Goal: Task Accomplishment & Management: Manage account settings

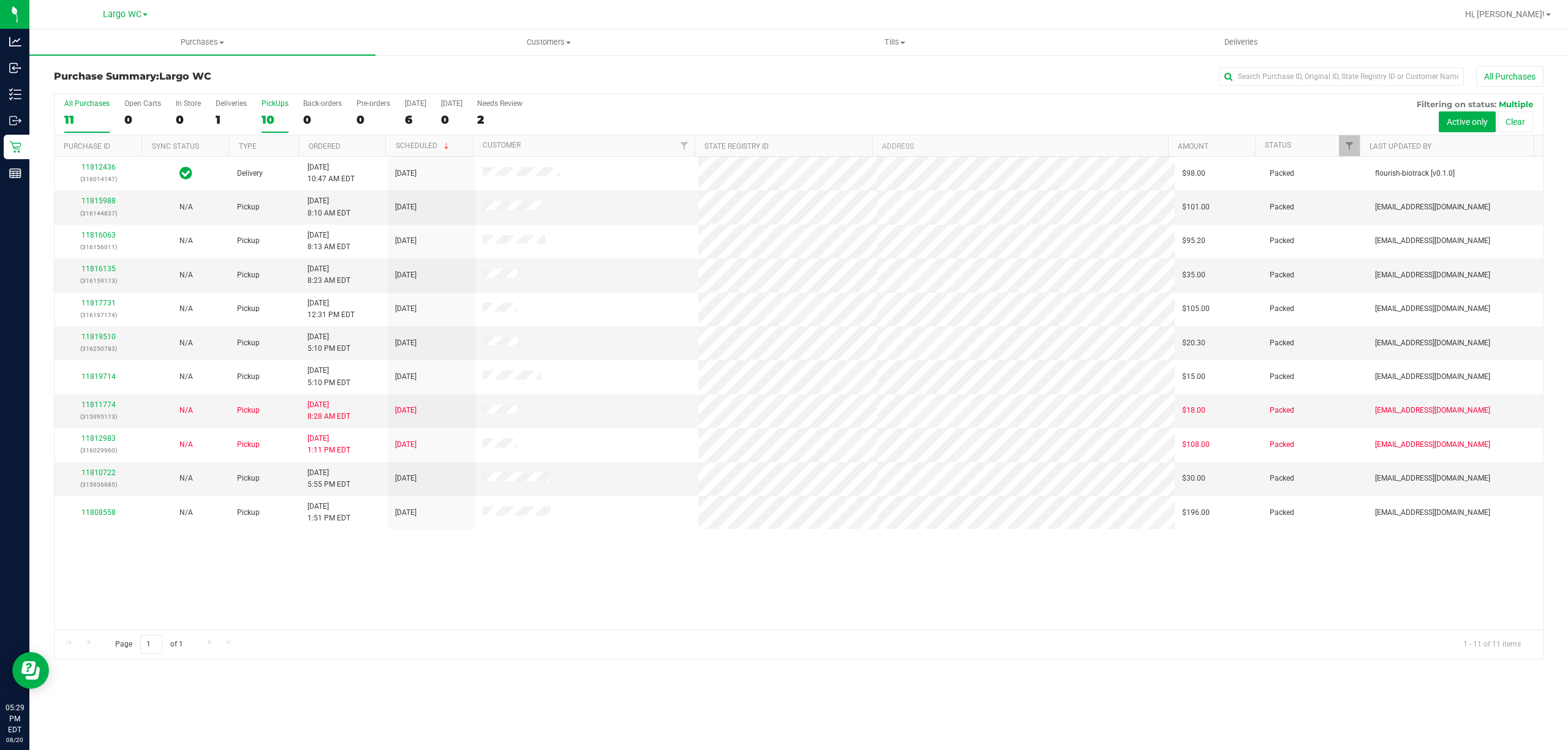
click at [270, 107] on div "PickUps" at bounding box center [275, 104] width 27 height 9
click at [0, 0] on input "PickUps 10" at bounding box center [0, 0] width 0 height 0
click at [208, 33] on uib-tab-heading "Purchases Summary of purchases Fulfillment All purchases" at bounding box center [202, 42] width 346 height 26
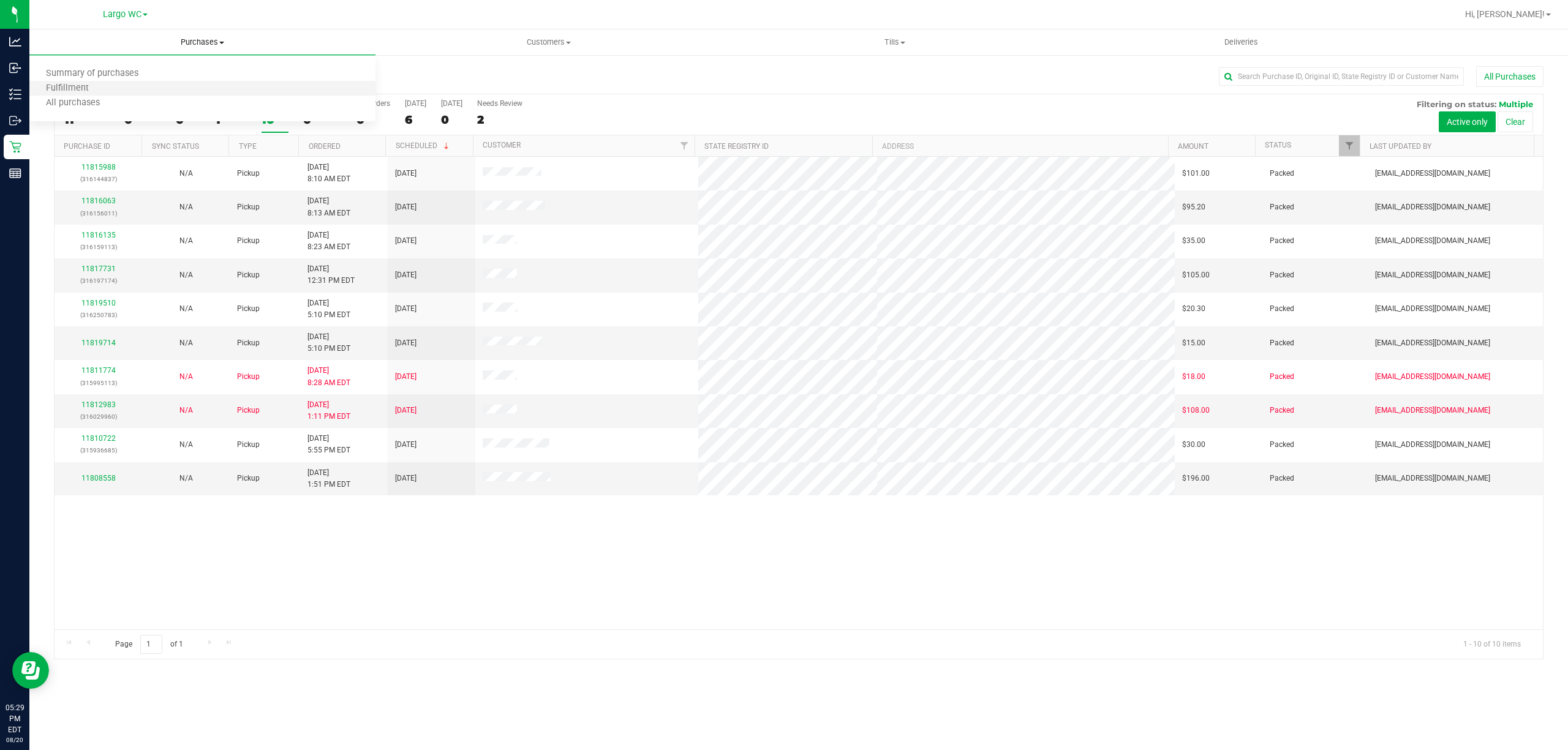
click at [104, 87] on li "Fulfillment" at bounding box center [202, 89] width 346 height 15
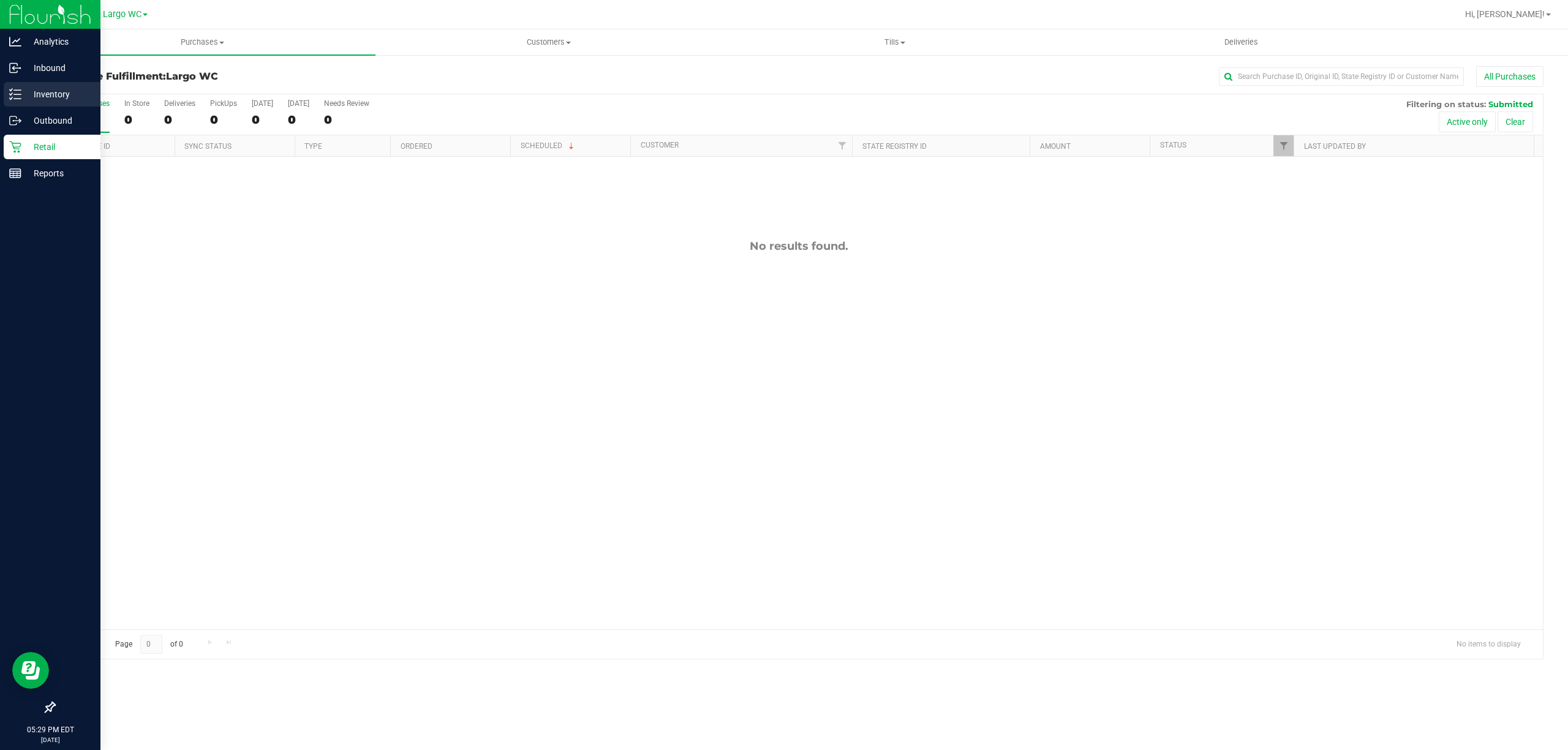
click at [32, 102] on div "Inventory" at bounding box center [52, 94] width 97 height 24
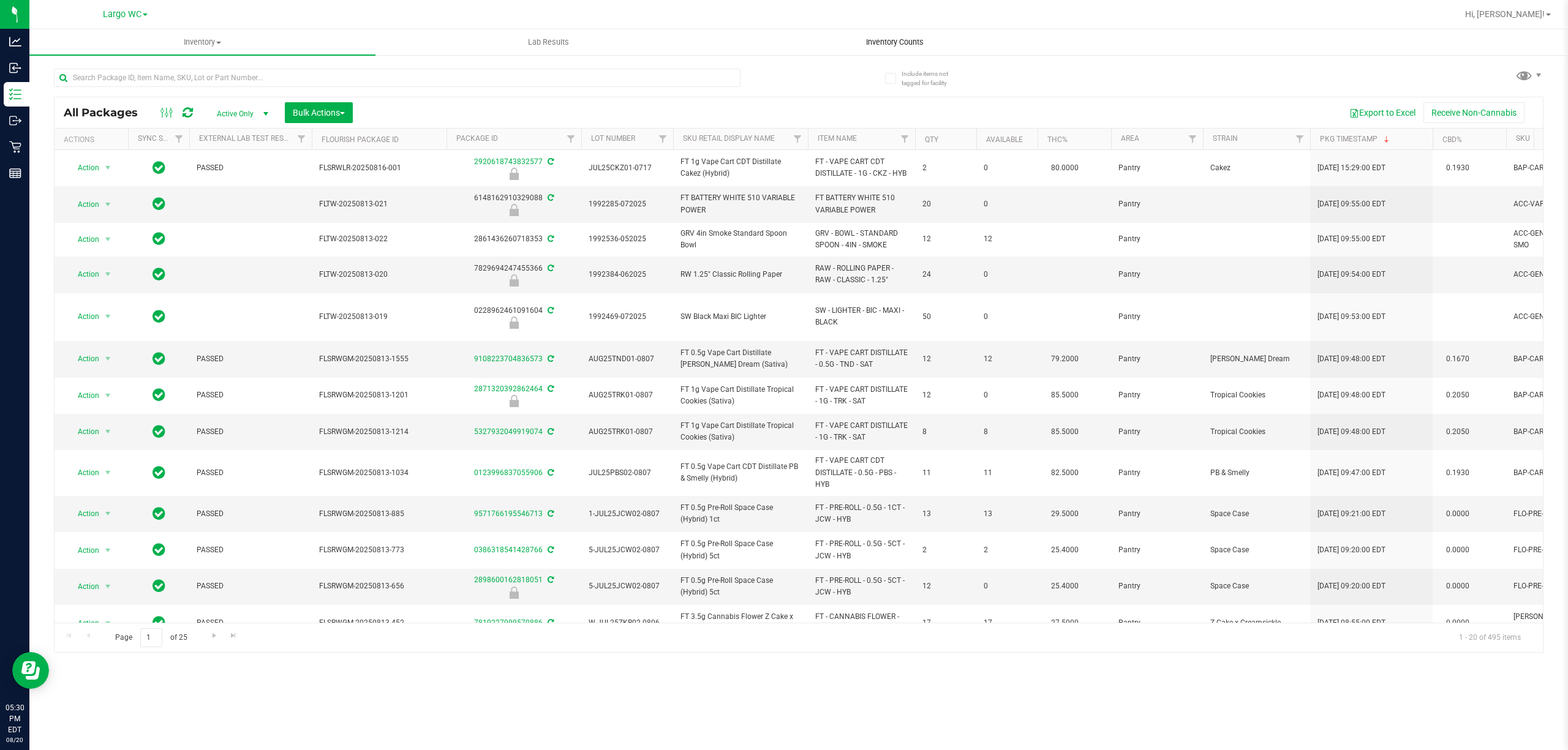
click at [883, 43] on span "Inventory Counts" at bounding box center [894, 41] width 91 height 11
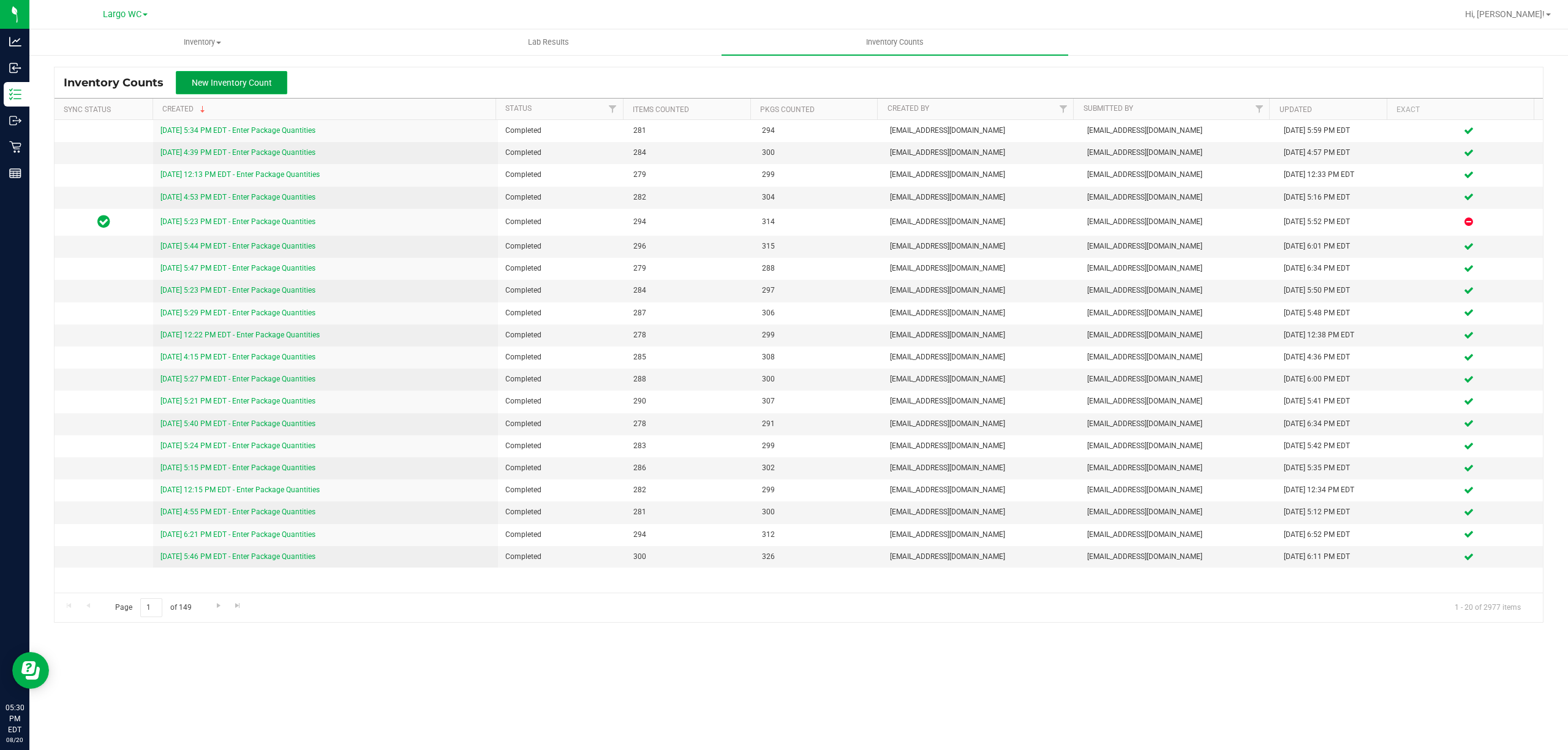
click at [251, 87] on span "New Inventory Count" at bounding box center [232, 83] width 80 height 10
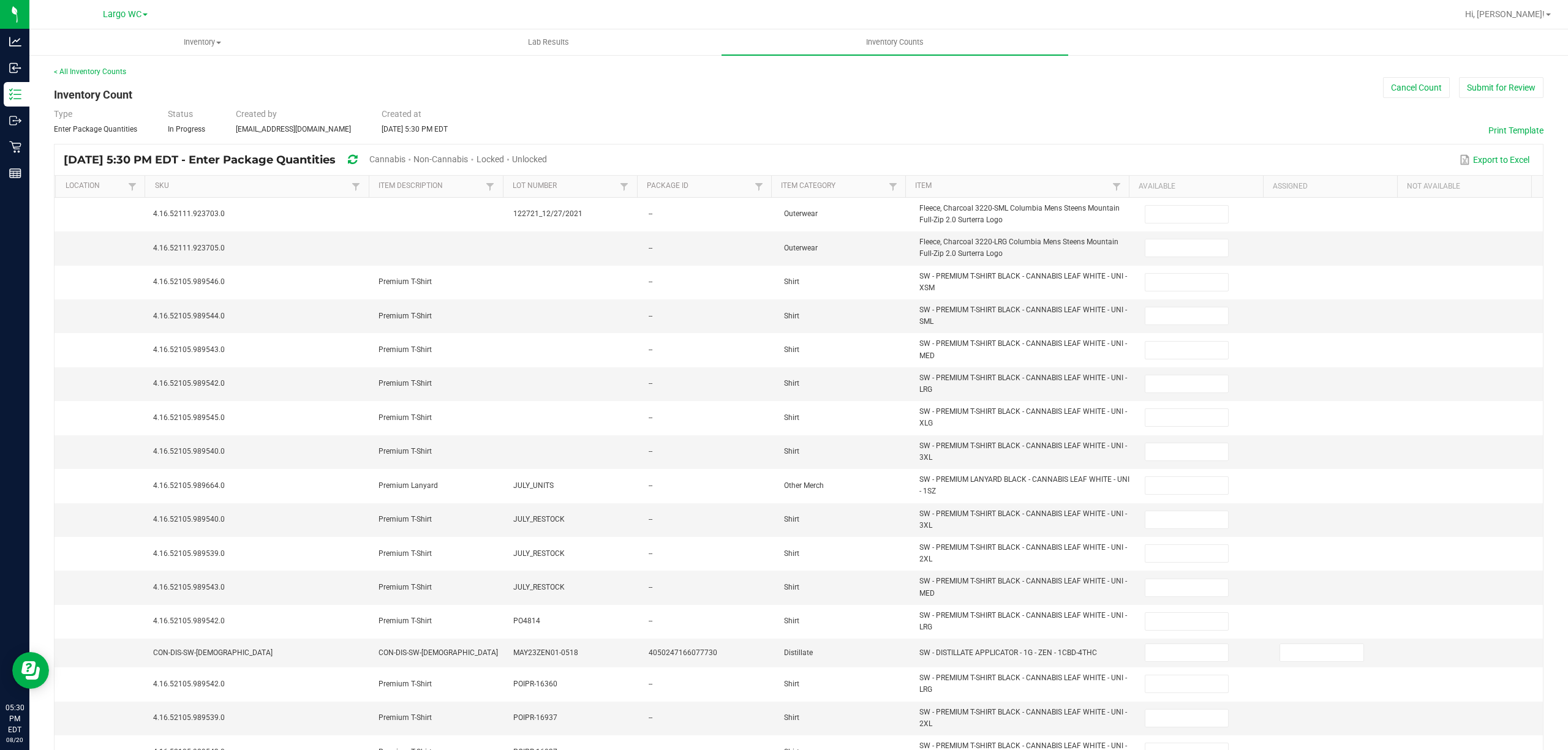
click at [547, 158] on span "Unlocked" at bounding box center [529, 159] width 35 height 10
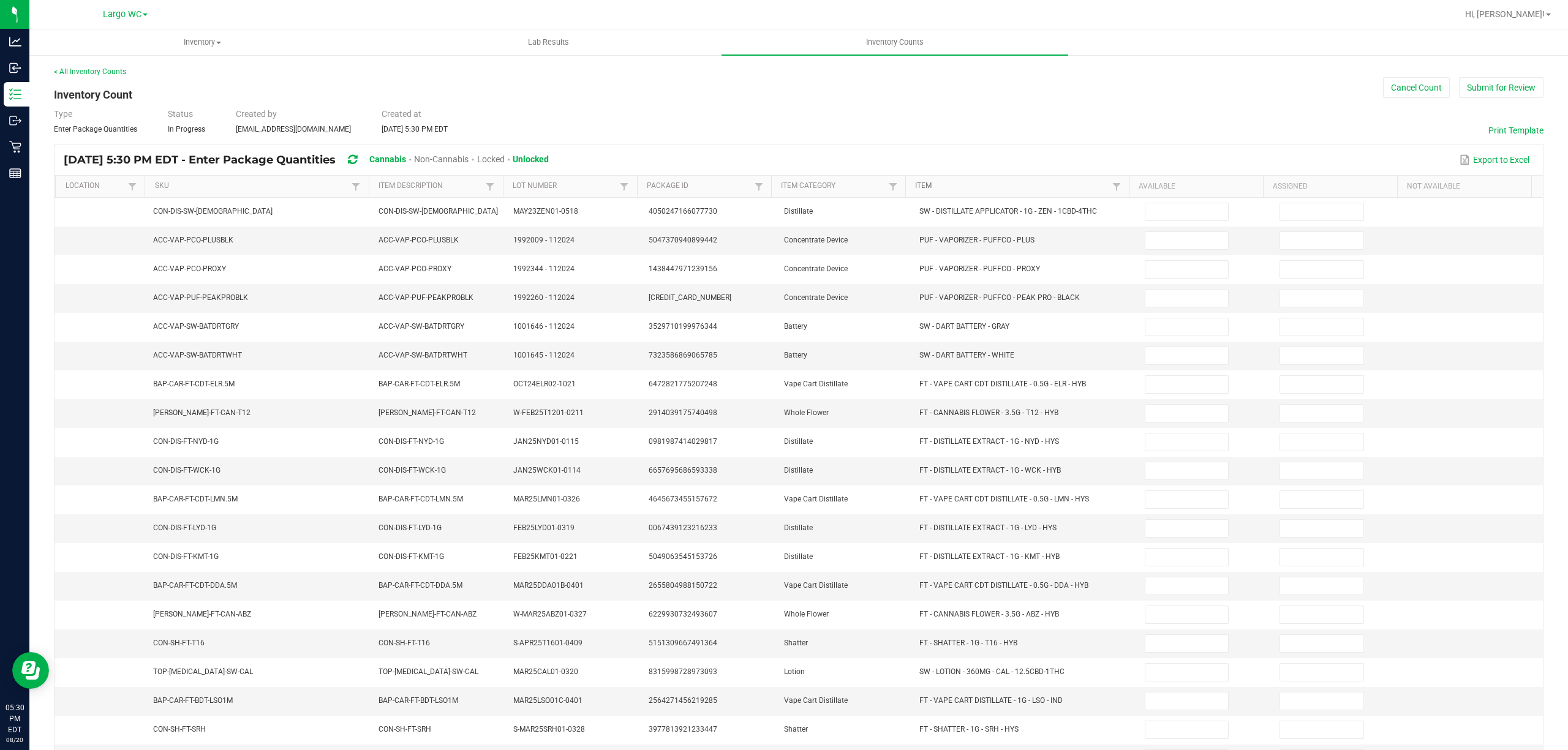
click at [956, 189] on link "Item" at bounding box center [1011, 186] width 194 height 10
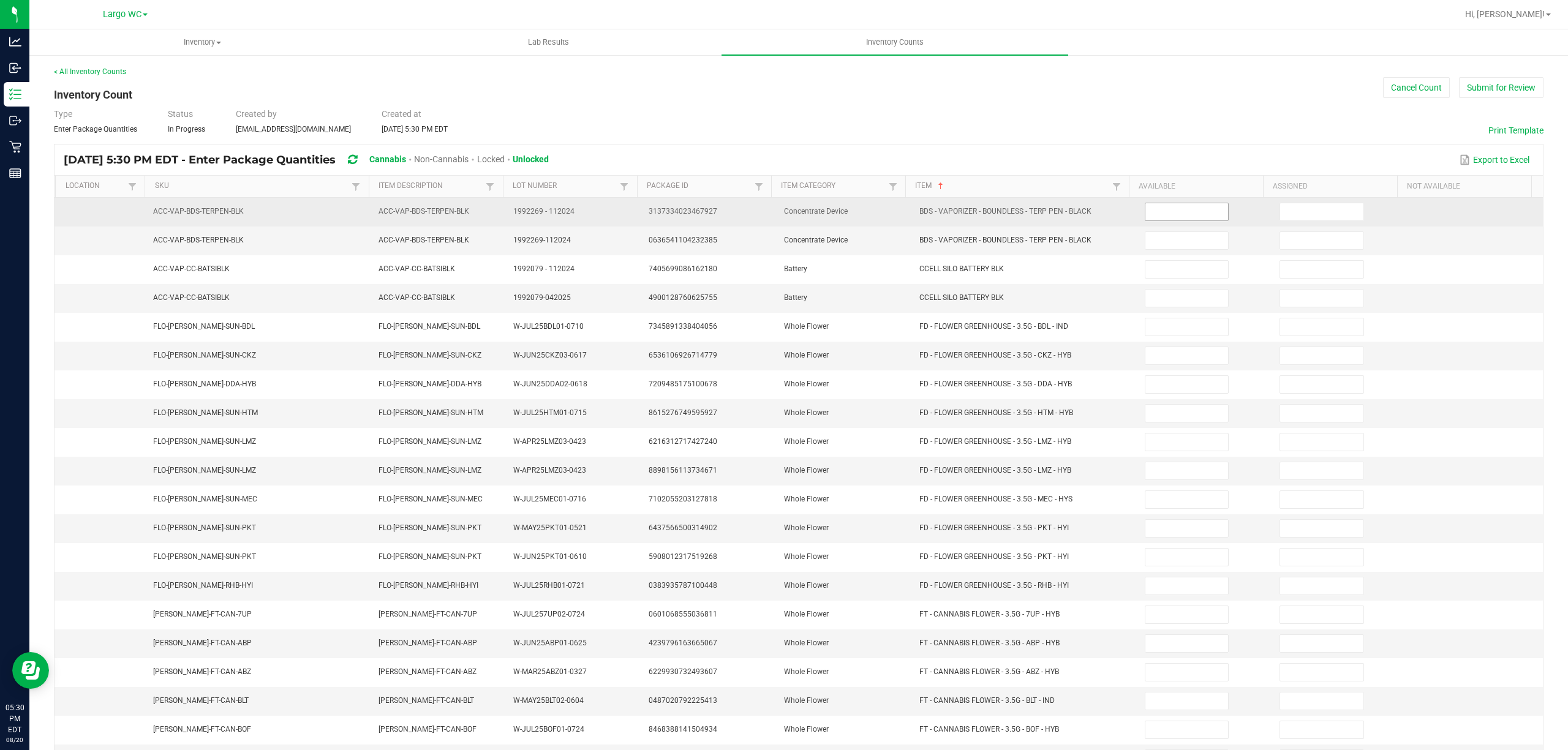
click at [1152, 214] on input at bounding box center [1187, 212] width 83 height 17
type input "1"
type input "6"
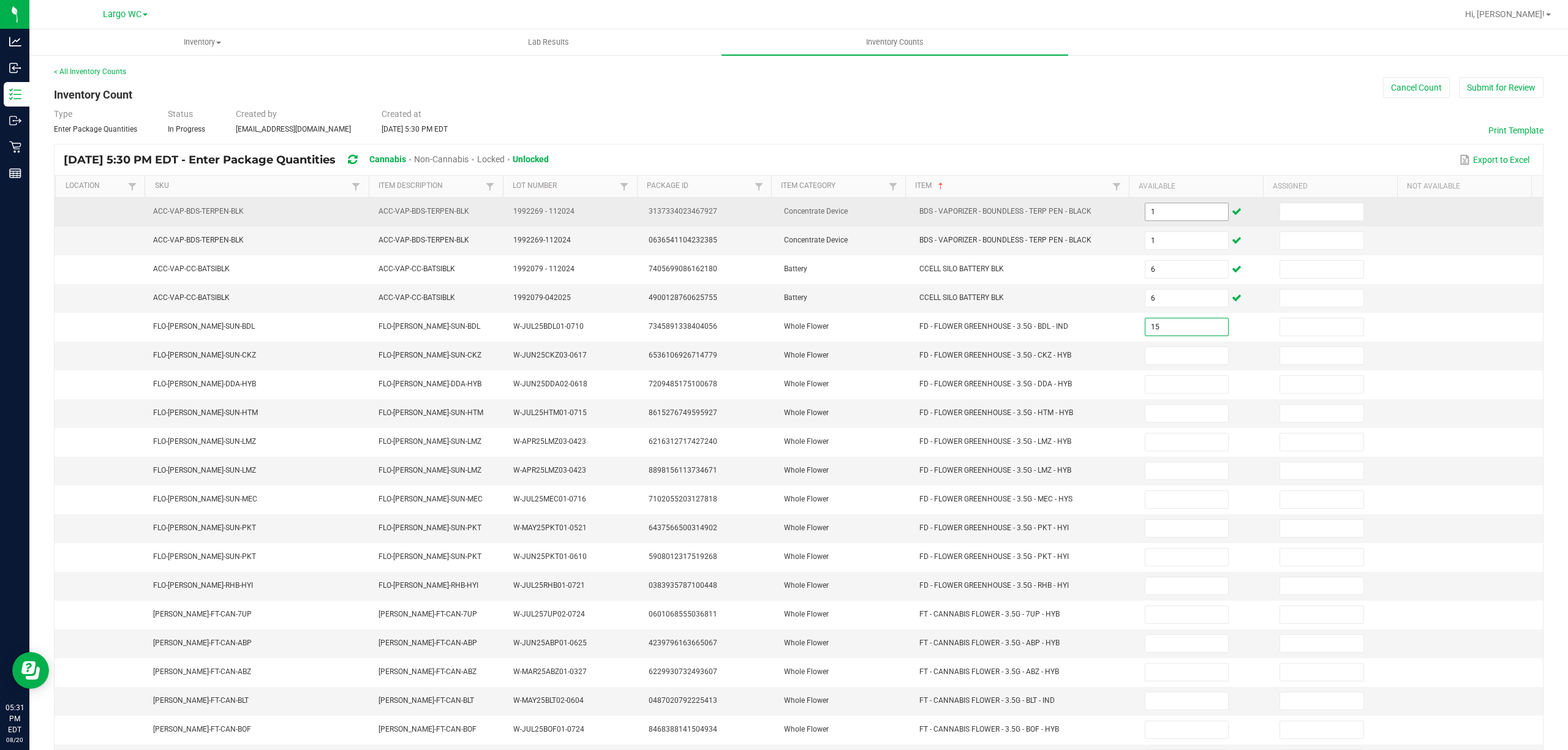
type input "15"
type input "19"
type input "14"
type input "17"
type input "0"
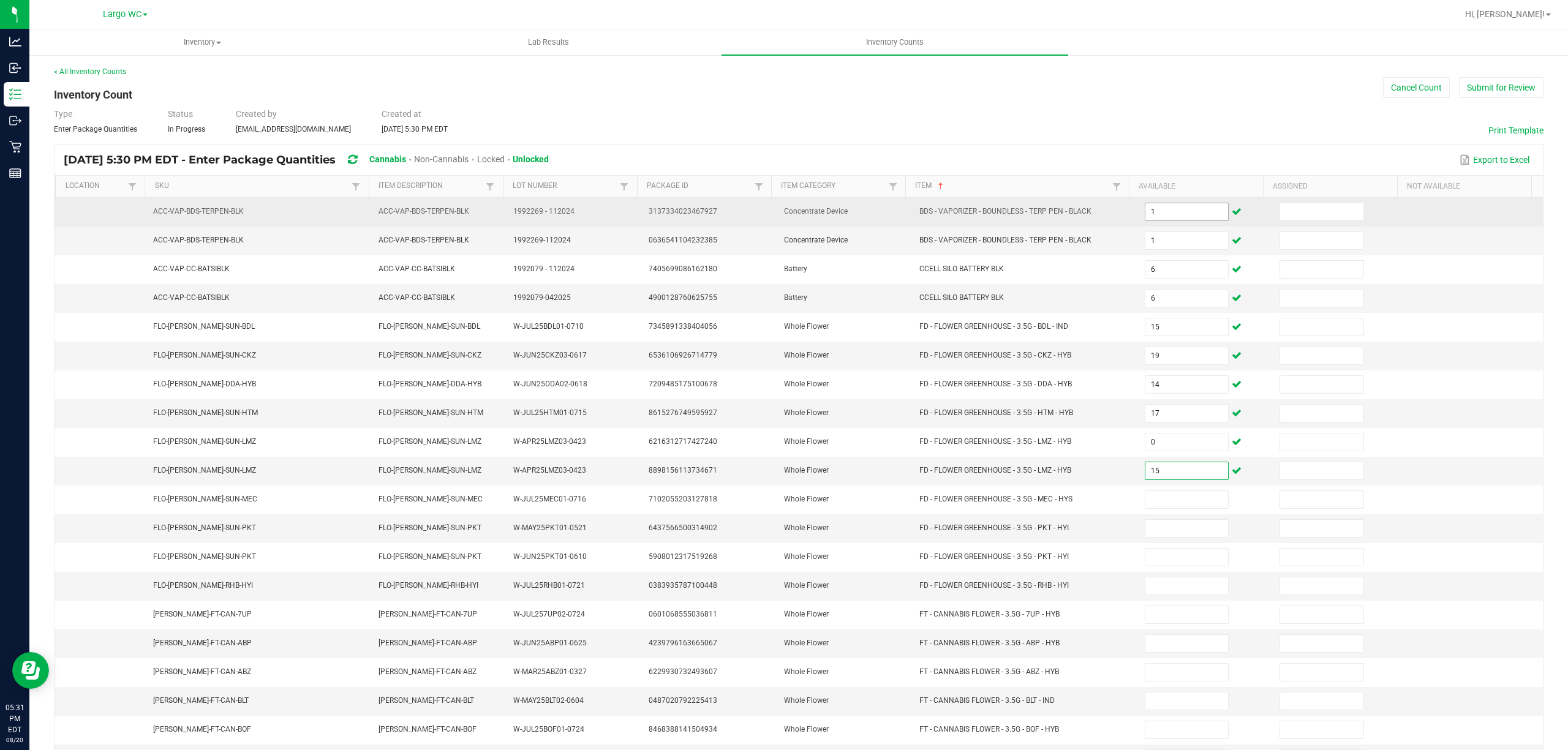
type input "15"
type input "3"
type input "19"
type input "0"
type input "2"
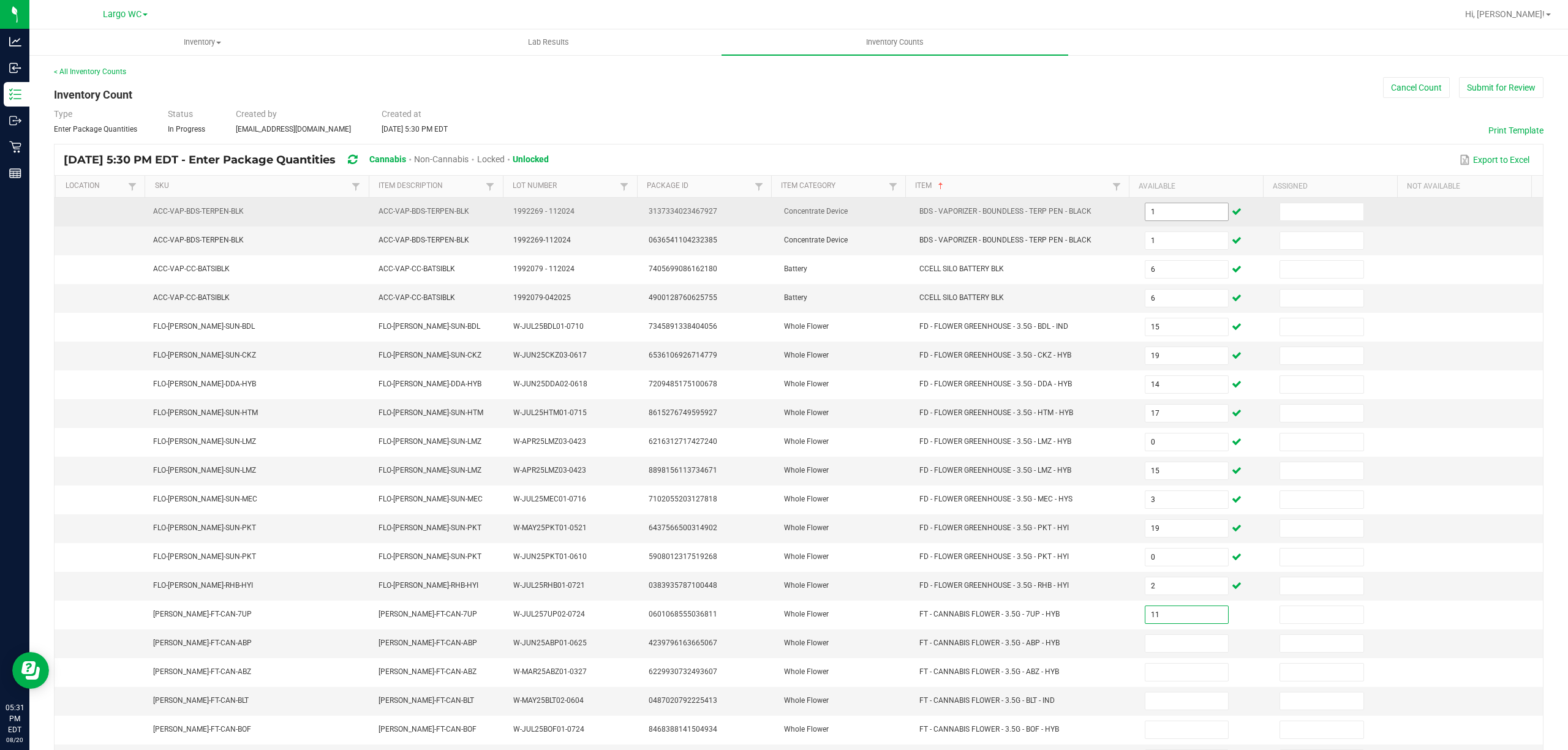
type input "11"
type input "19"
type input "7"
type input "20"
type input "9"
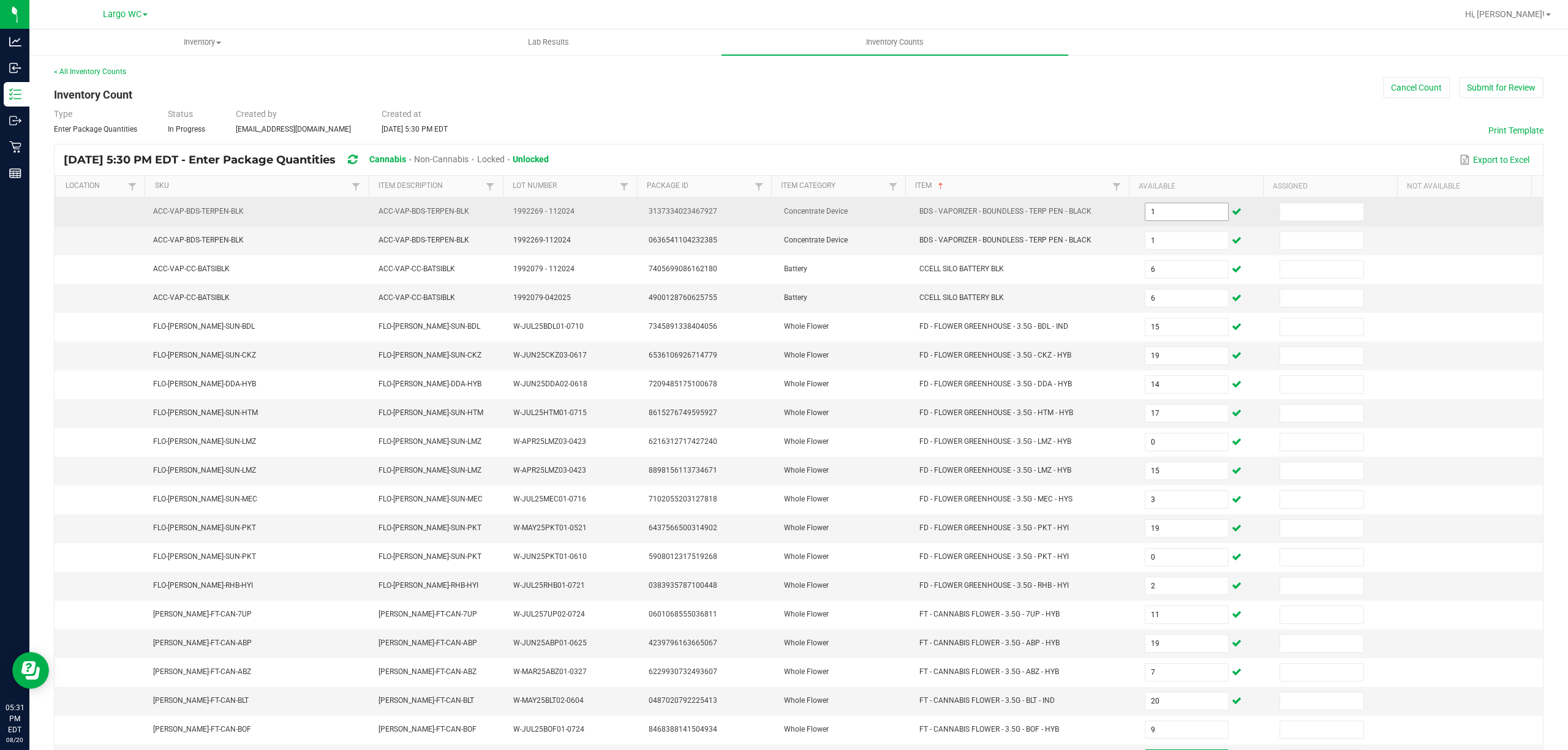
scroll to position [79, 0]
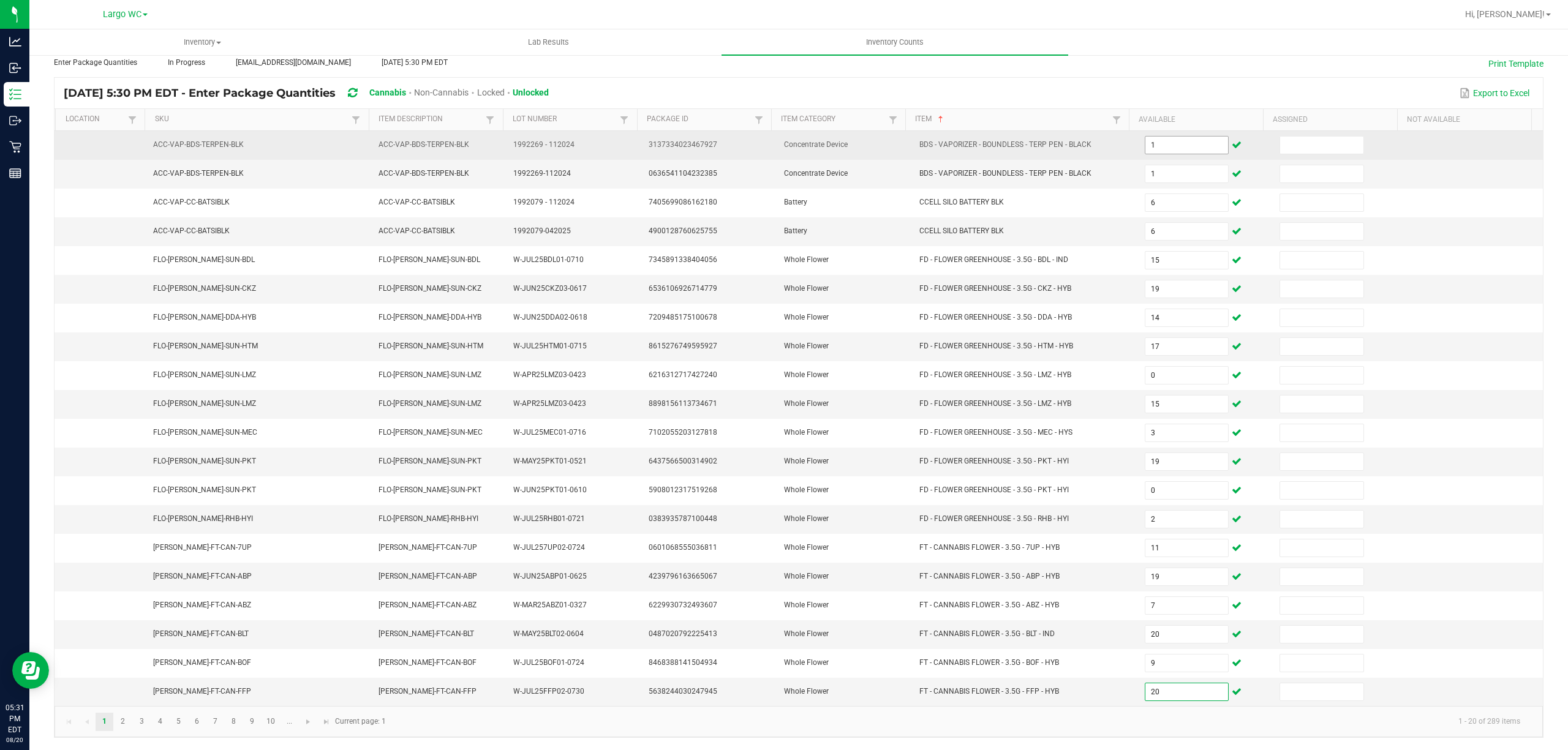
type input "20"
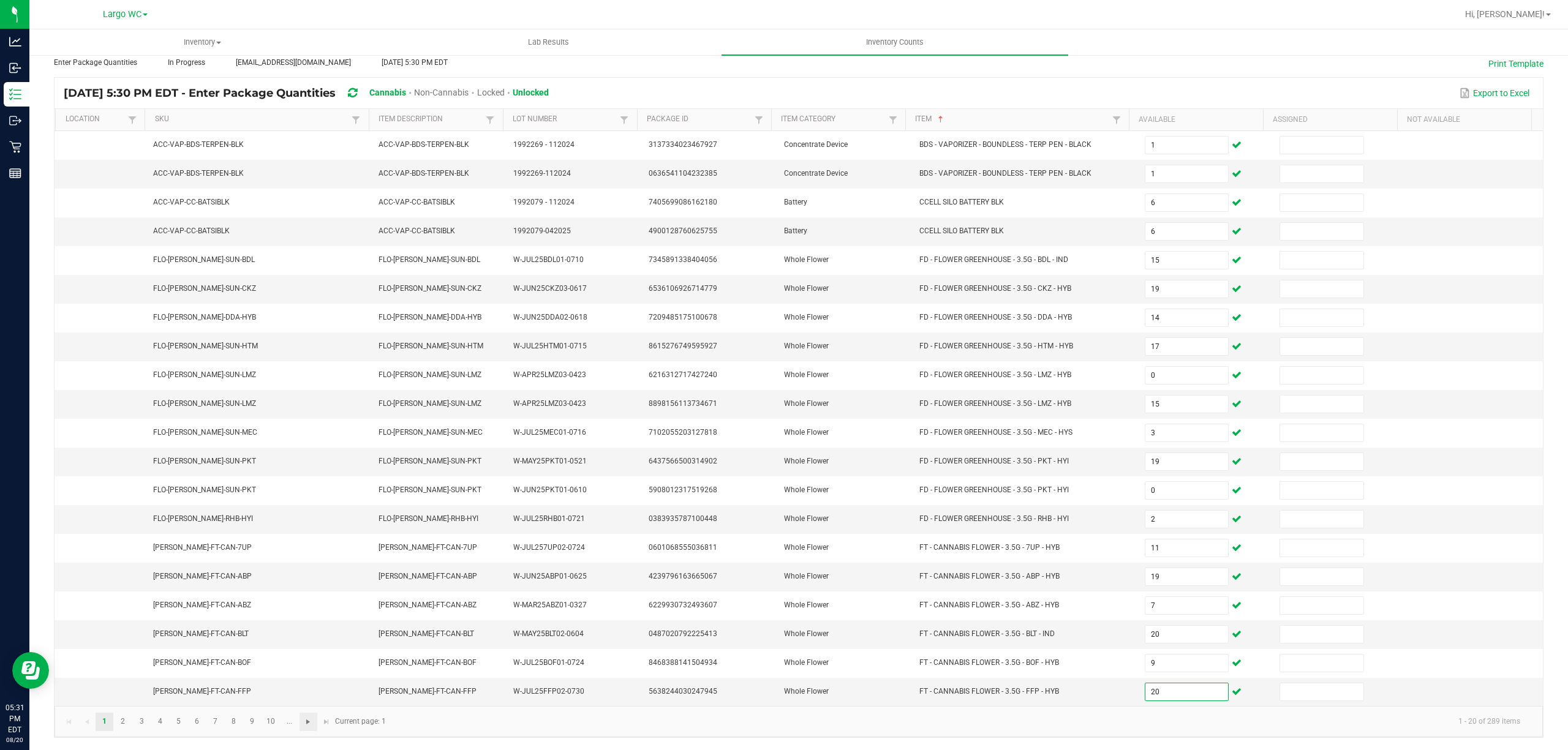
click at [309, 723] on span "Go to the next page" at bounding box center [308, 721] width 10 height 10
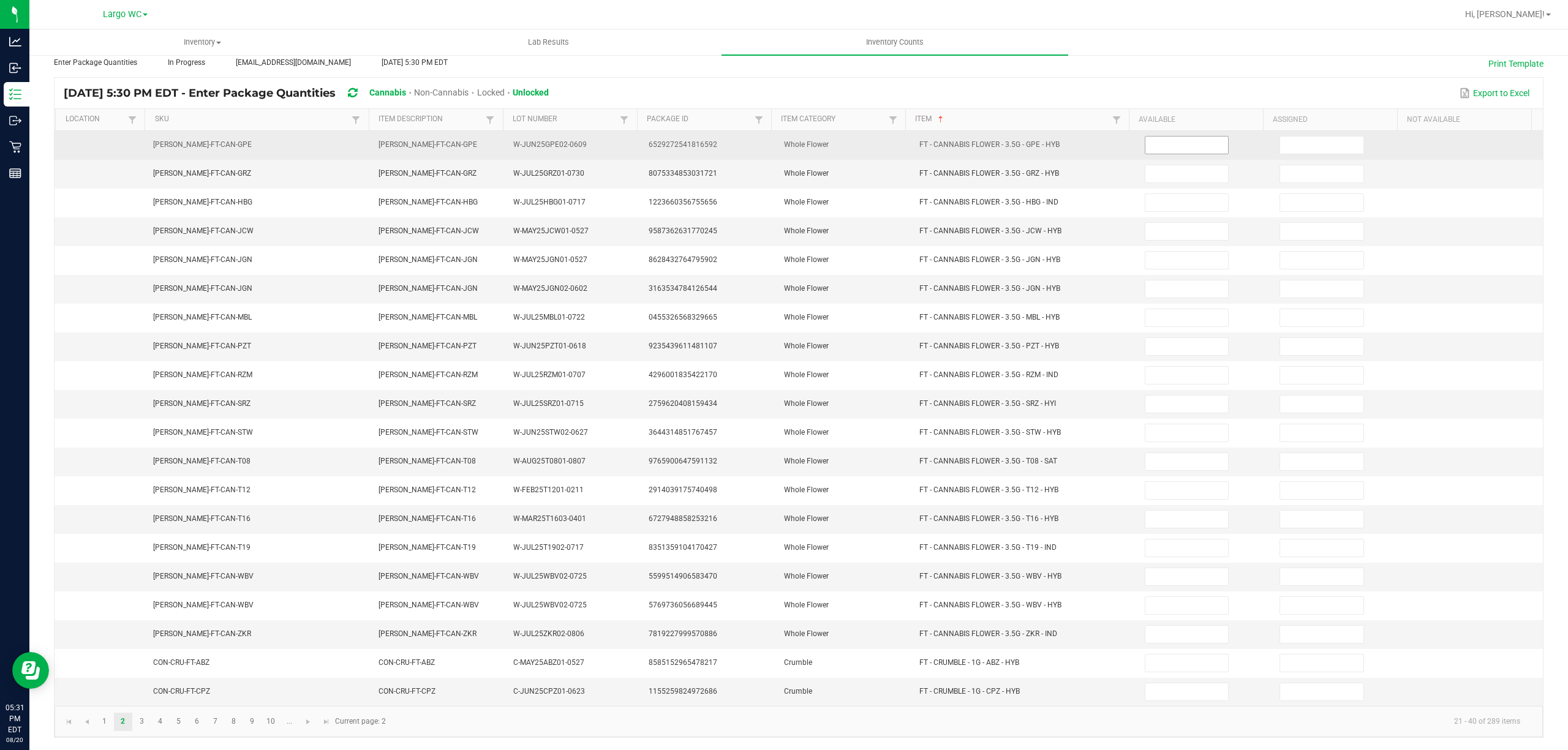
click at [1176, 137] on input at bounding box center [1187, 145] width 83 height 17
type input "6"
type input "1"
type input "13"
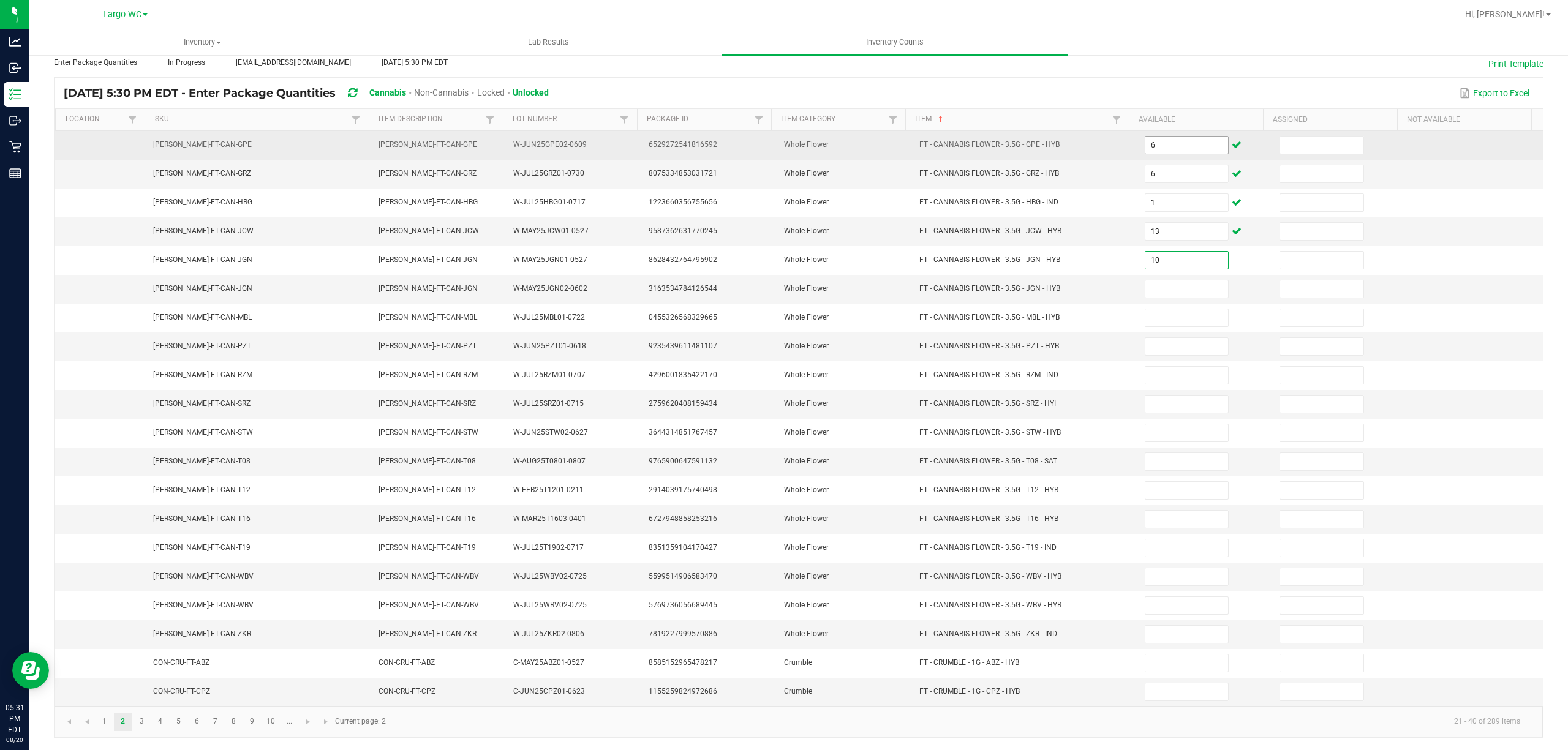
type input "10"
type input "0"
type input "9"
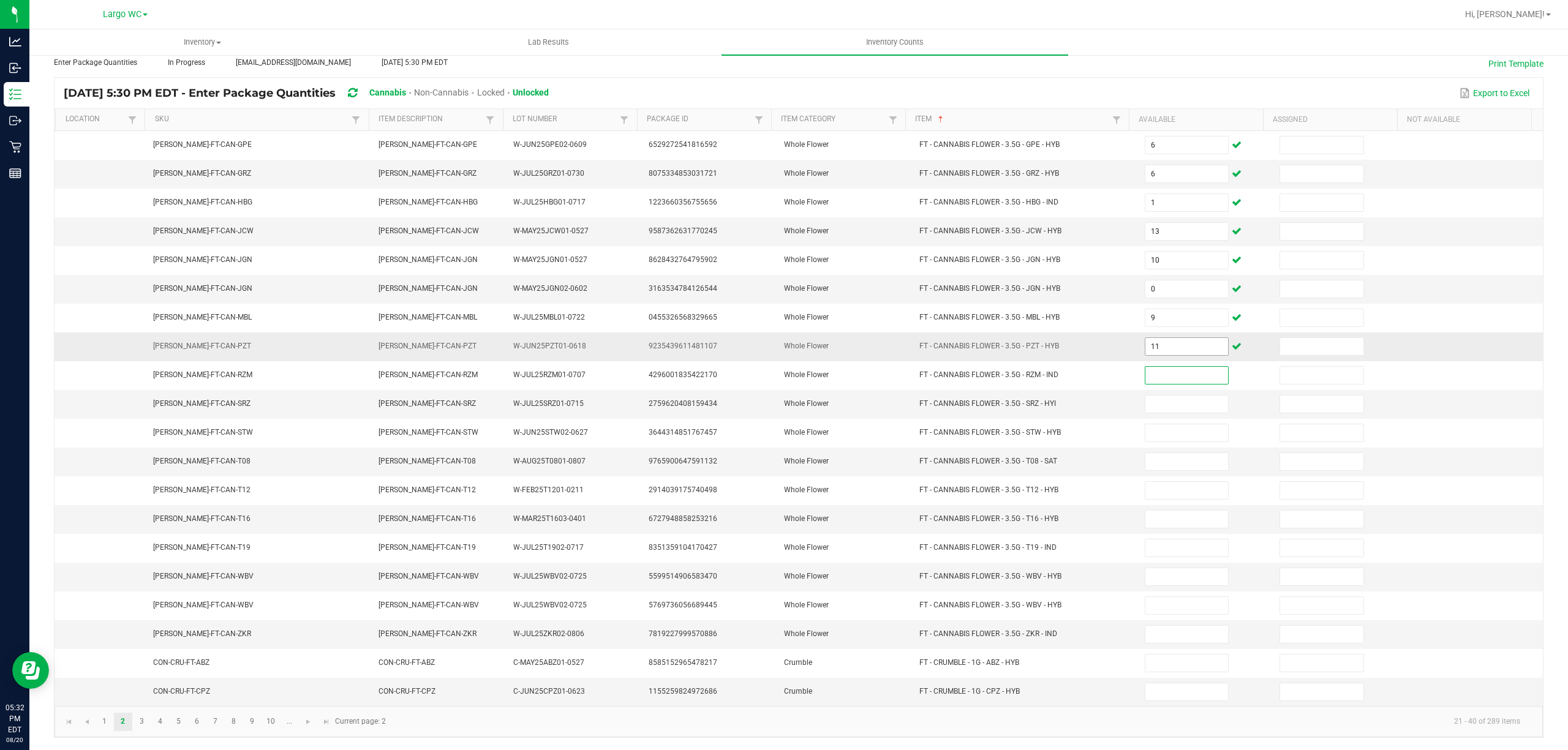
click at [1177, 338] on input "11" at bounding box center [1187, 347] width 83 height 17
type input "2"
type input "15"
type input "2"
type input "11"
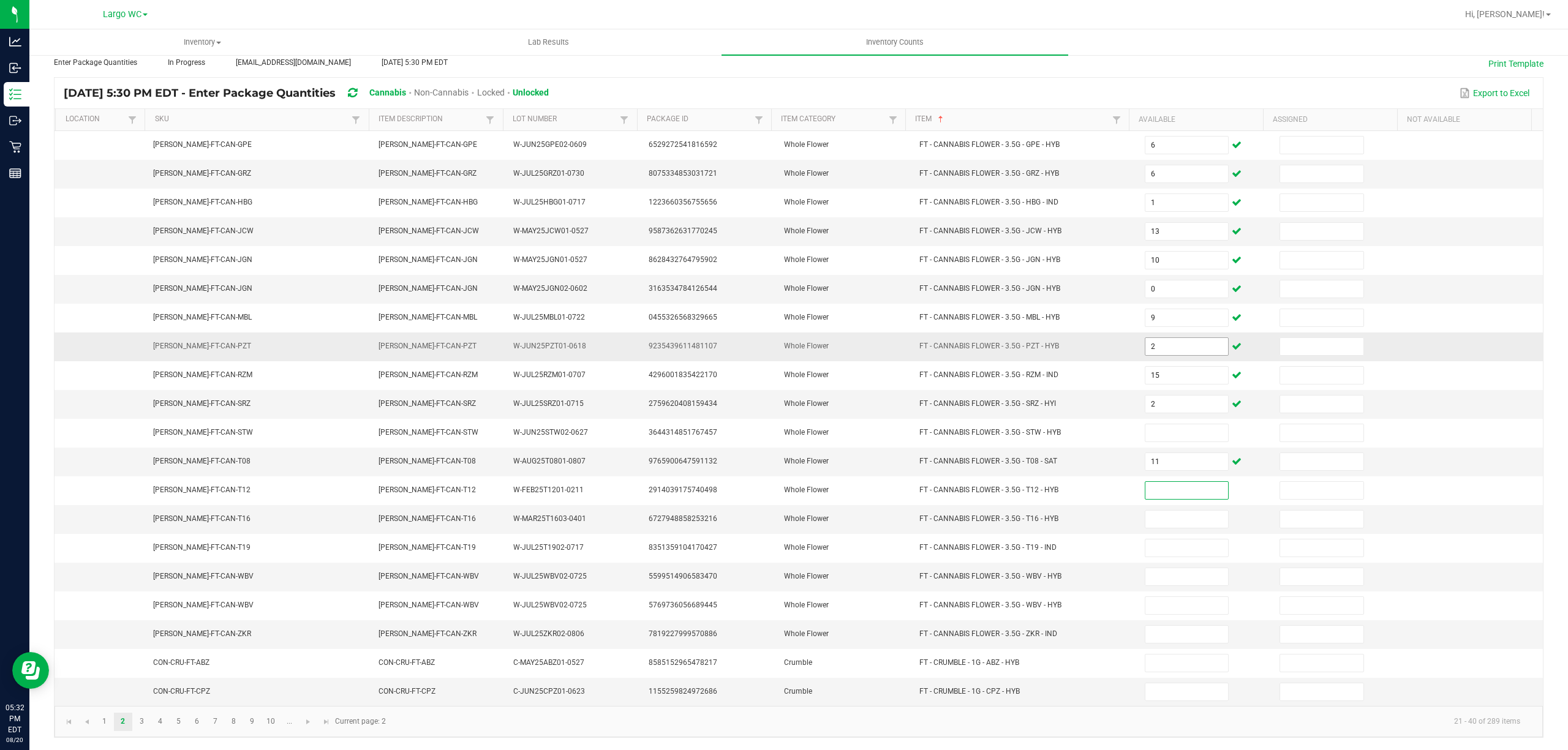
type input "2"
type input "6"
type input "19"
type input "14"
type input "20"
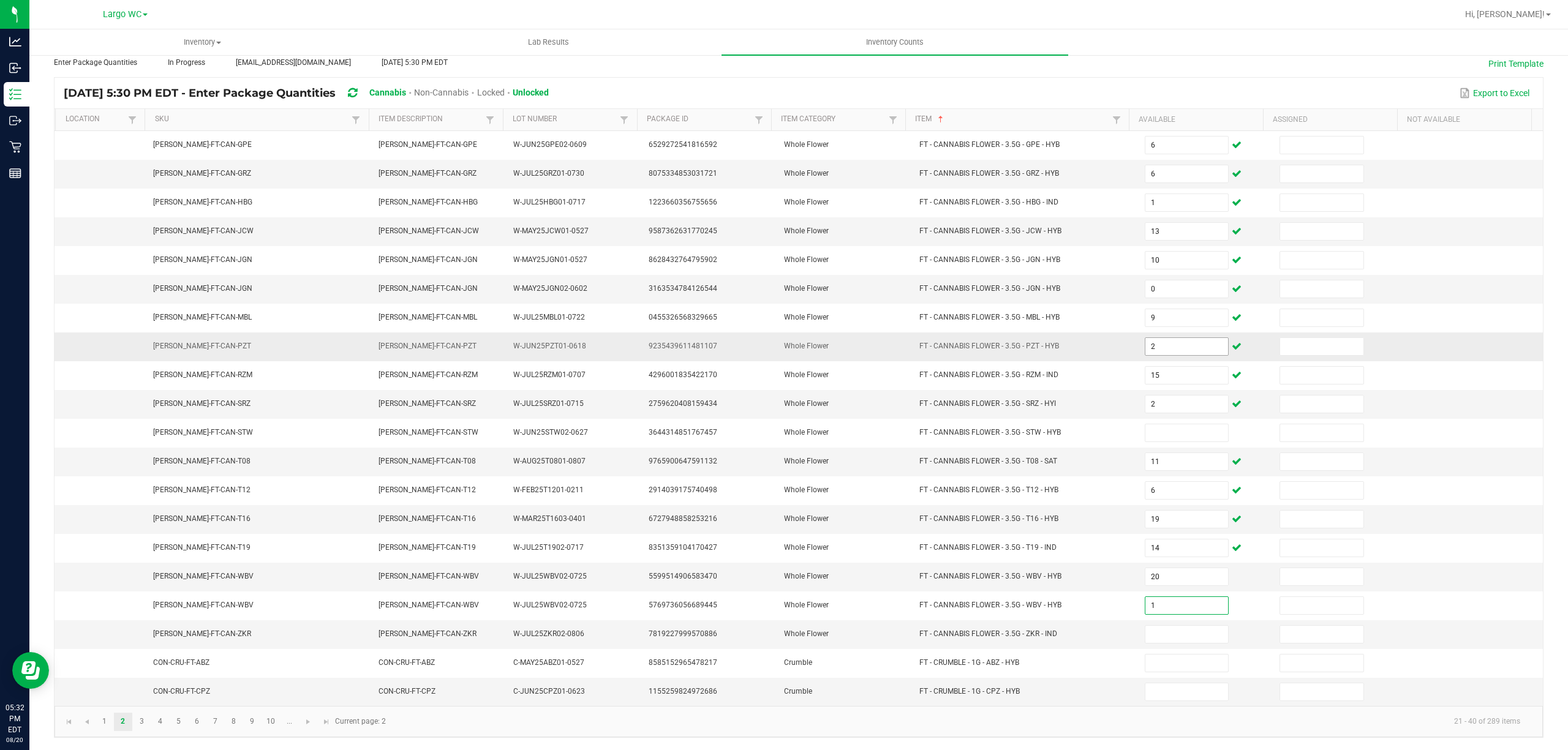
type input "1"
type input "17"
type input "6"
type input "3"
click at [313, 721] on span "Go to the next page" at bounding box center [308, 721] width 10 height 10
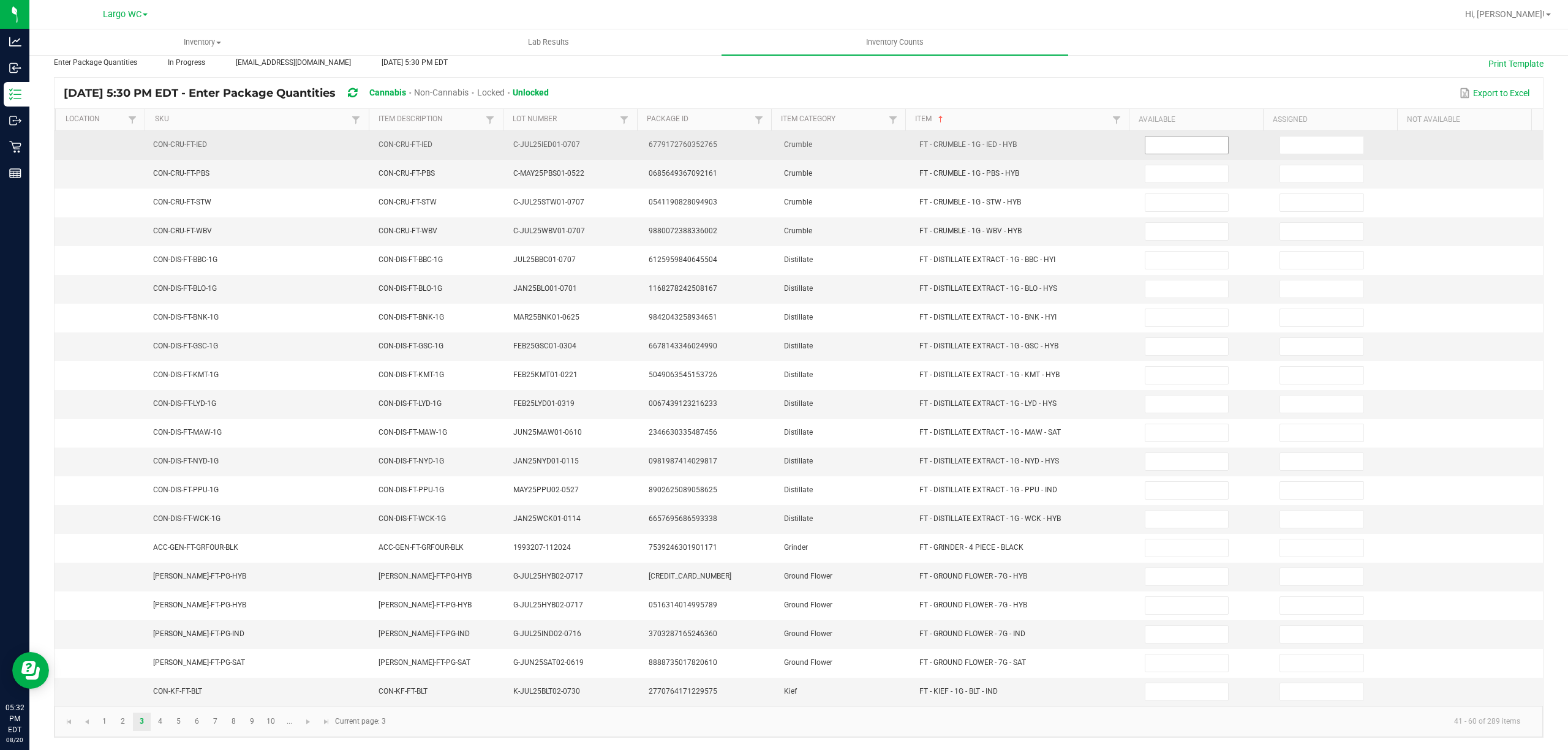
click at [1164, 137] on input at bounding box center [1187, 145] width 83 height 17
type input "2"
type input "3"
type input "4"
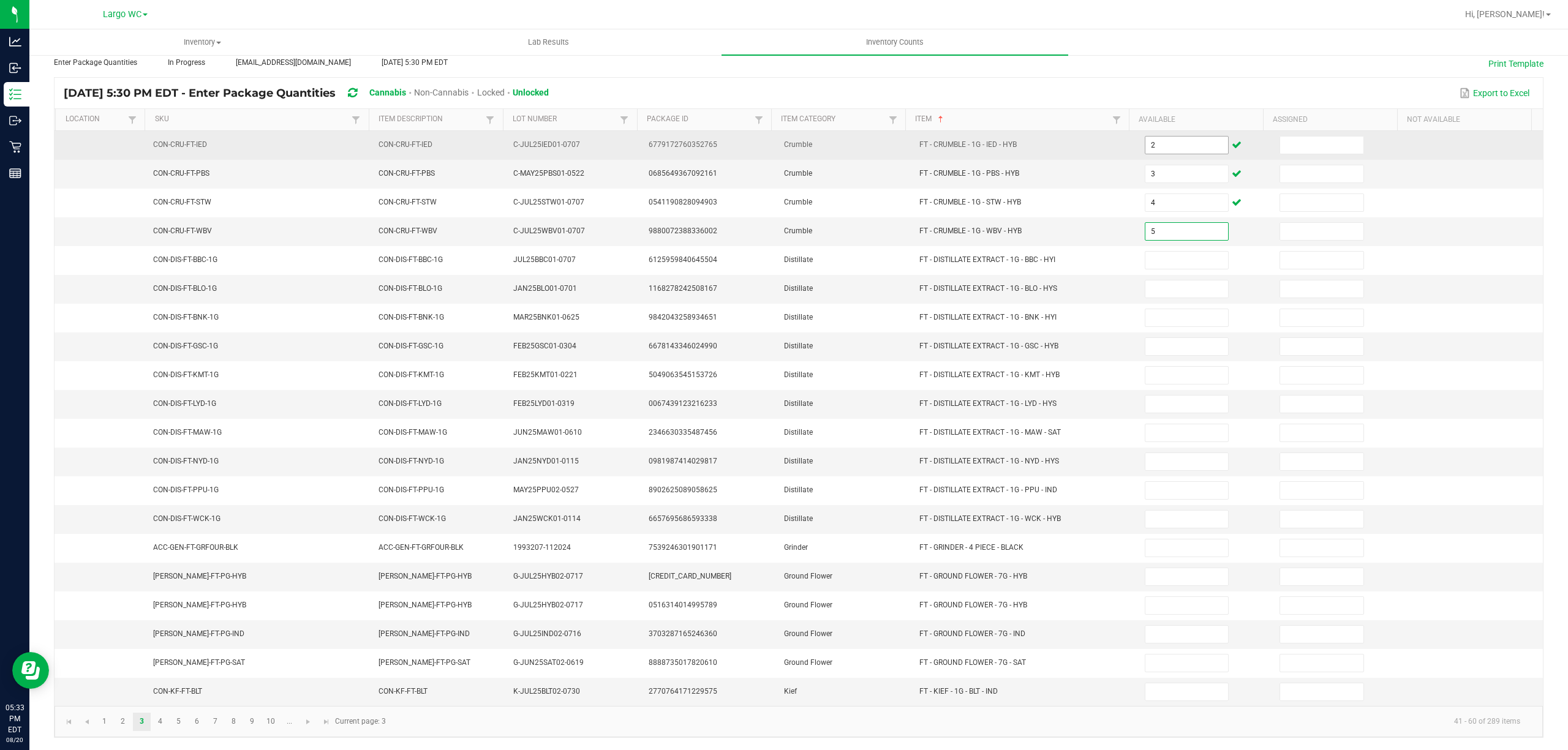
type input "5"
type input "11"
type input "4"
type input "6"
type input "10"
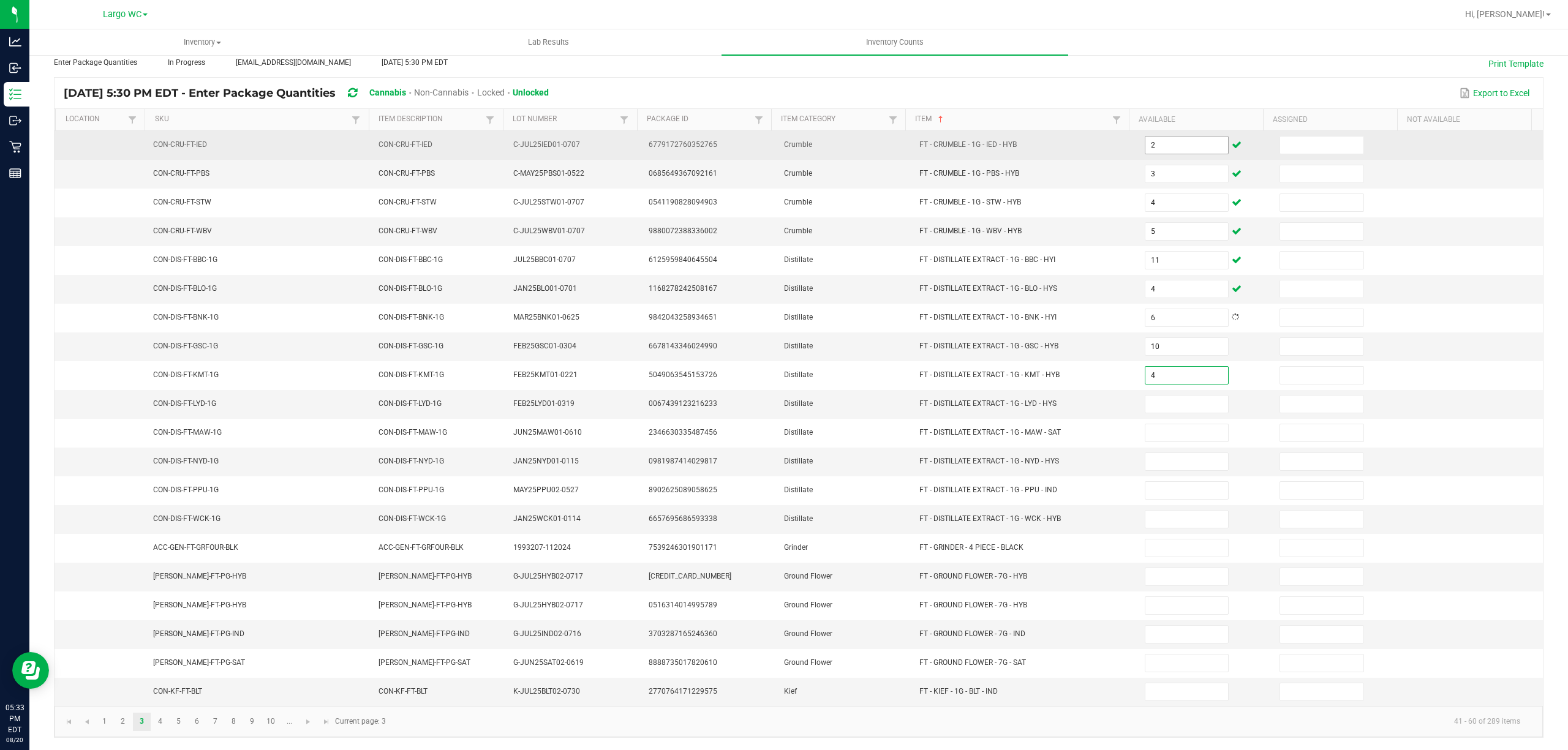
type input "4"
type input "8"
type input "1"
type input "5"
type input "8"
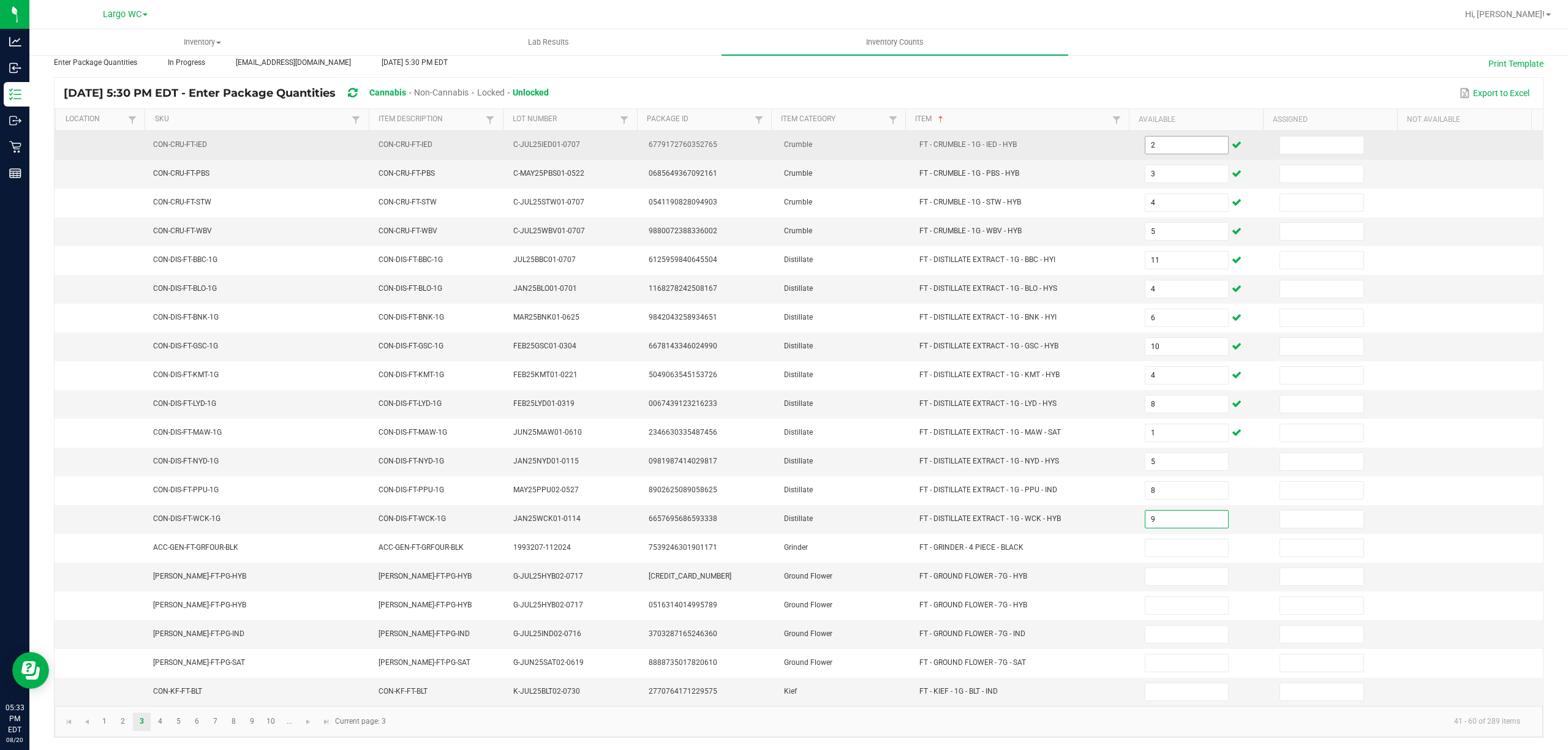
type input "9"
type input "15"
type input "19"
type input "0"
type input "11"
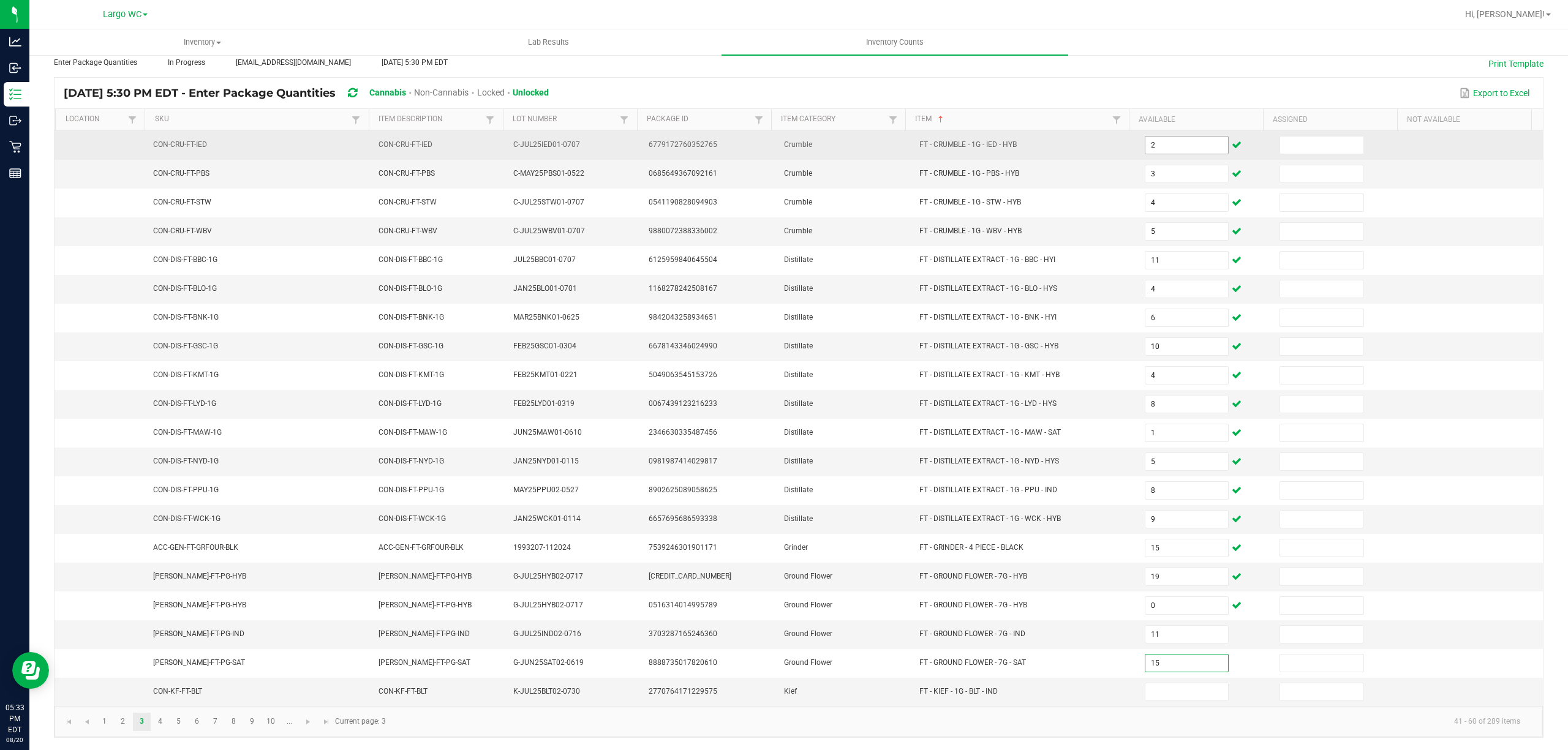
type input "15"
type input "5"
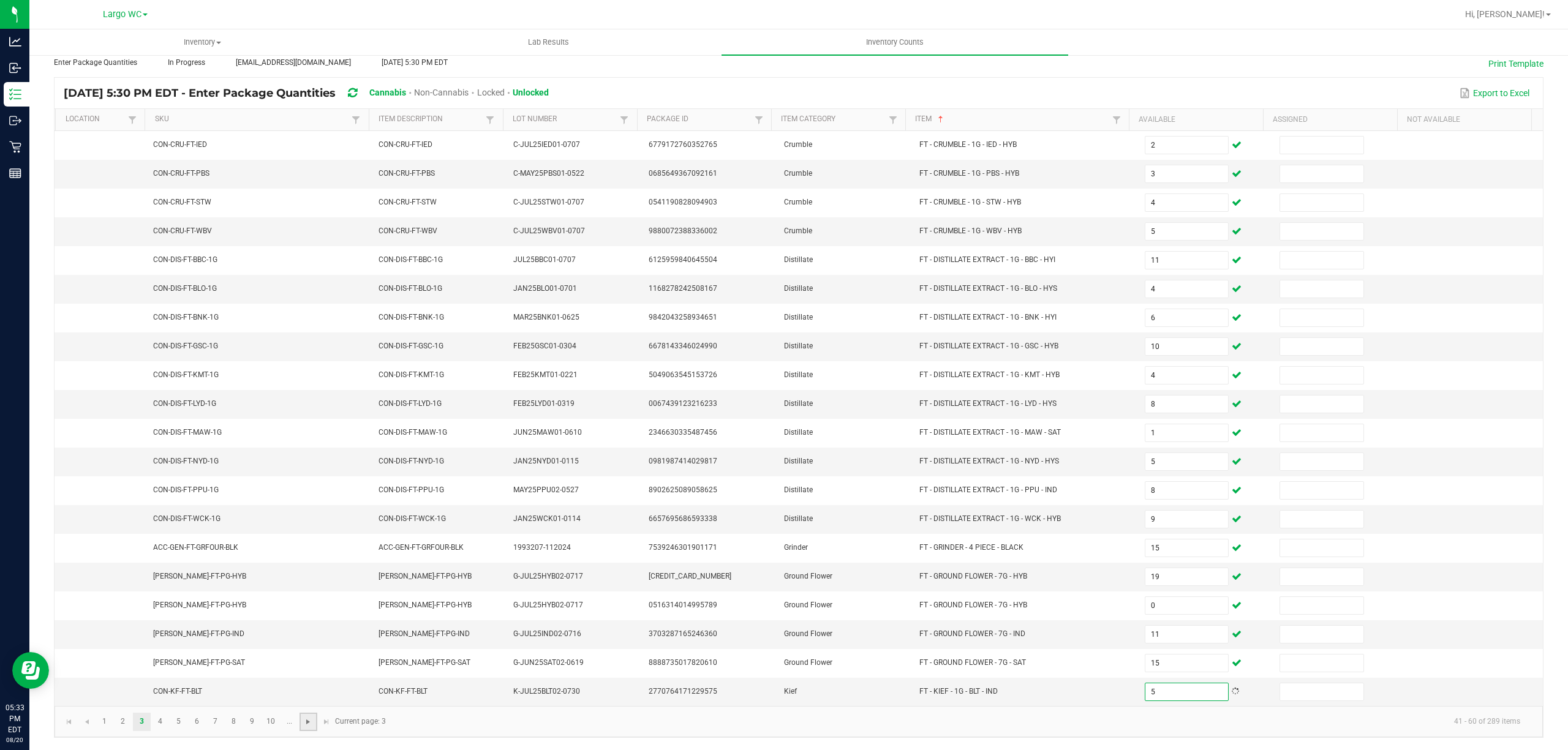
click at [308, 721] on span "Go to the next page" at bounding box center [308, 721] width 10 height 10
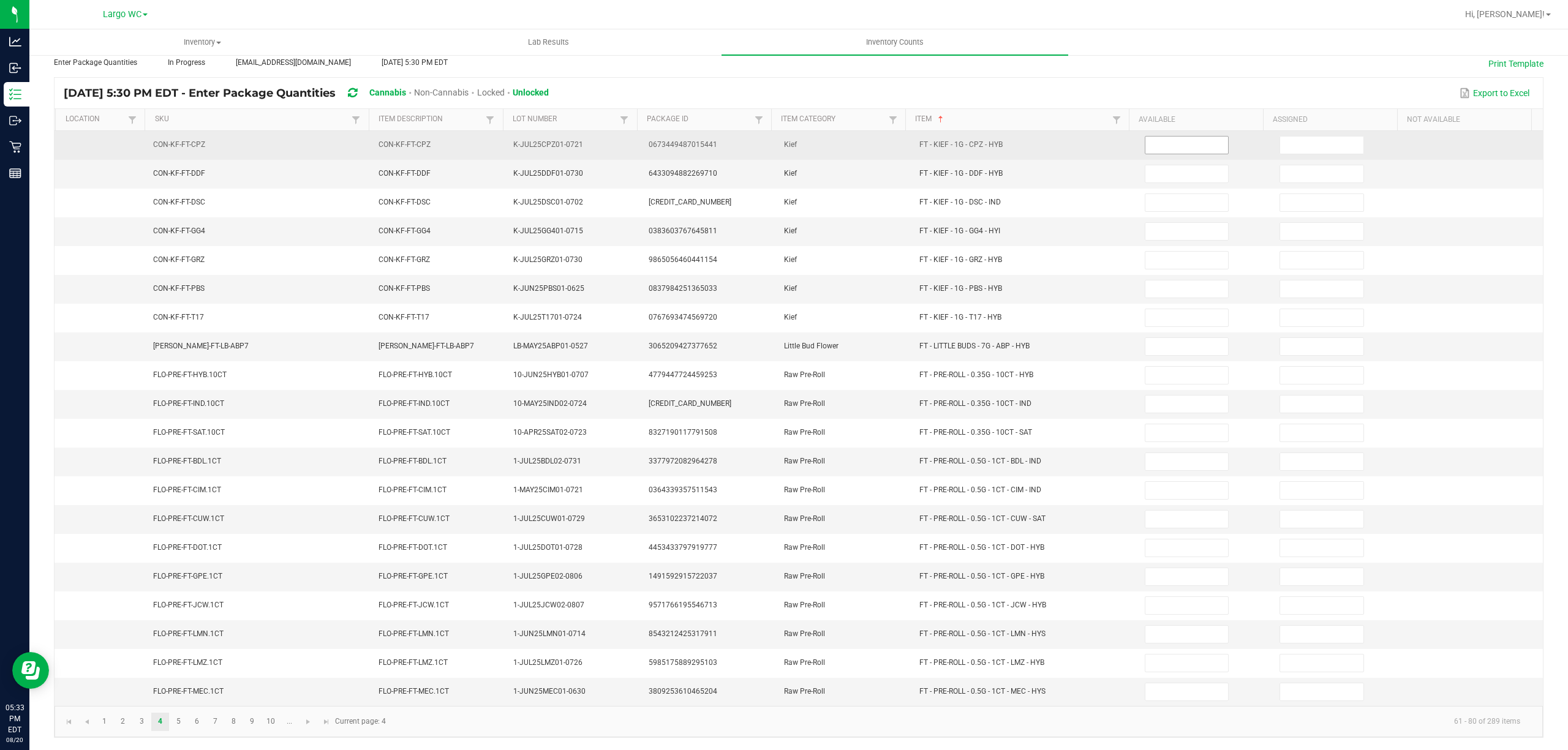
click at [1172, 137] on input at bounding box center [1187, 145] width 83 height 17
type input "2"
type input "8"
type input "2"
type input "1"
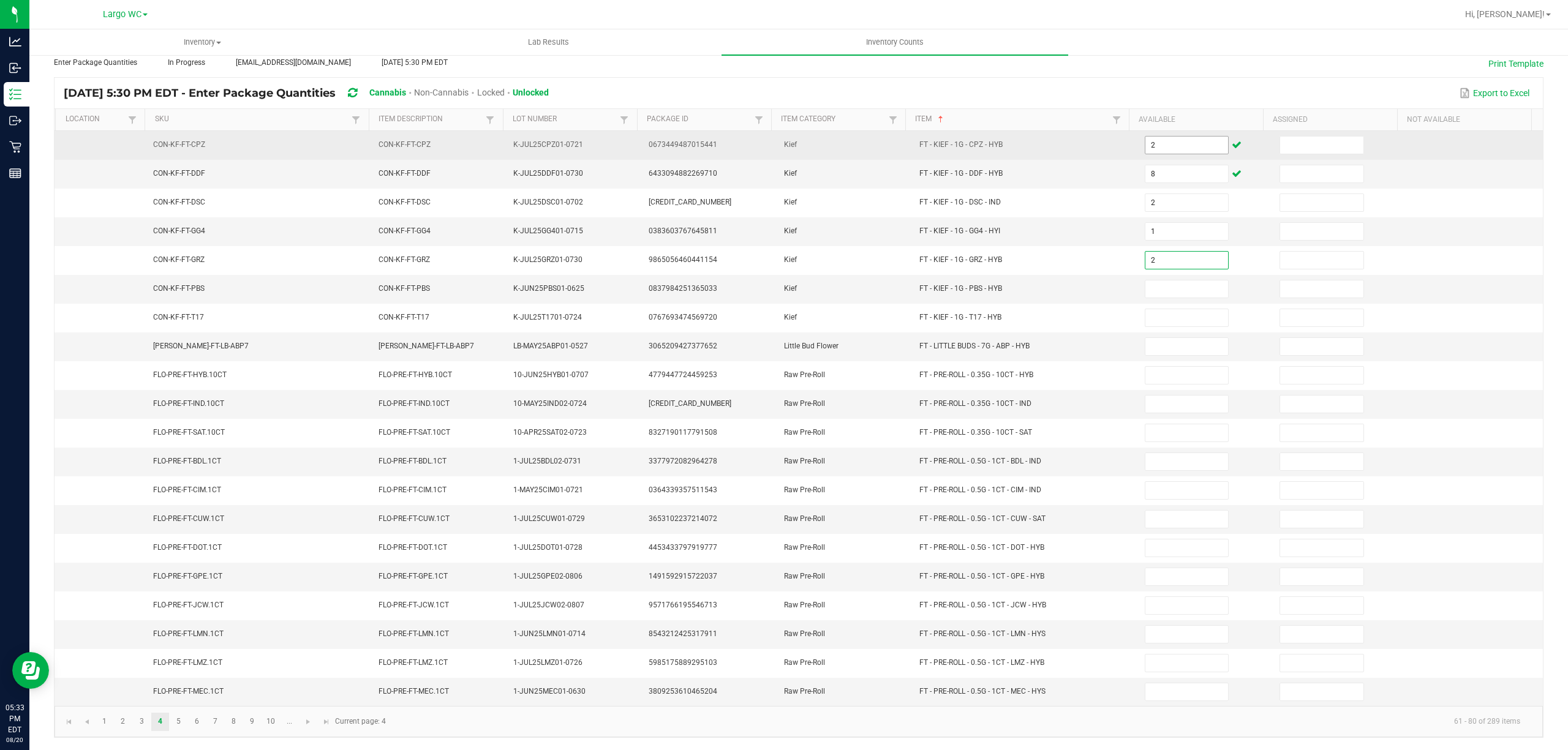
type input "2"
type input "5"
type input "7"
type input "13"
type input "7"
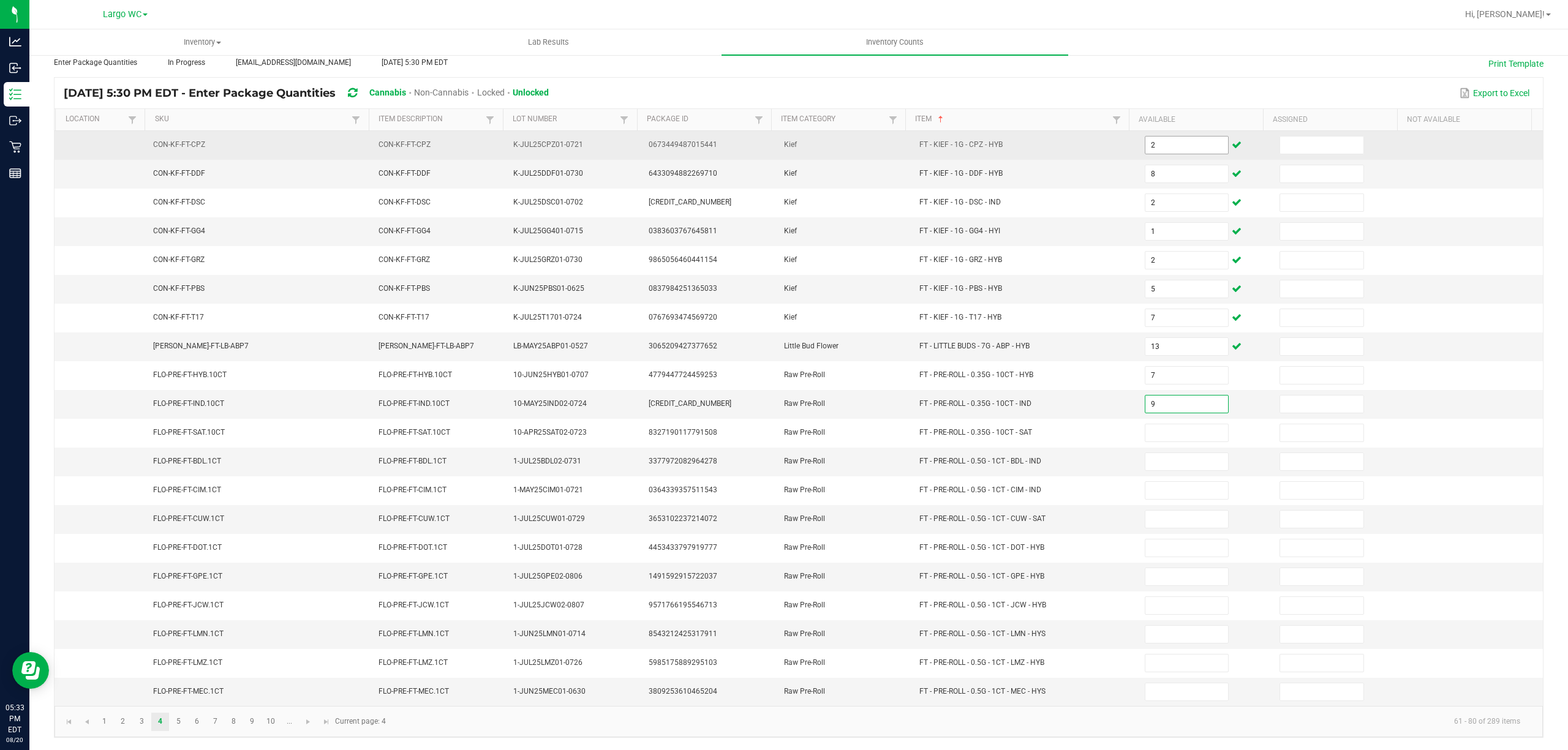
type input "9"
type input "16"
type input "18"
type input "2"
type input "12"
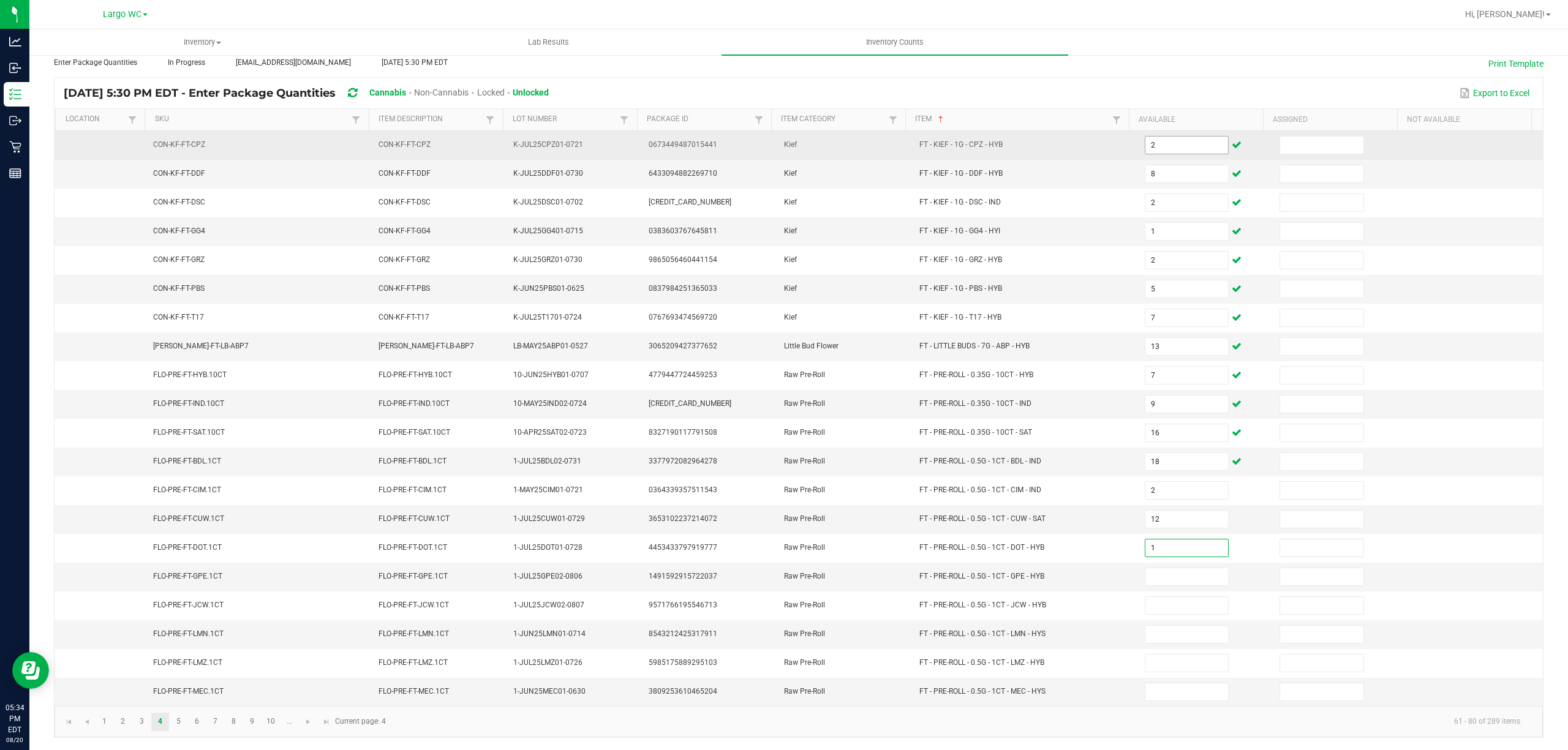
type input "1"
type input "21"
type input "8"
type input "14"
type input "15"
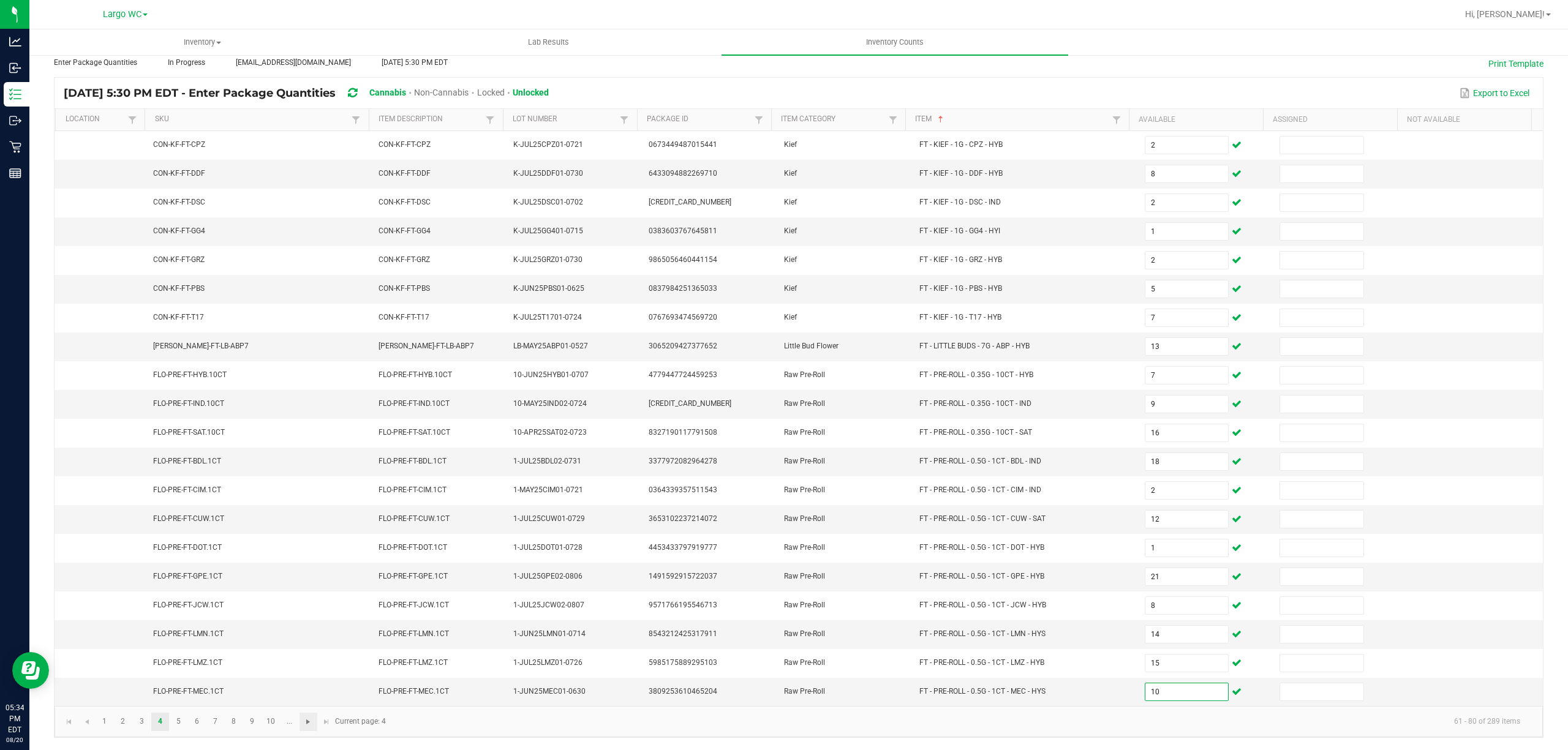
type input "10"
click at [308, 721] on span "Go to the next page" at bounding box center [308, 721] width 10 height 10
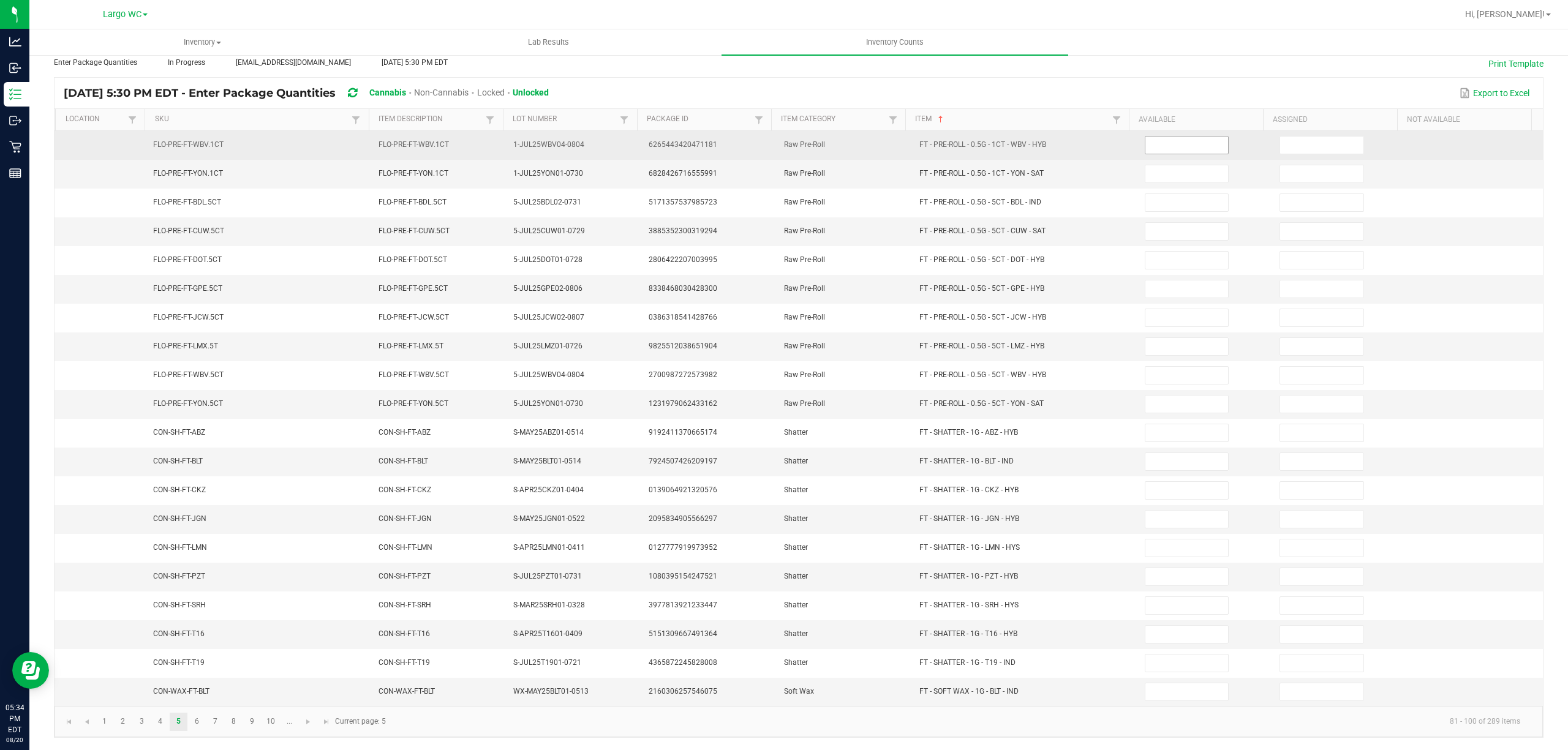
click at [1171, 137] on input at bounding box center [1187, 145] width 83 height 17
type input "14"
type input "22"
type input "6"
type input "7"
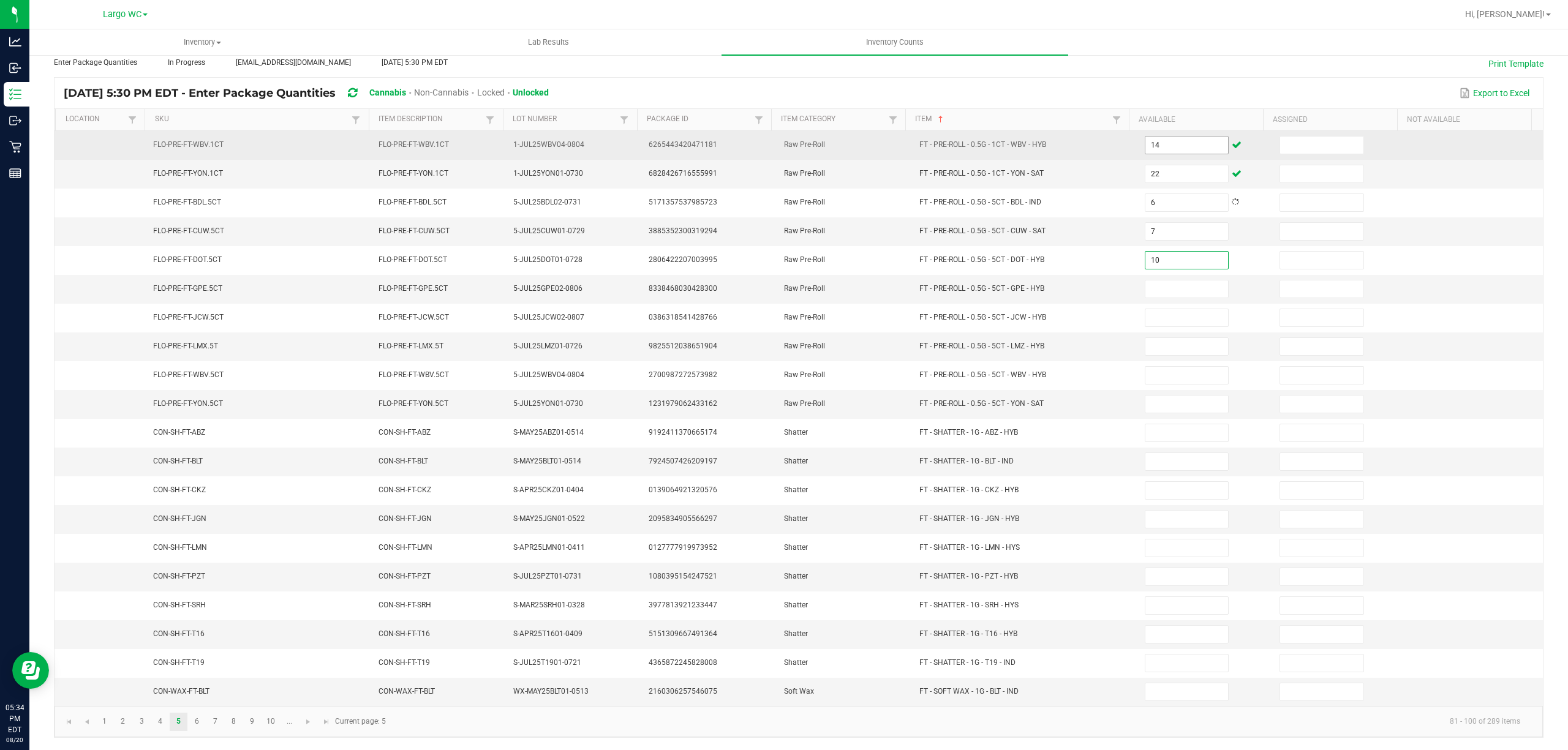
type input "10"
type input "7"
type input "2"
type input "3"
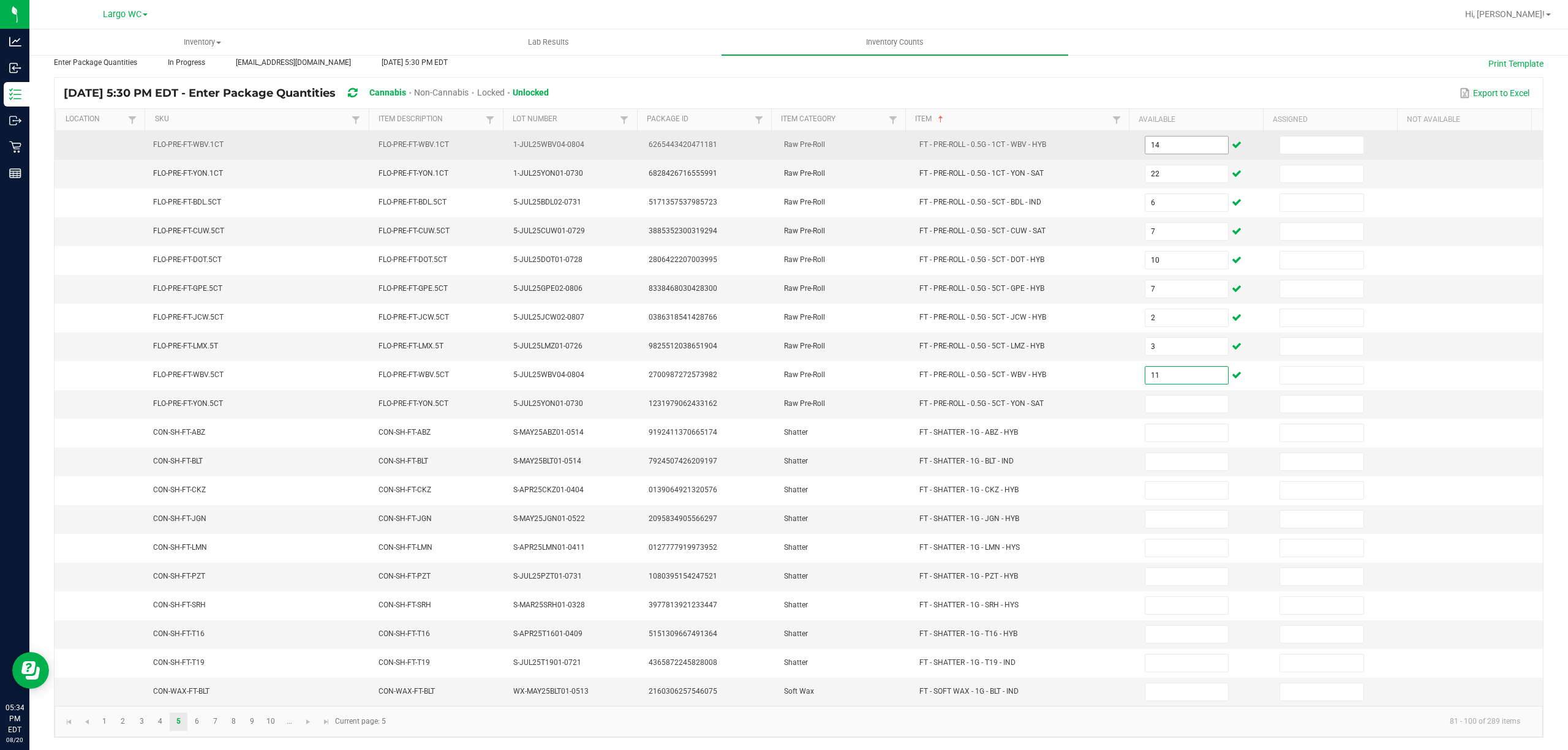
type input "11"
type input "3"
type input "1"
type input "5"
type input "3"
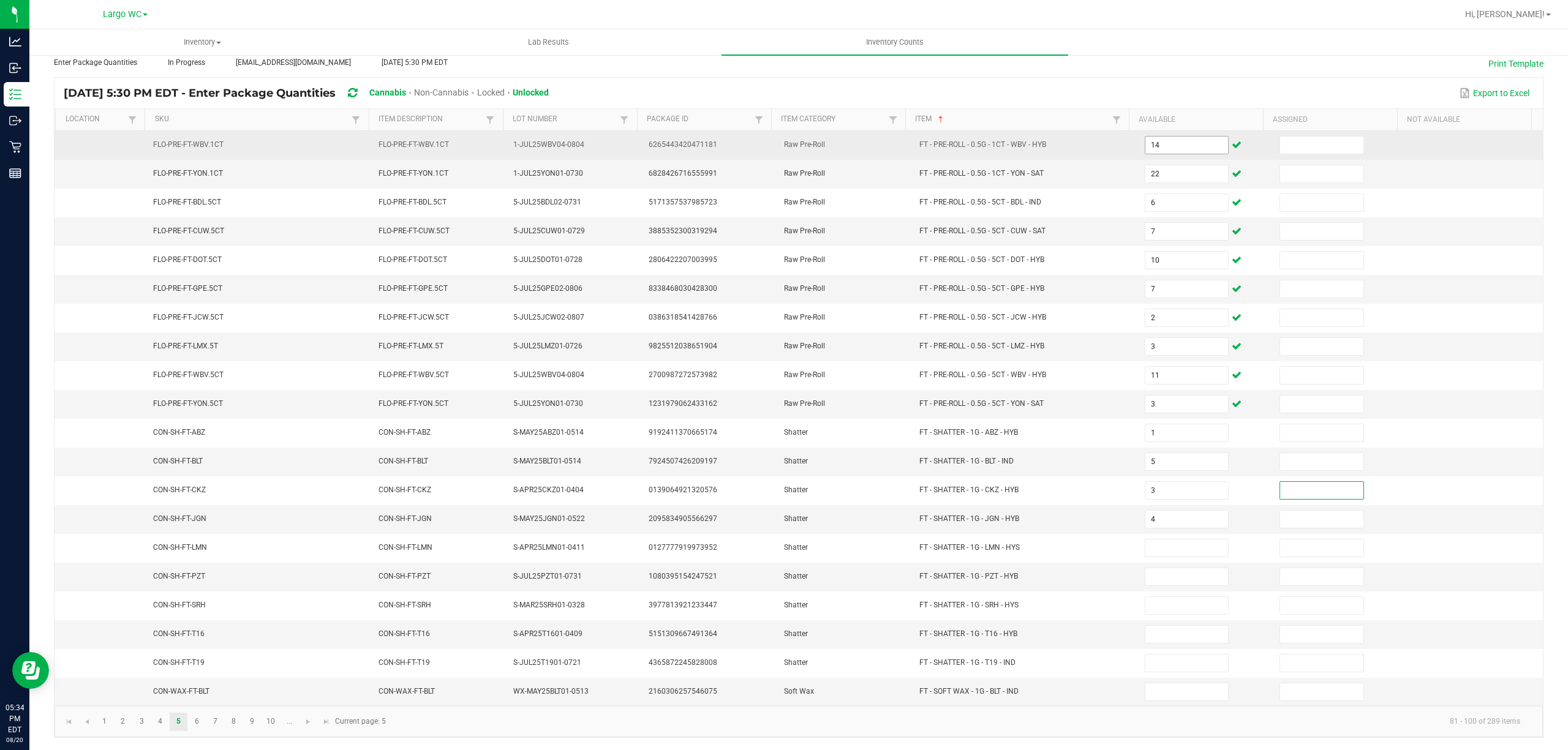
type input "4"
type input "3"
type input "8"
type input "3"
type input "2"
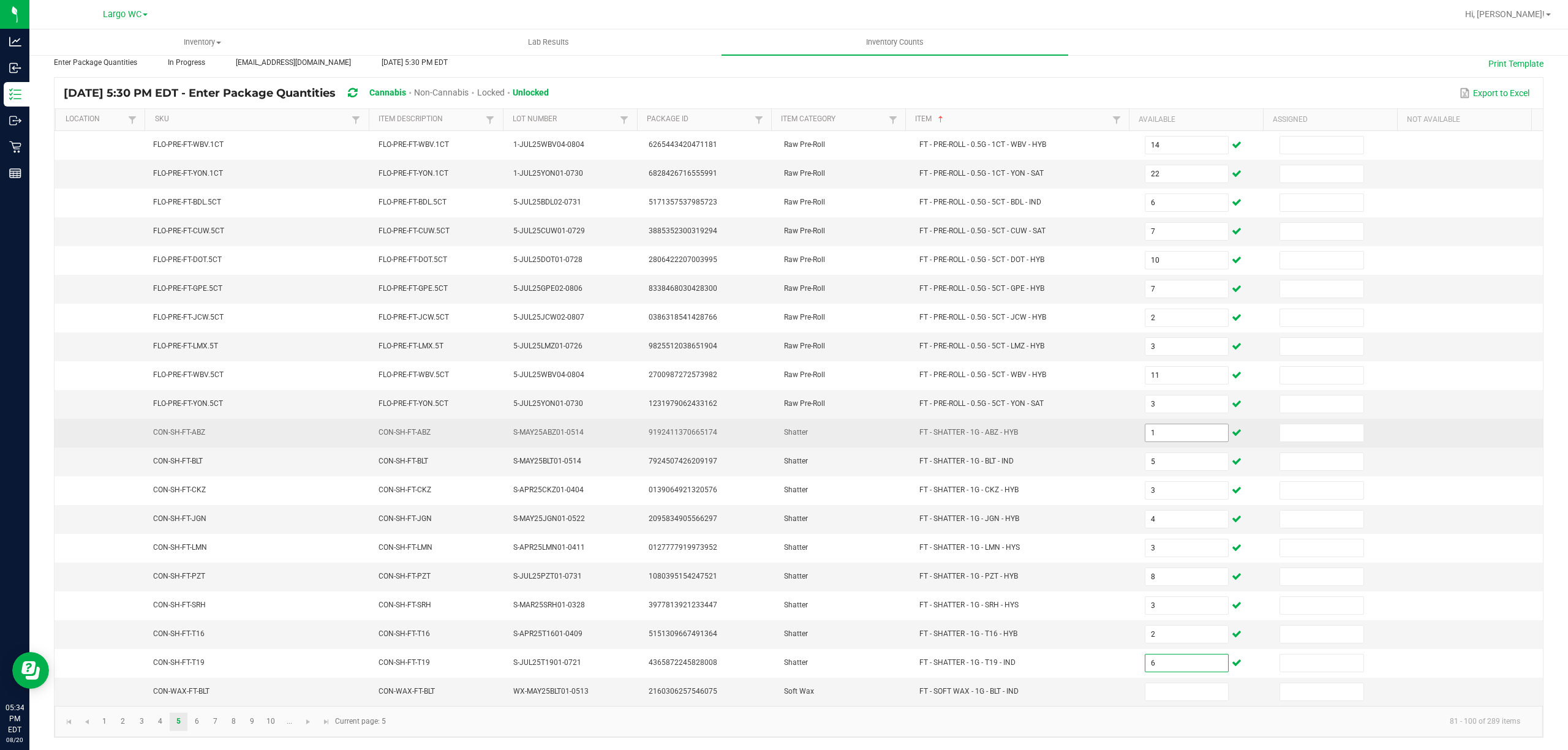
type input "6"
click at [1172, 428] on input "1" at bounding box center [1187, 433] width 83 height 17
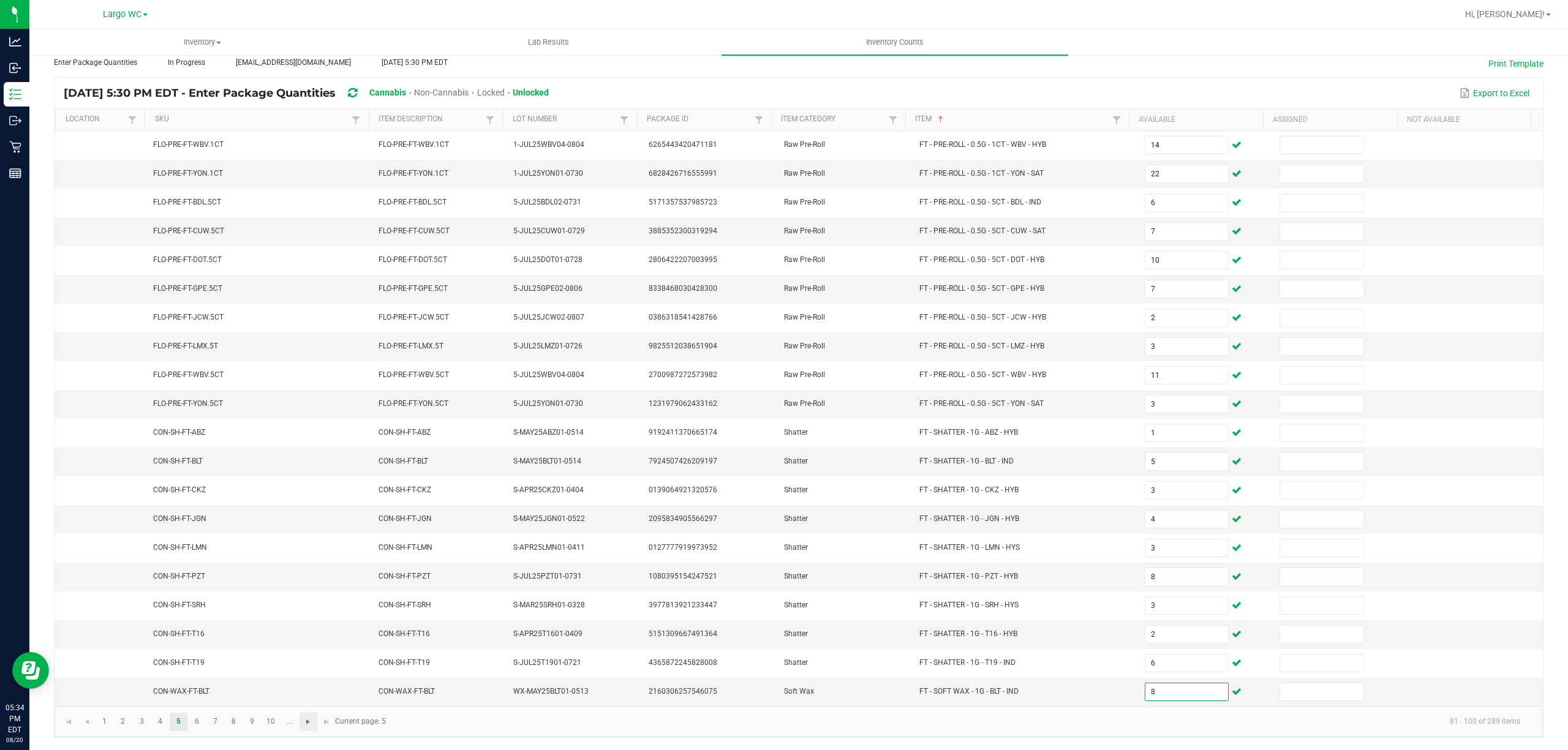
type input "8"
click at [312, 724] on span "Go to the next page" at bounding box center [308, 721] width 10 height 10
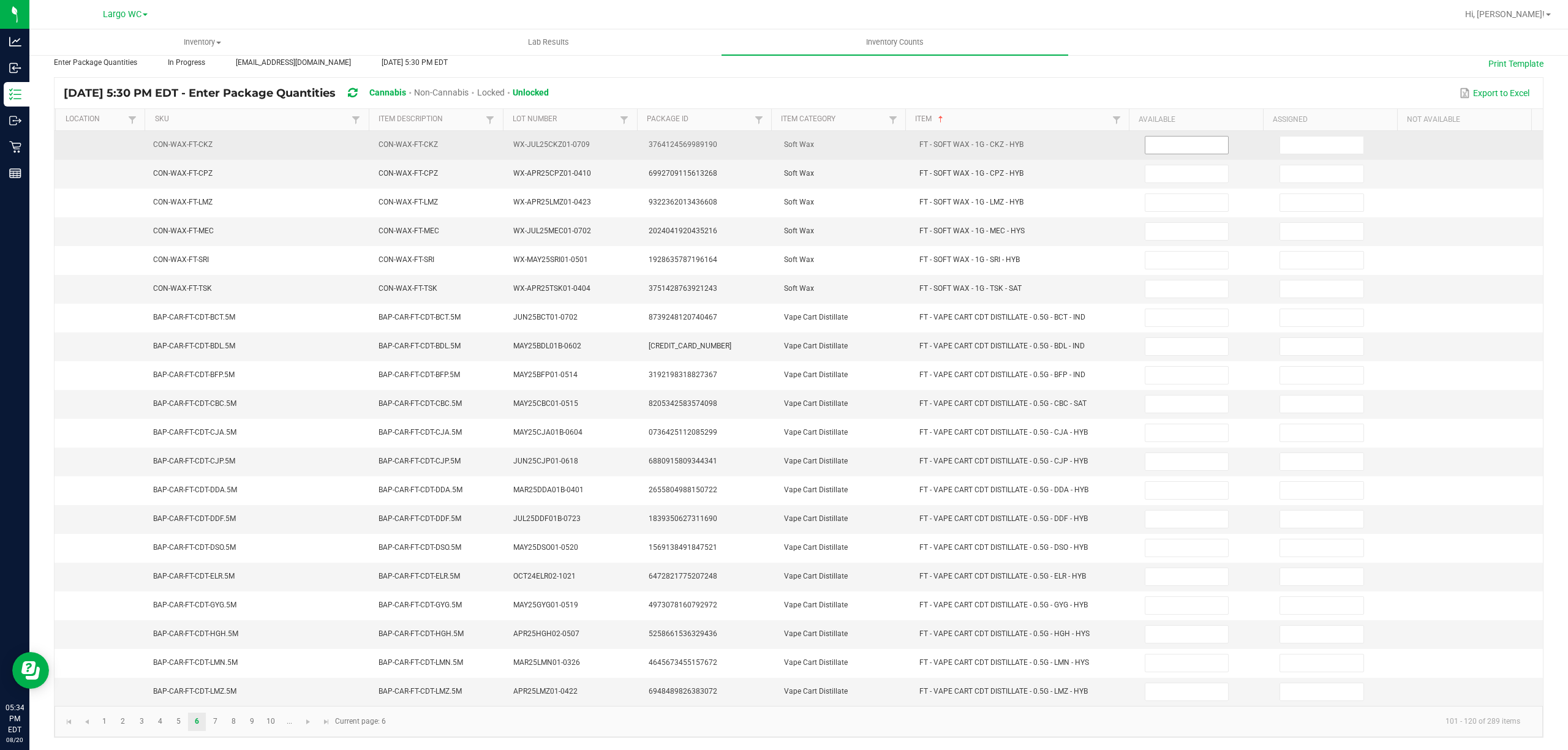
click at [1167, 137] on input at bounding box center [1187, 145] width 83 height 17
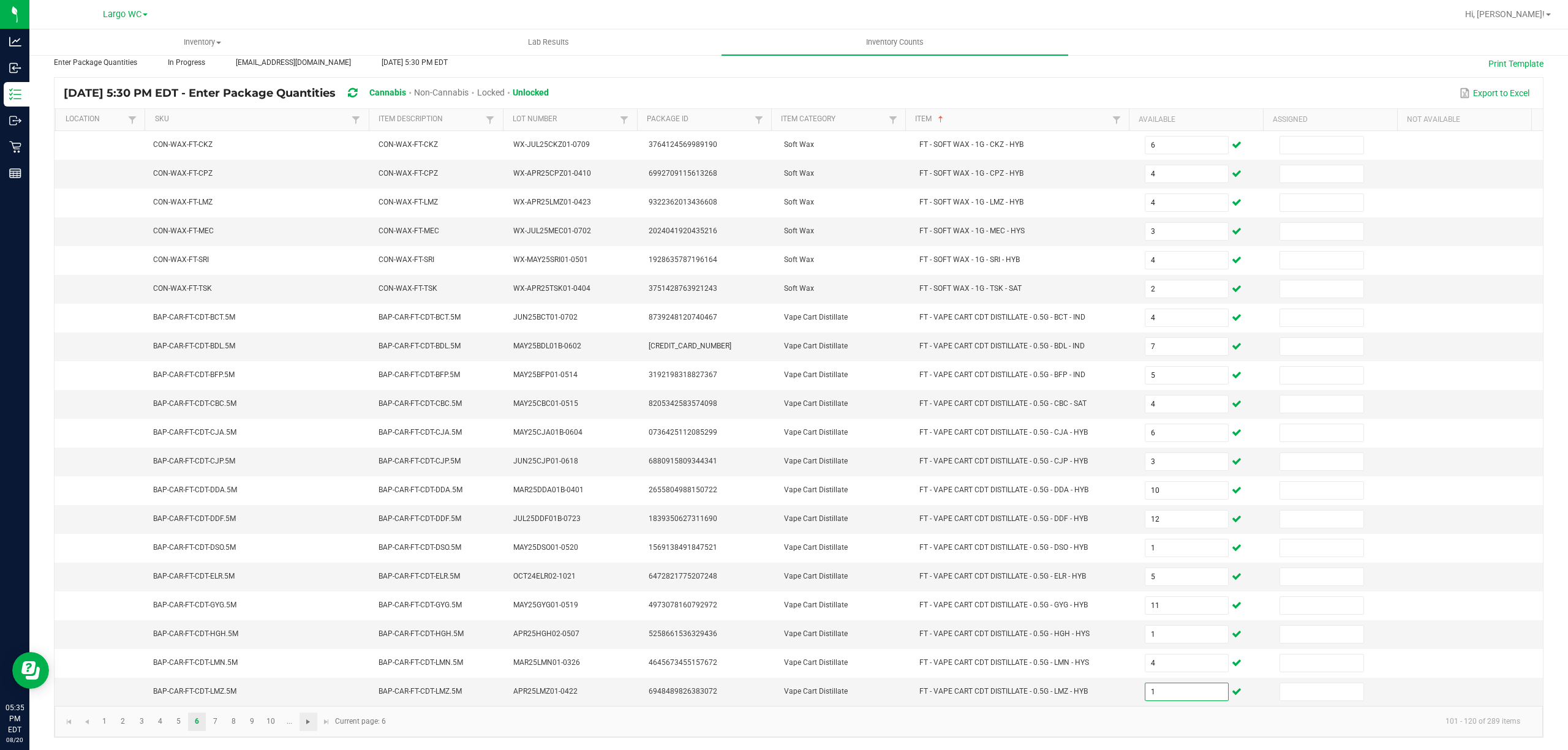
click at [308, 721] on span "Go to the next page" at bounding box center [308, 721] width 10 height 10
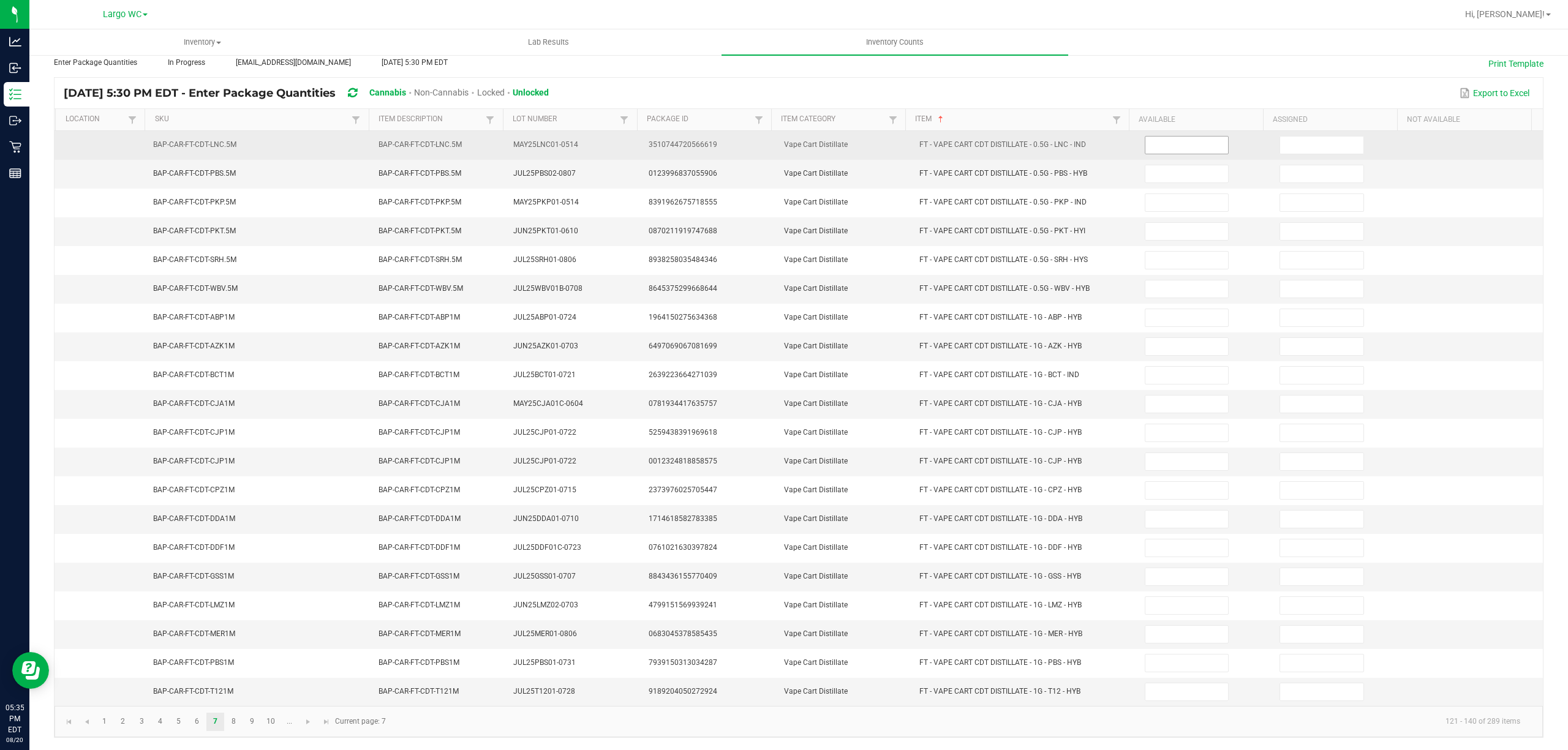
click at [1182, 137] on input at bounding box center [1187, 145] width 83 height 17
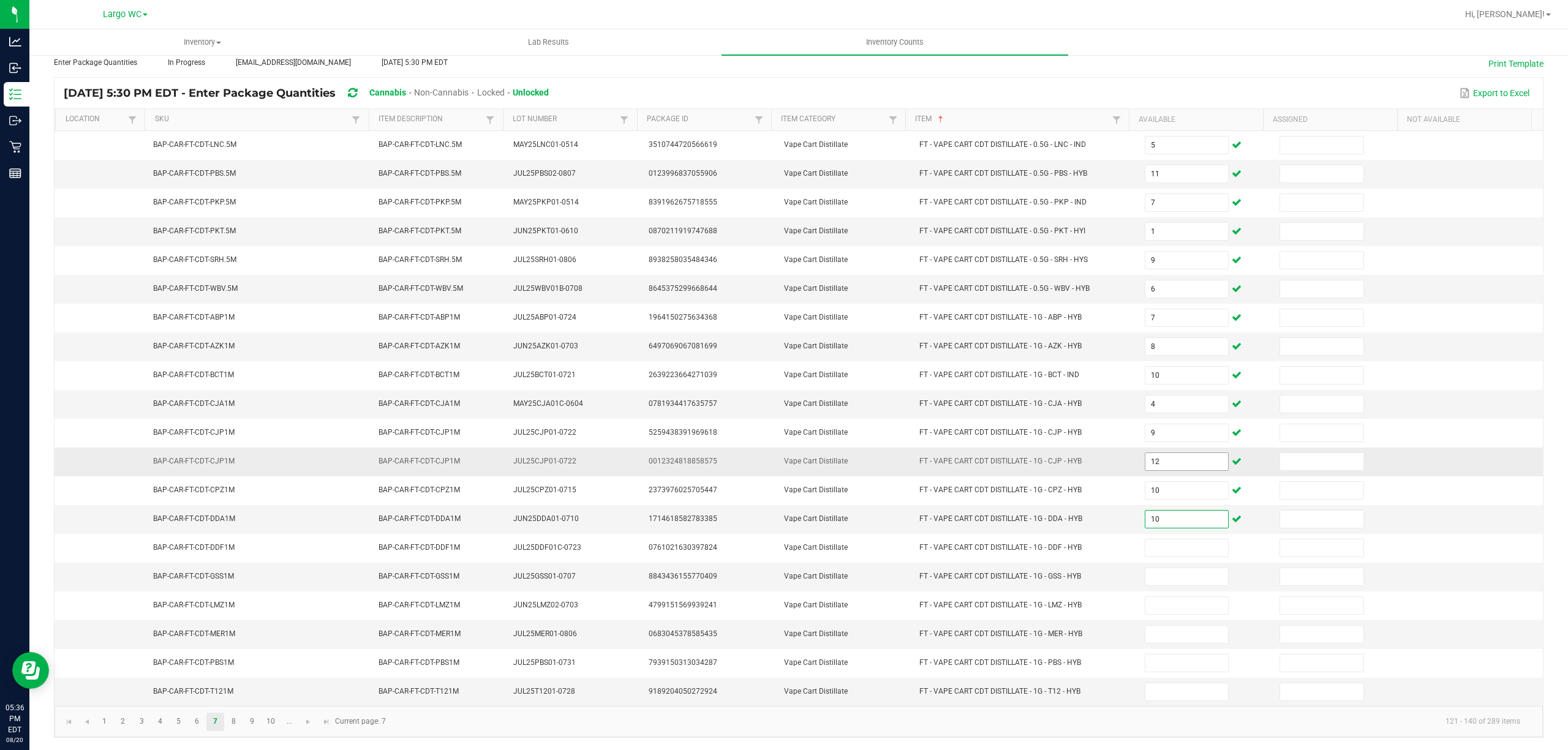
click at [1170, 459] on input "12" at bounding box center [1187, 462] width 83 height 17
click at [313, 721] on span "Go to the next page" at bounding box center [308, 721] width 10 height 10
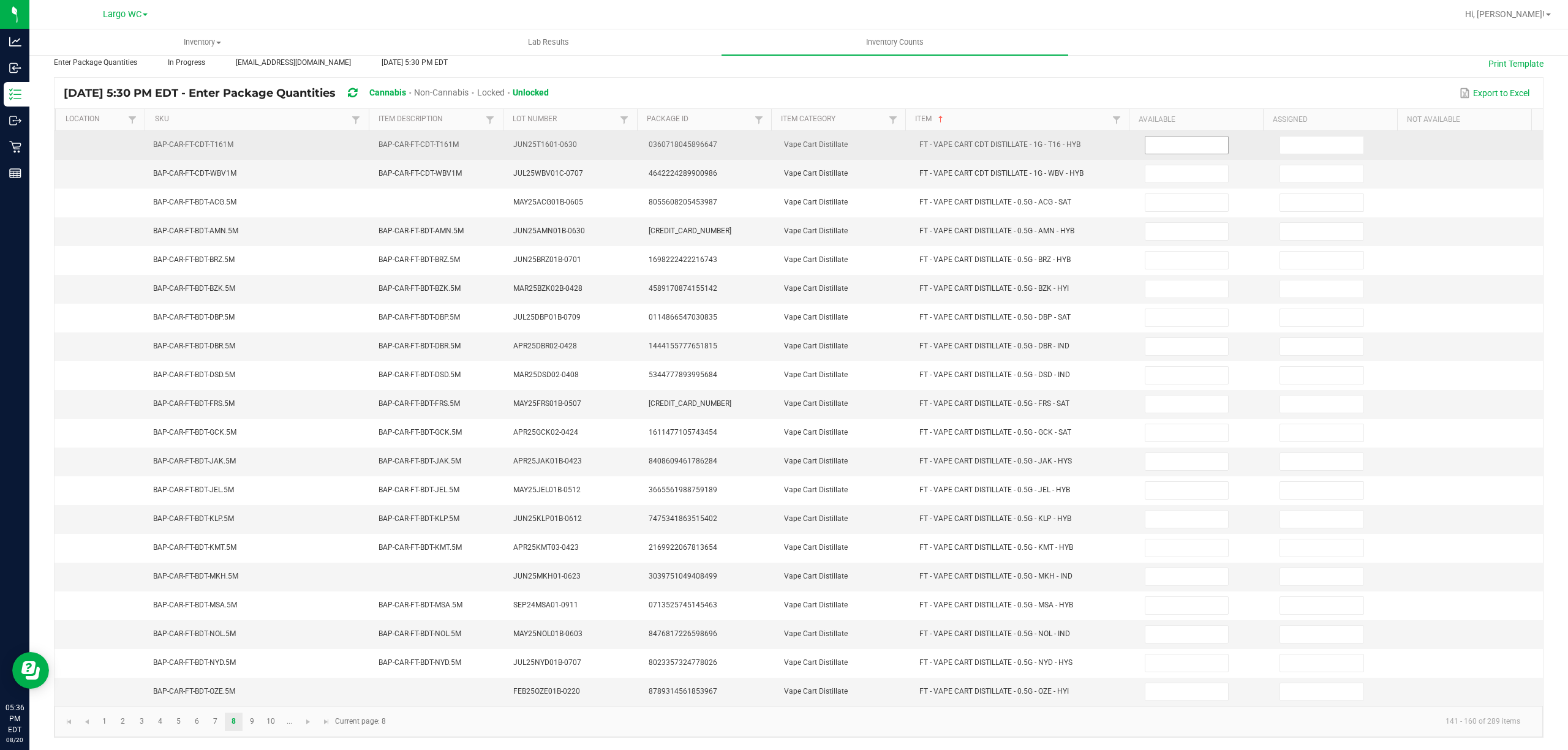
click at [1154, 137] on input at bounding box center [1187, 145] width 83 height 17
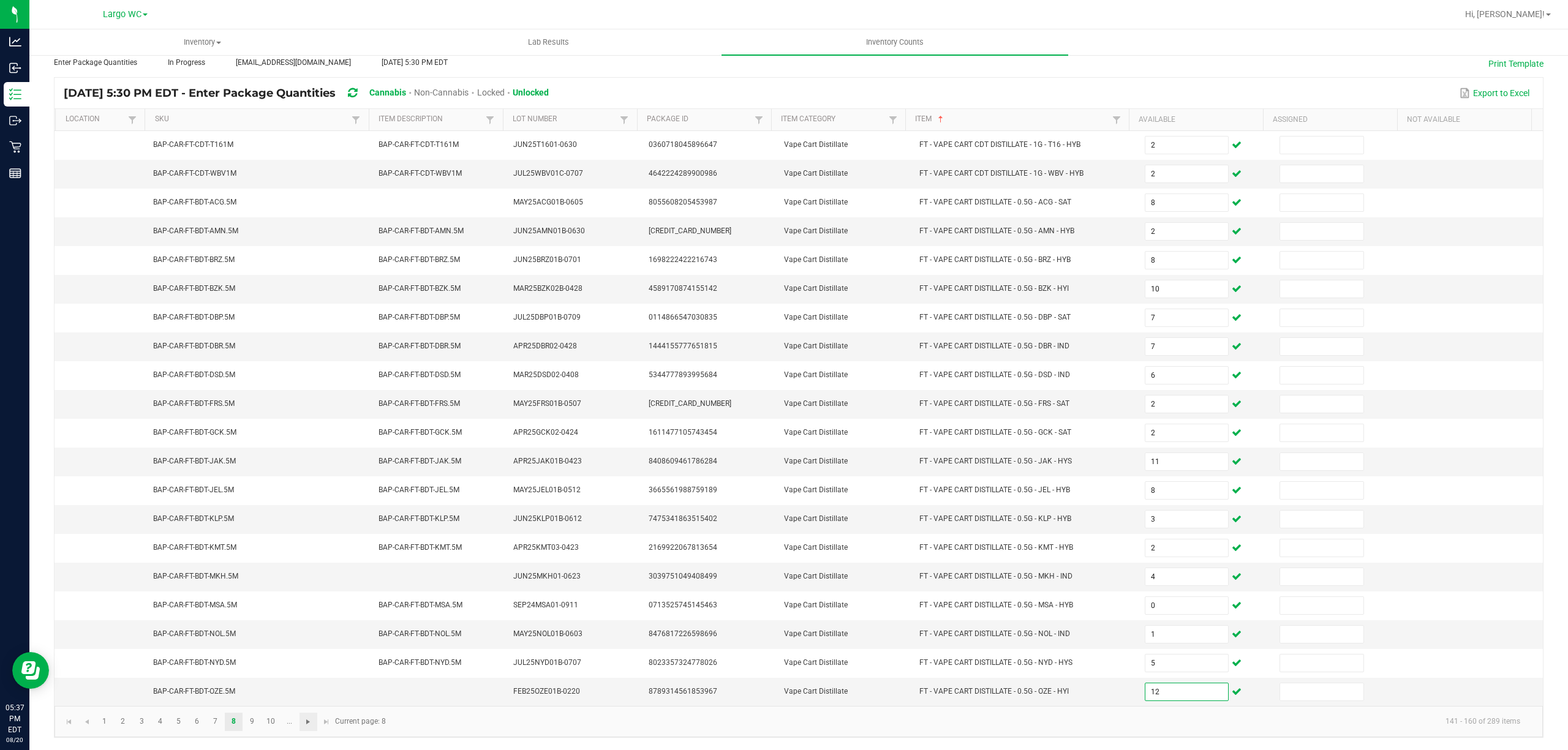
click at [312, 720] on span "Go to the next page" at bounding box center [308, 721] width 10 height 10
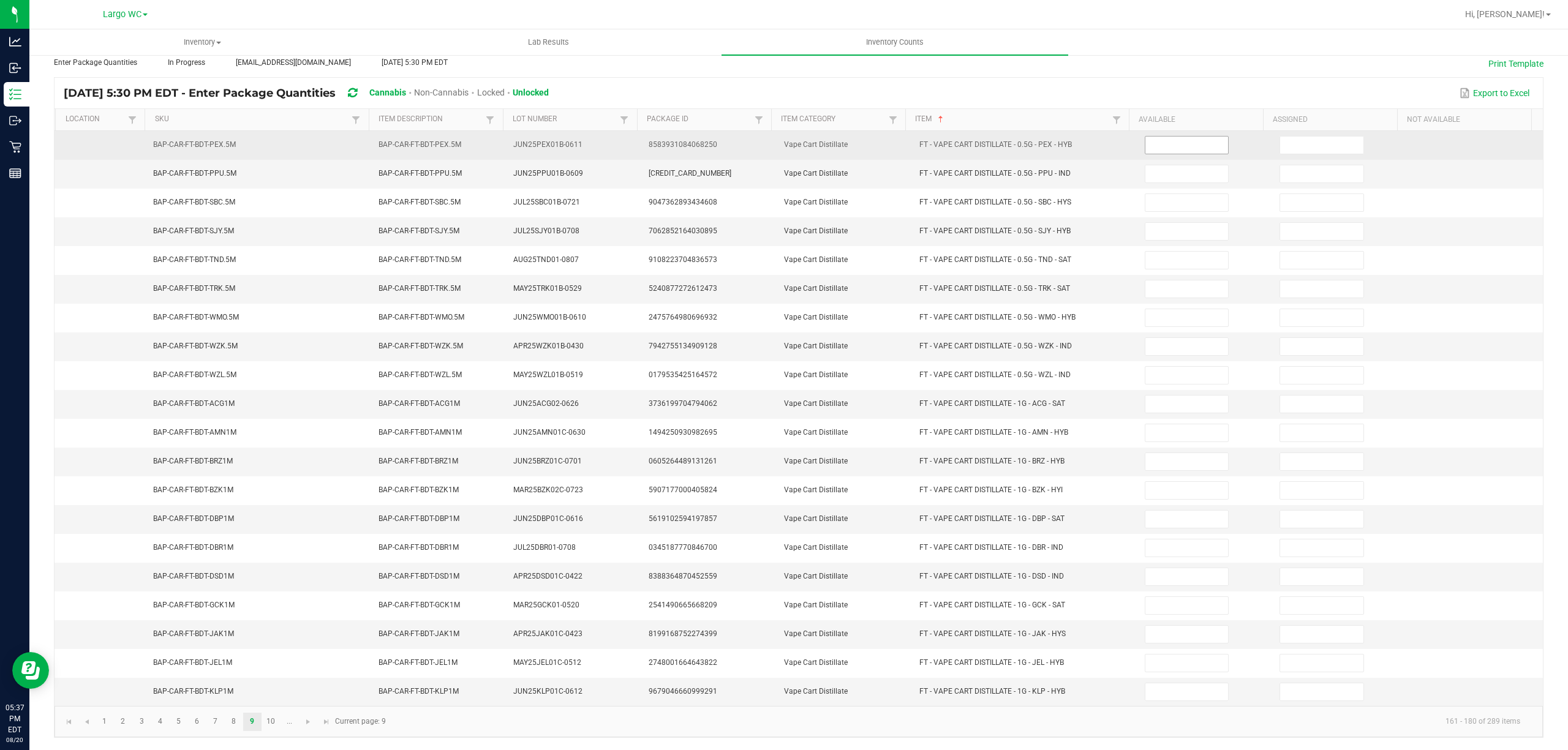
click at [1147, 137] on input at bounding box center [1187, 145] width 83 height 17
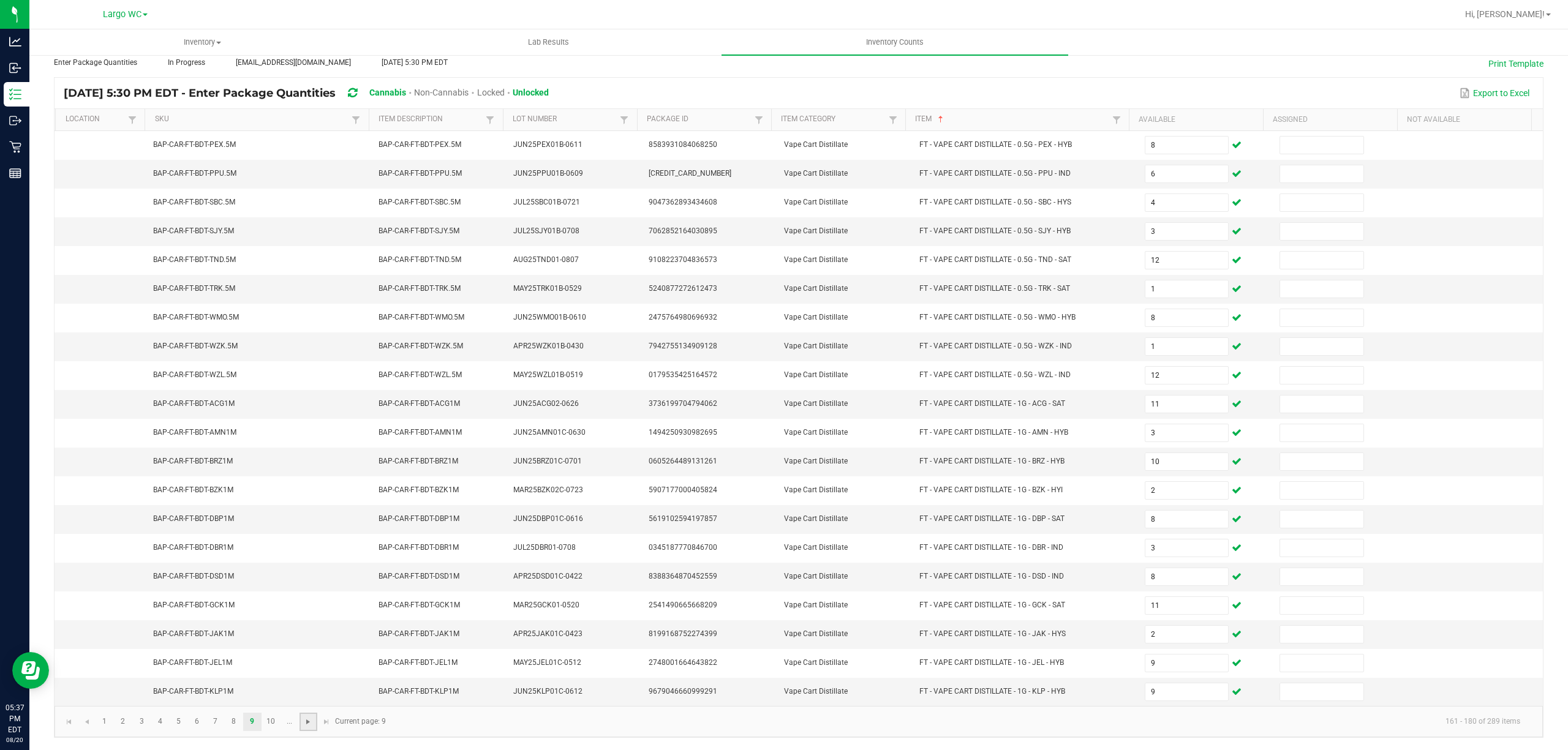
click at [313, 725] on span "Go to the next page" at bounding box center [308, 721] width 10 height 10
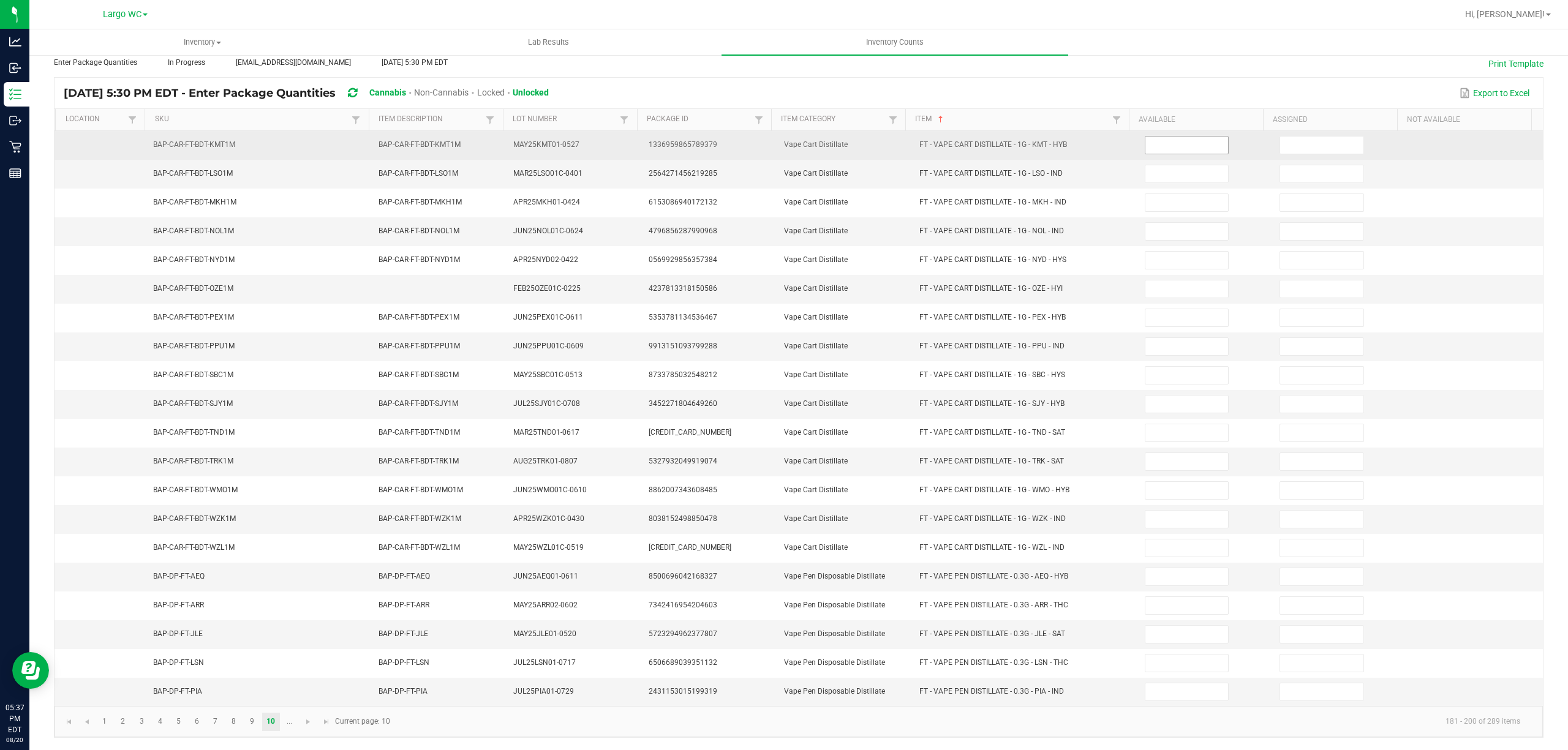
click at [1167, 137] on input at bounding box center [1187, 145] width 83 height 17
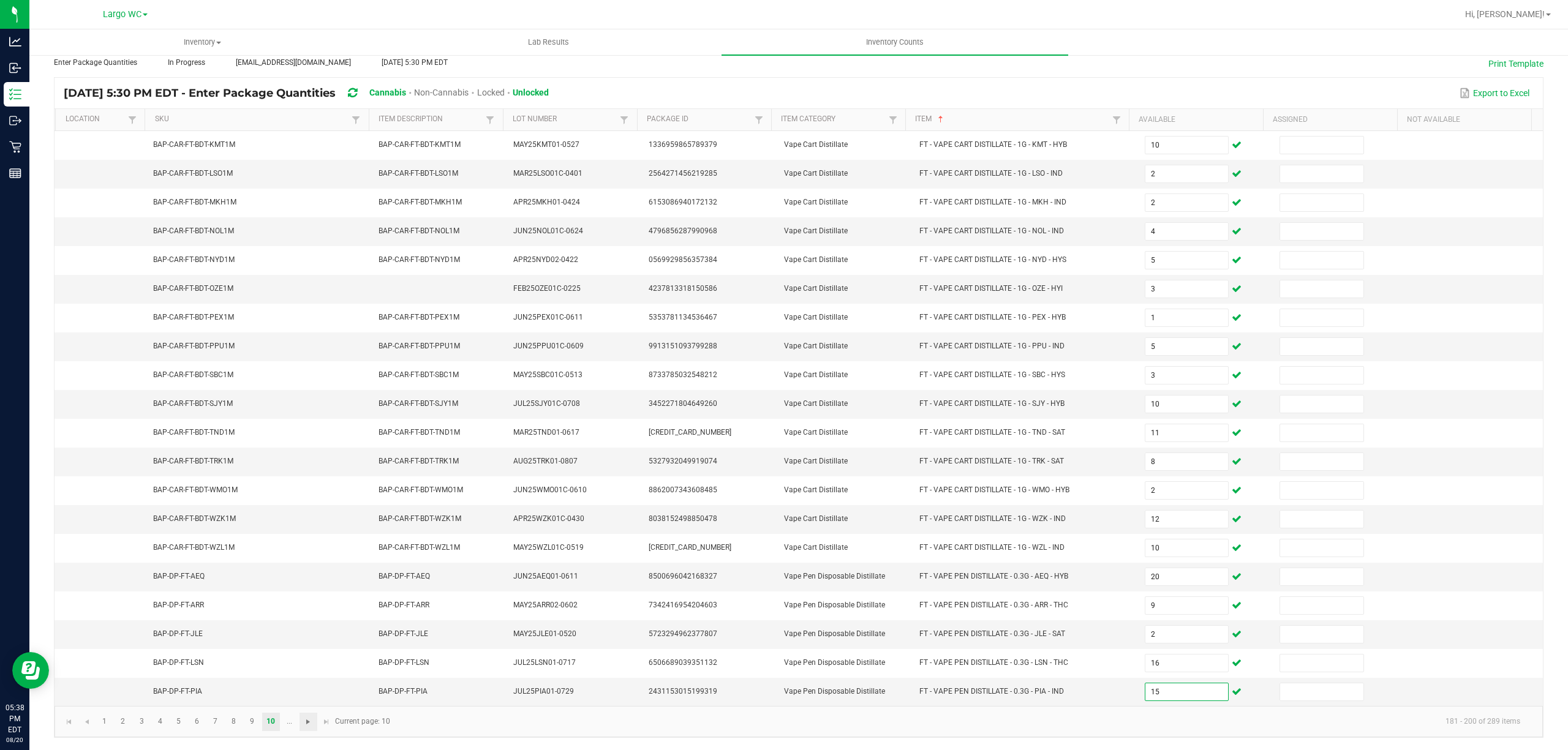
click at [304, 721] on span "Go to the next page" at bounding box center [308, 721] width 10 height 10
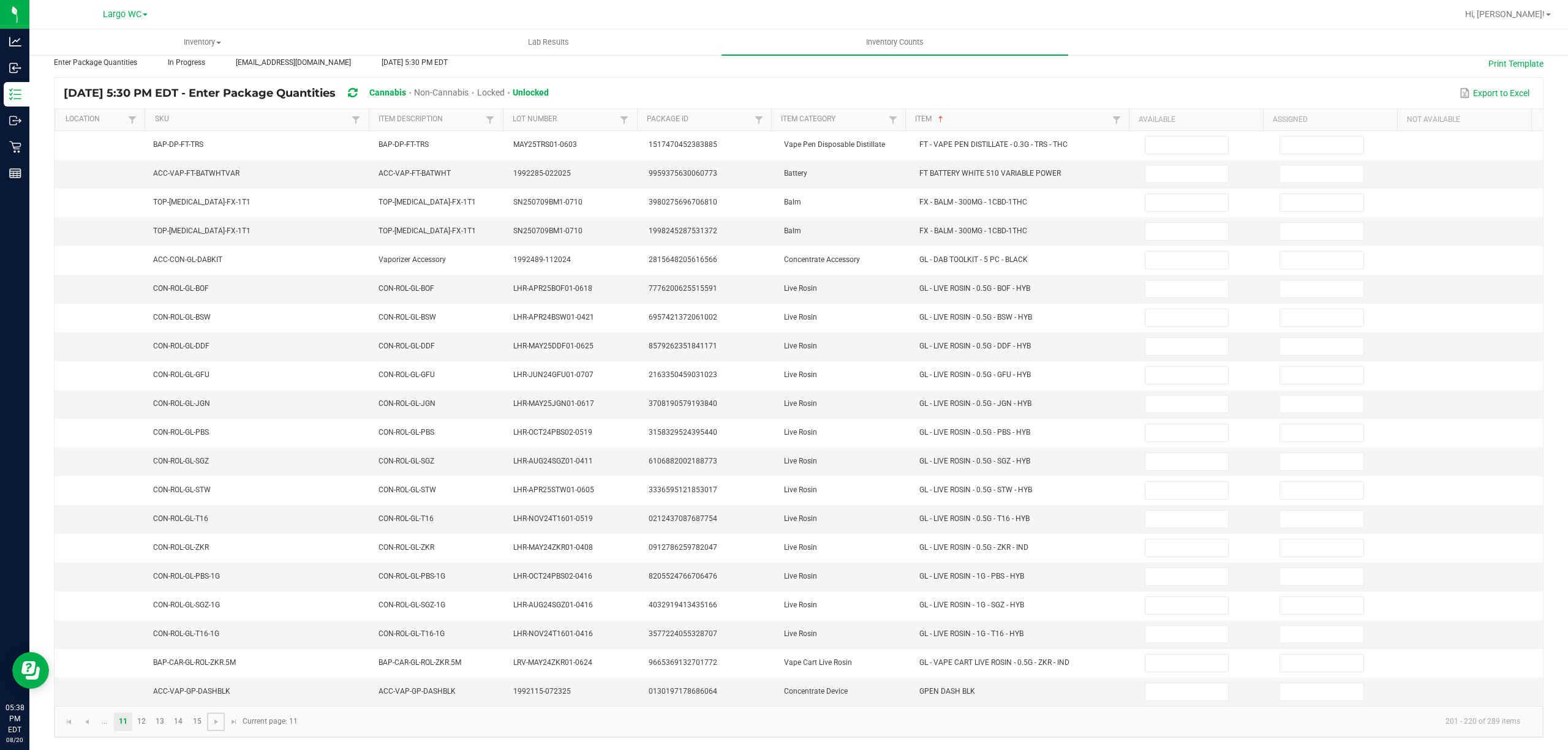
click at [1162, 113] on th "Available" at bounding box center [1195, 119] width 134 height 22
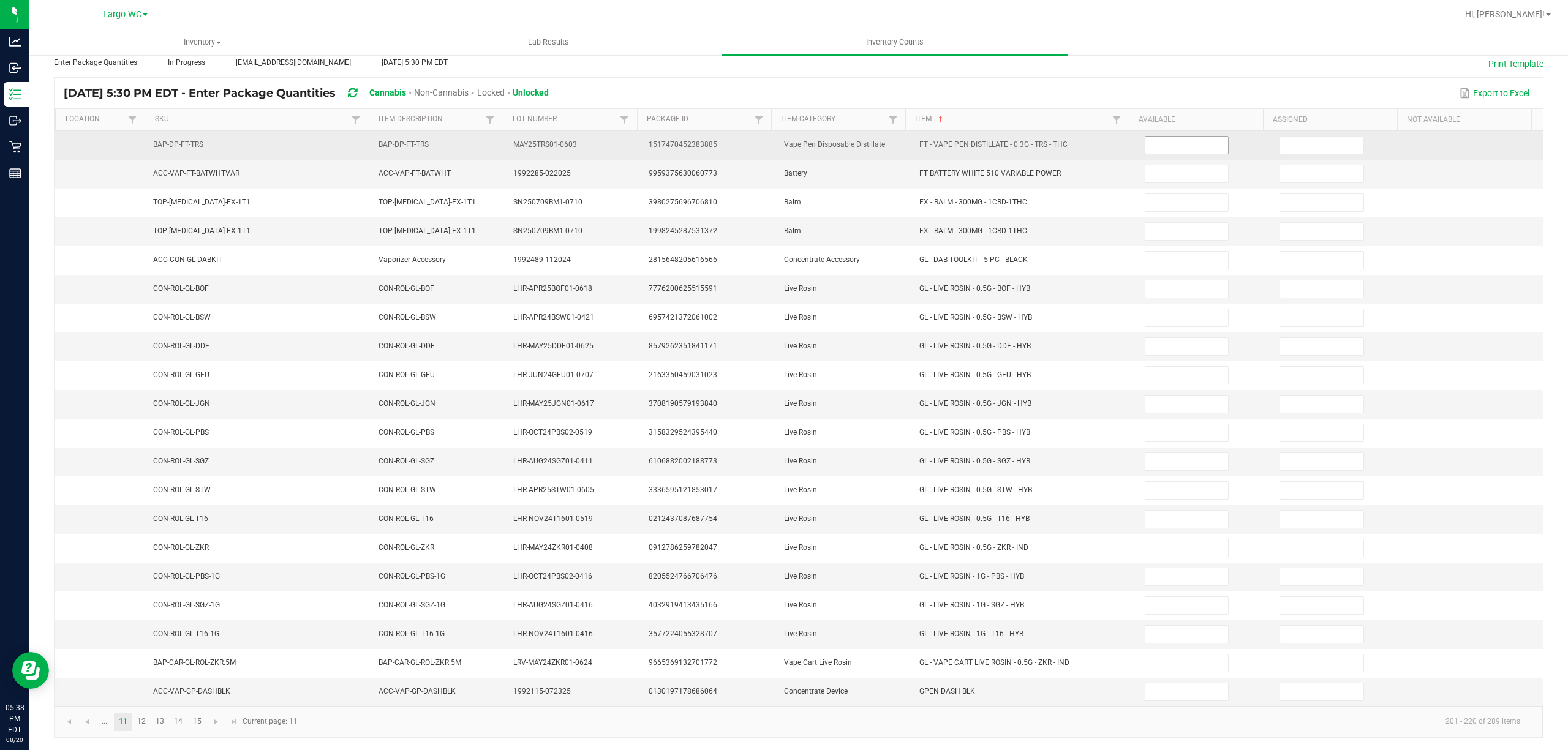
click at [1176, 137] on input at bounding box center [1187, 145] width 83 height 17
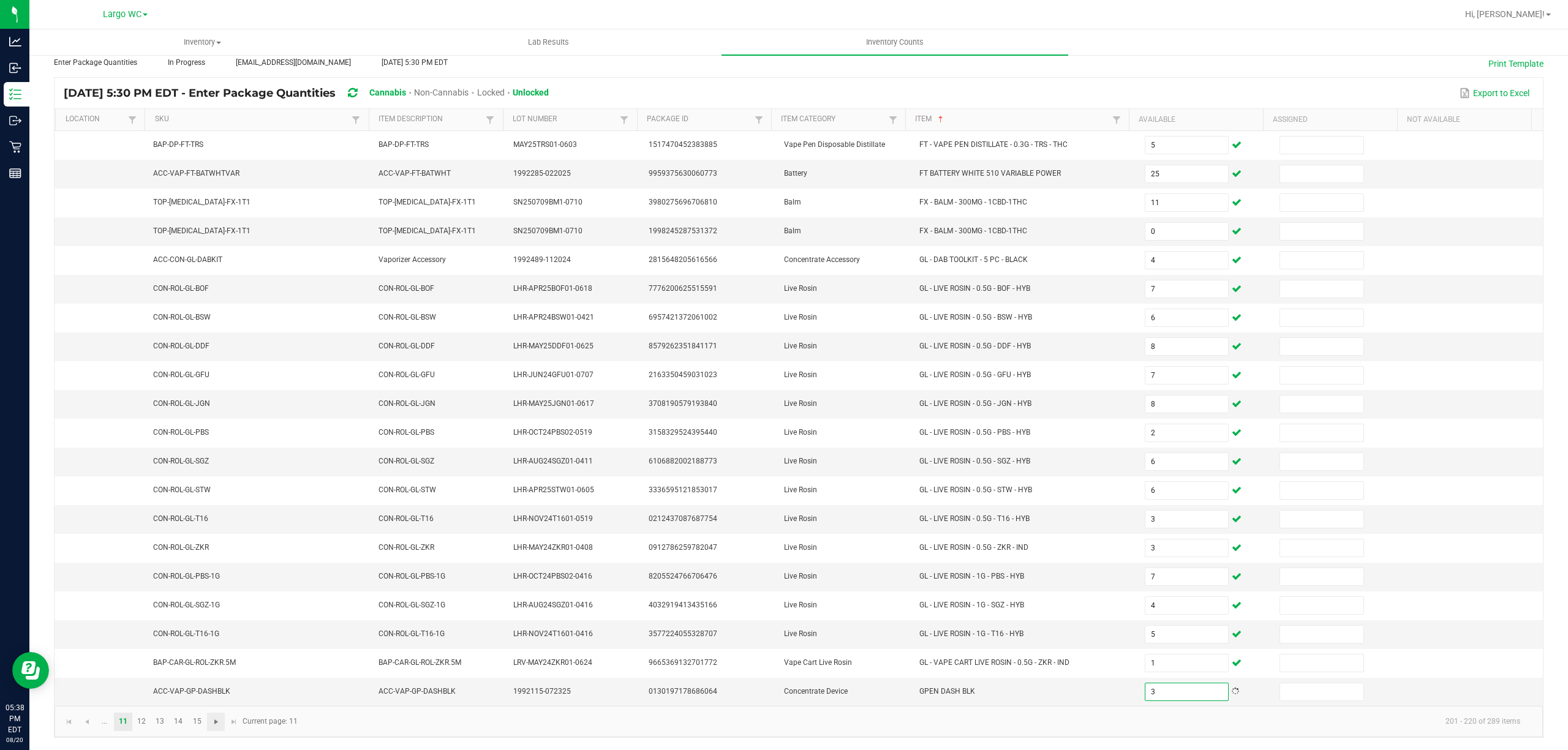
click at [216, 721] on span "Go to the next page" at bounding box center [216, 721] width 10 height 10
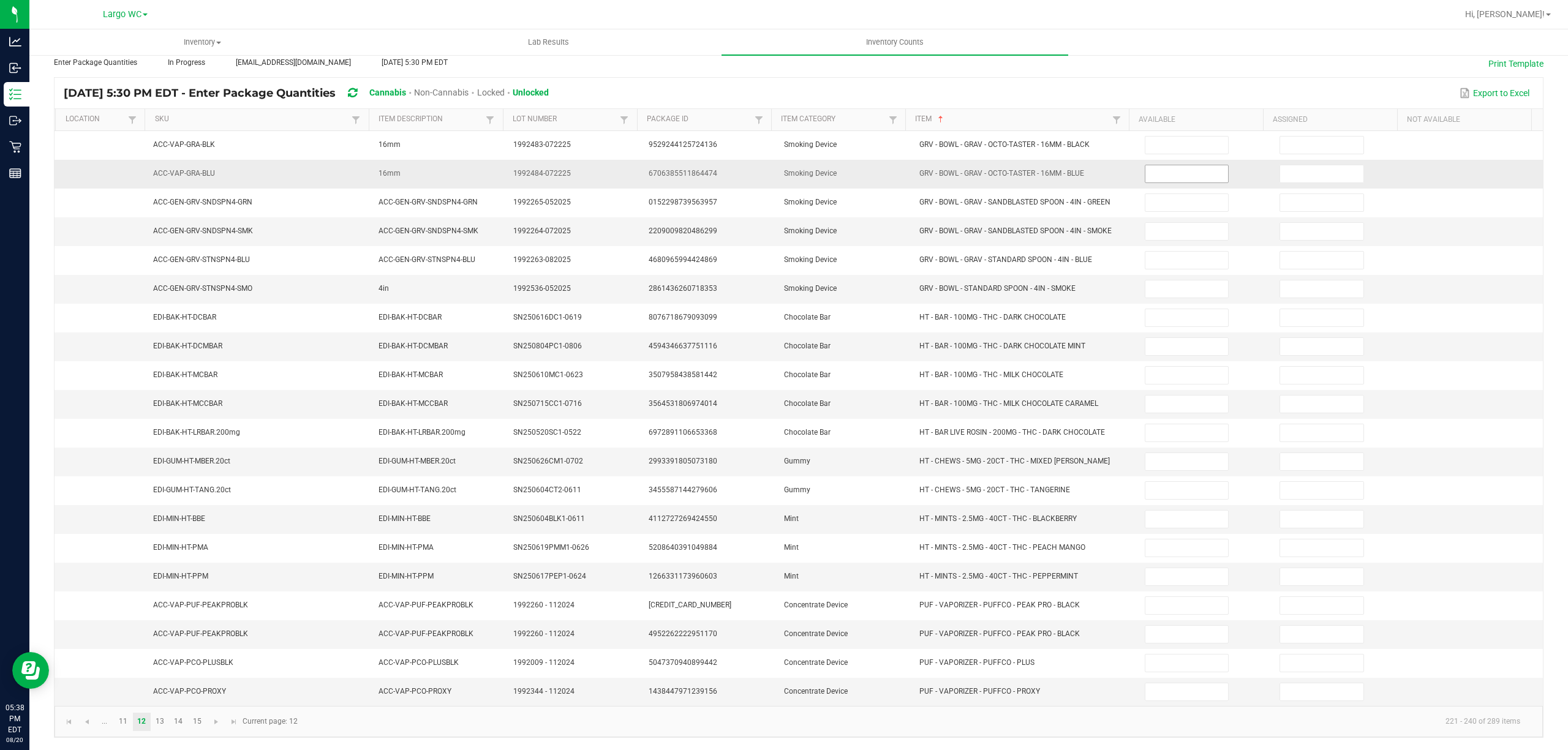
click at [1149, 165] on input at bounding box center [1187, 174] width 83 height 17
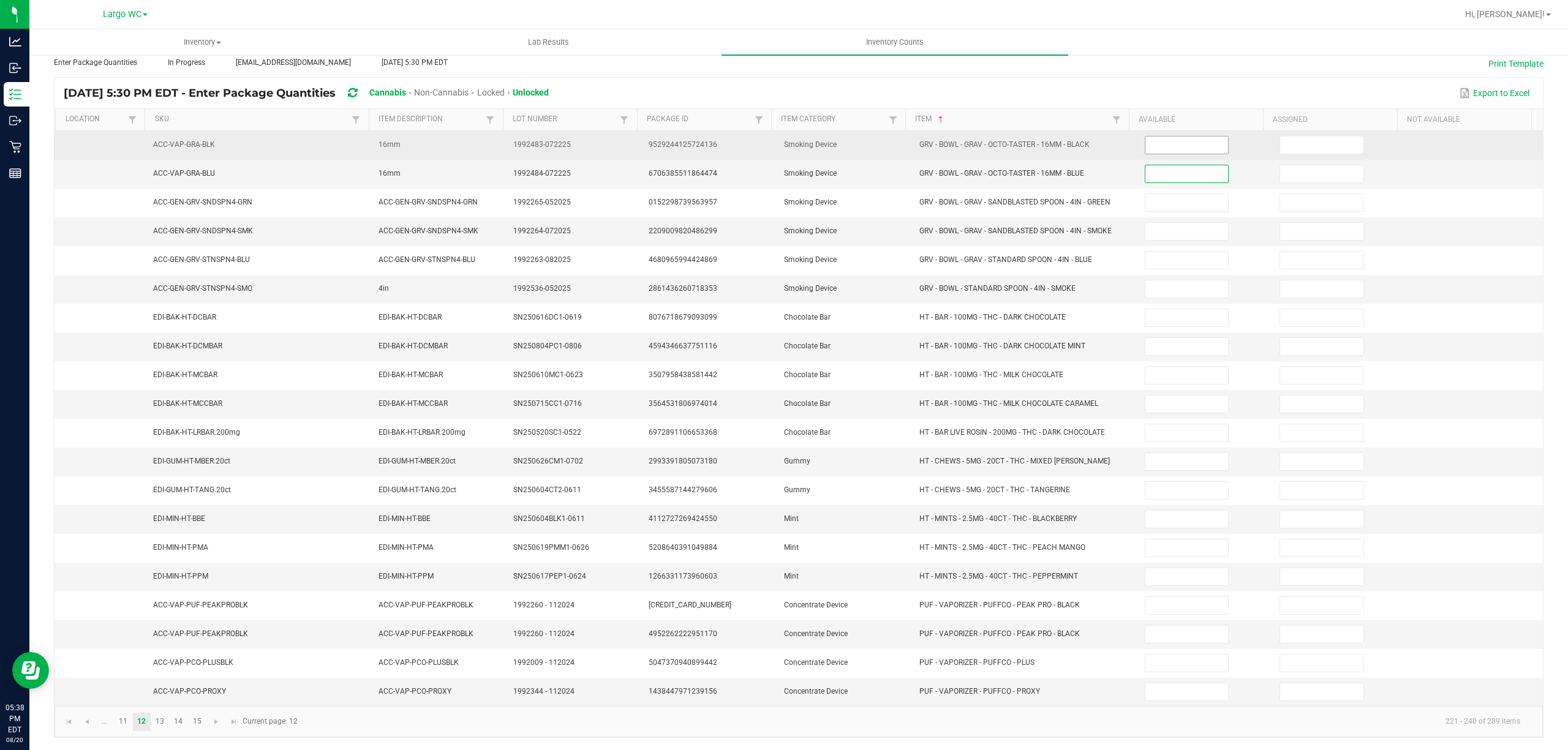
click at [1145, 137] on input at bounding box center [1187, 145] width 83 height 17
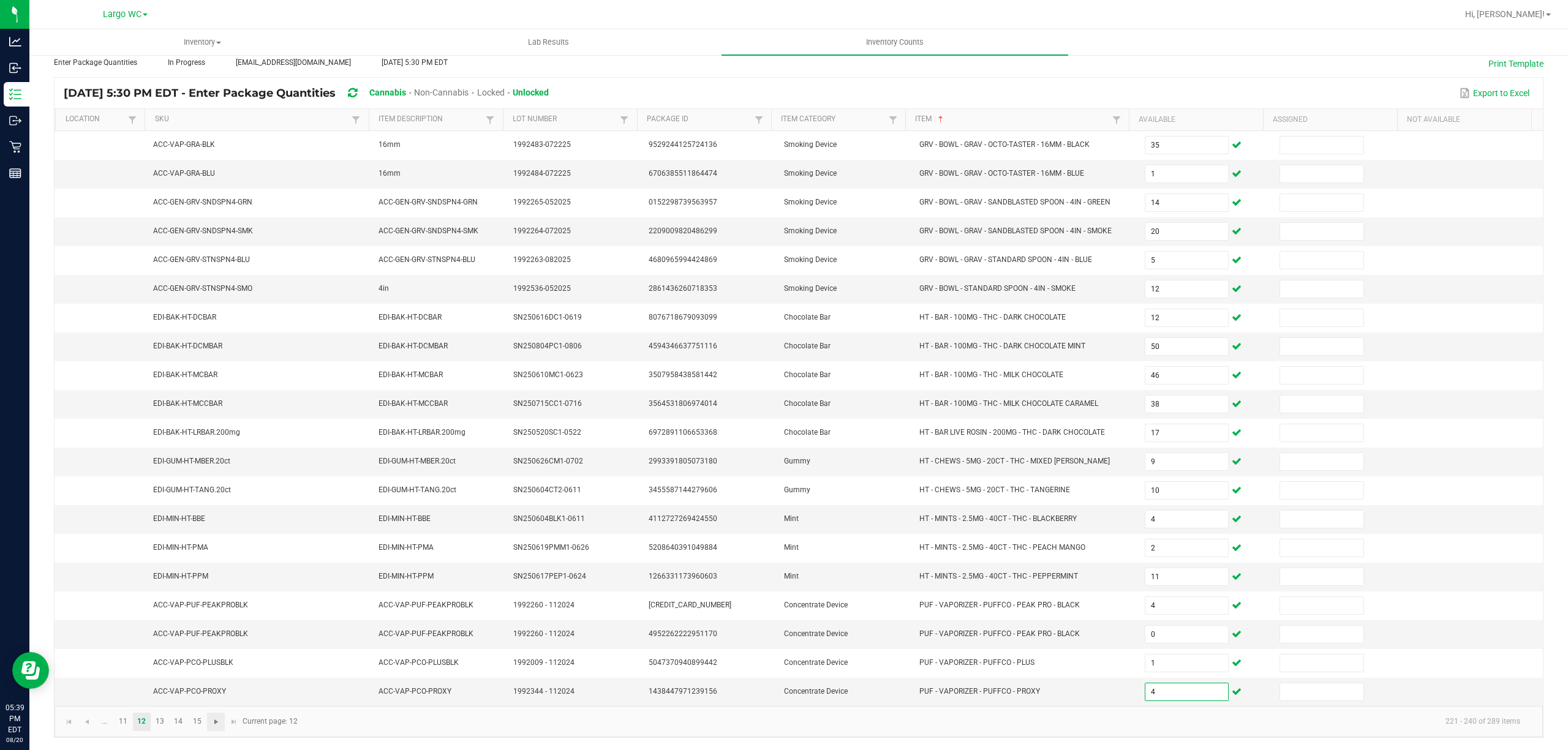
click at [216, 721] on span "Go to the next page" at bounding box center [216, 721] width 10 height 10
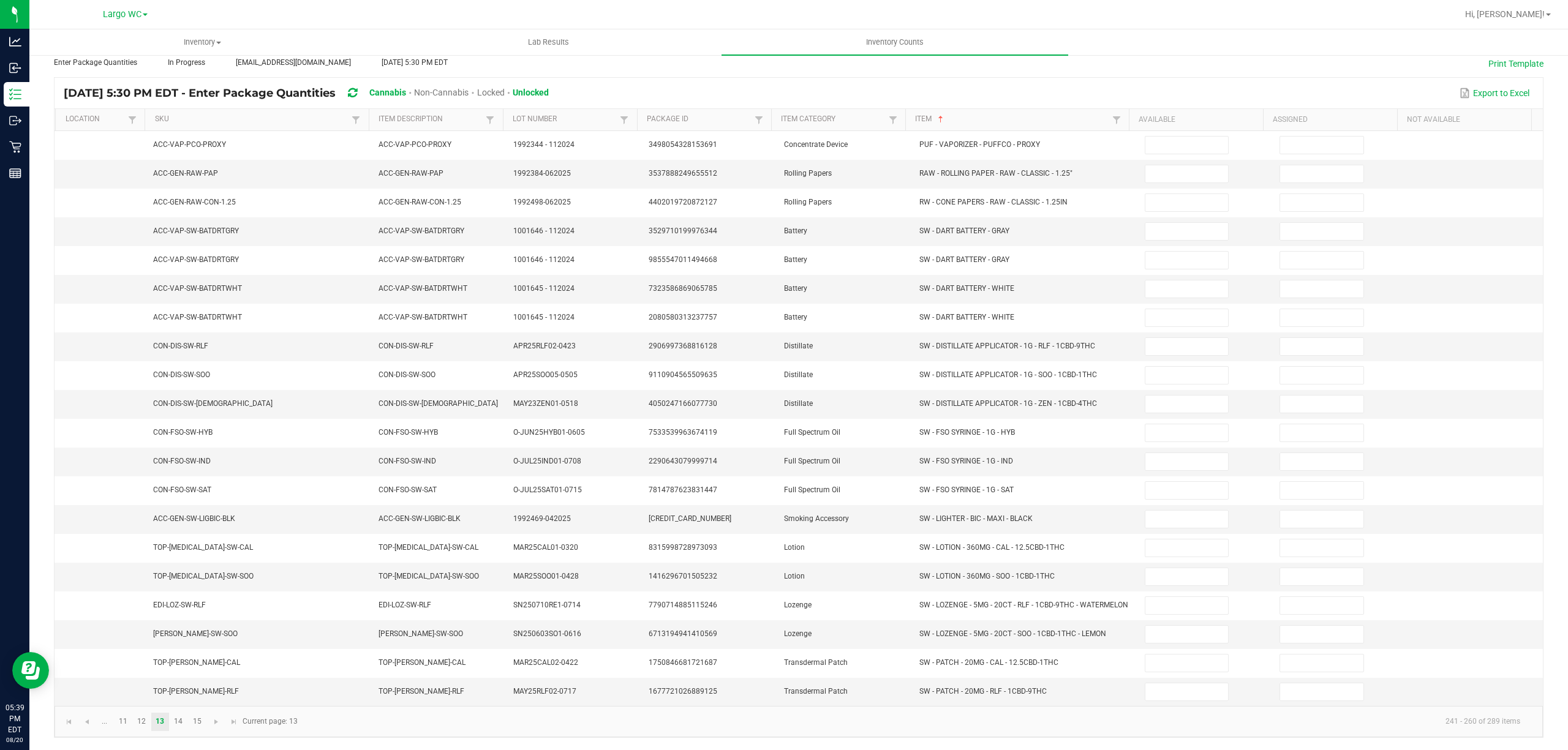
click at [1173, 117] on th "Available" at bounding box center [1195, 119] width 134 height 22
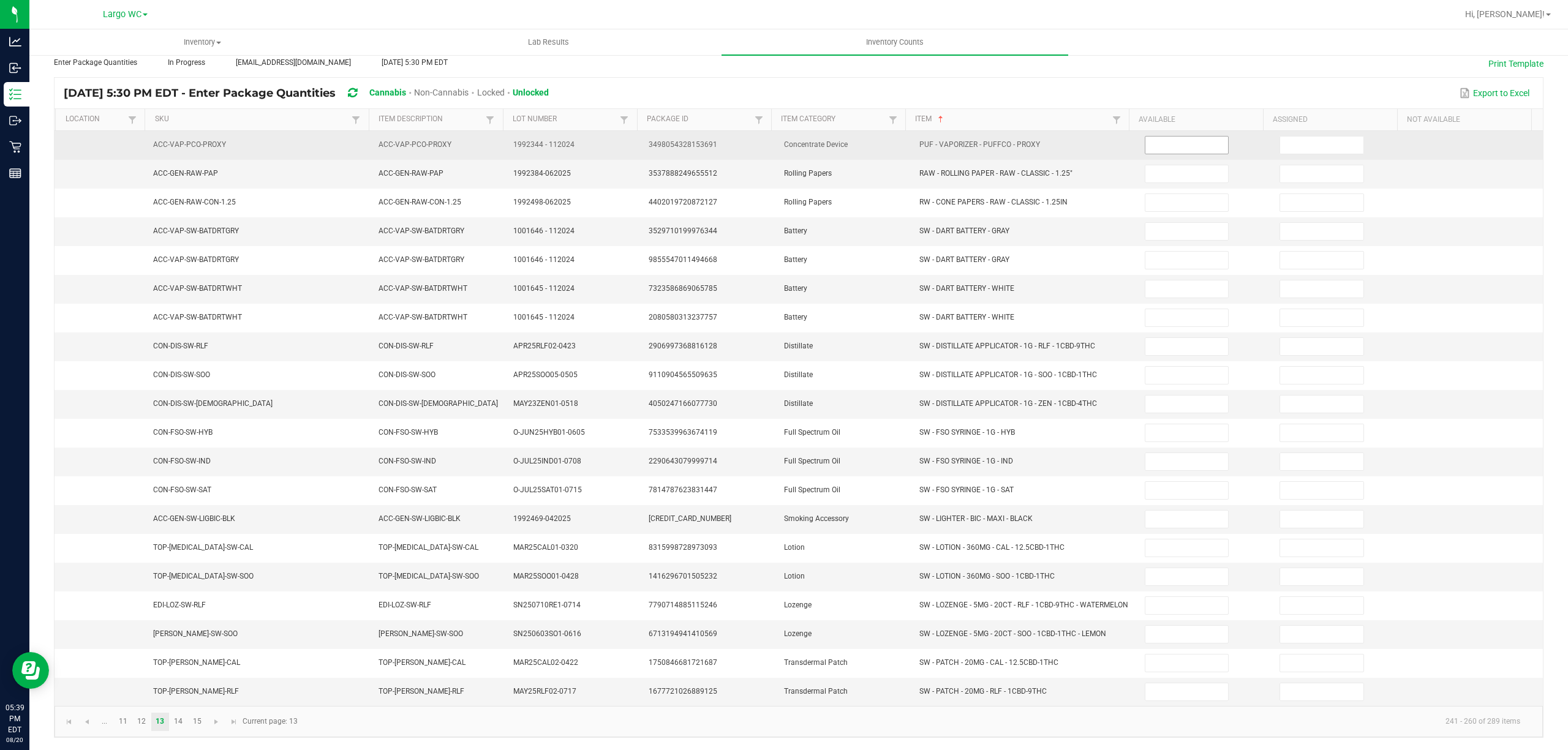
click at [1172, 137] on input at bounding box center [1187, 145] width 83 height 17
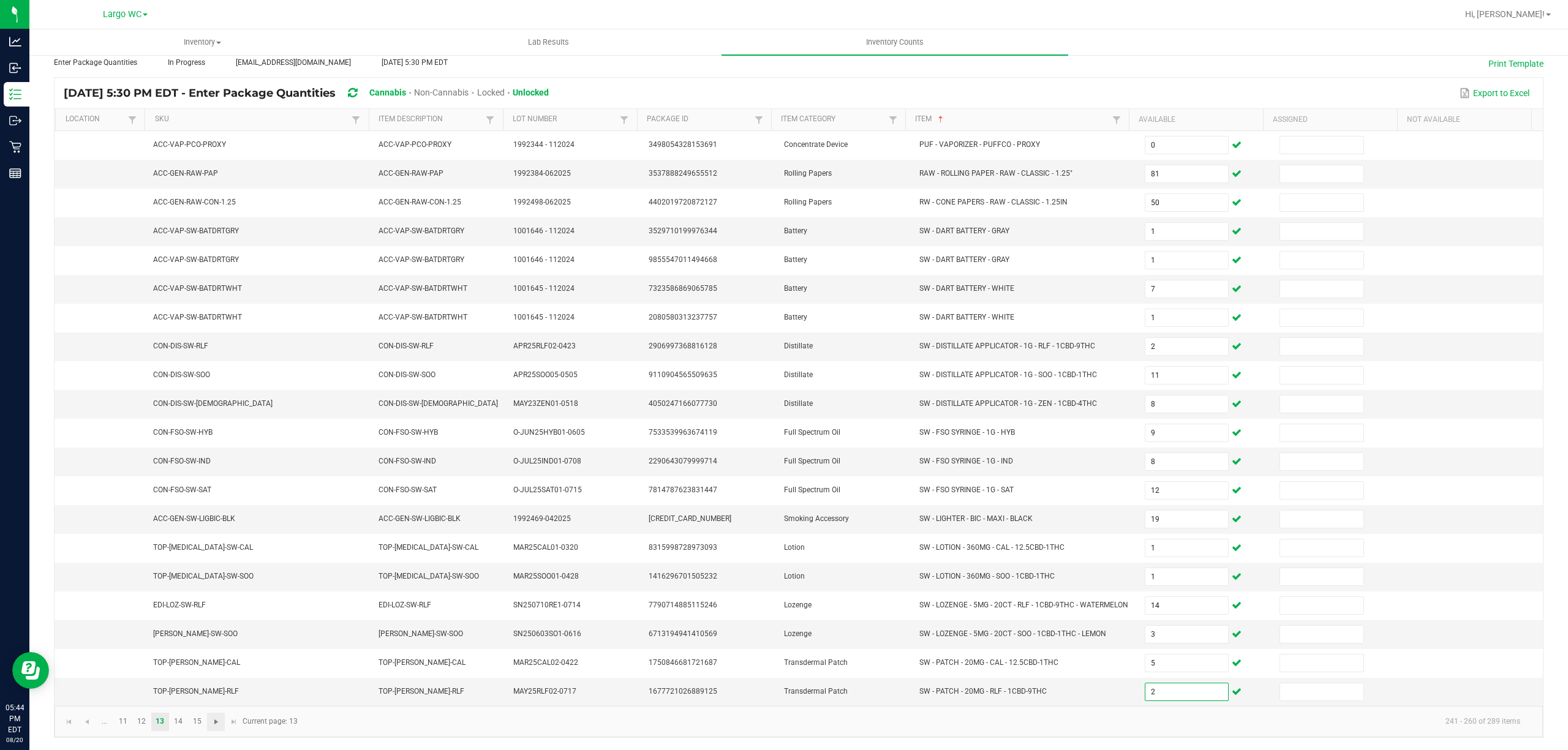
click at [219, 726] on span "Go to the next page" at bounding box center [216, 721] width 10 height 10
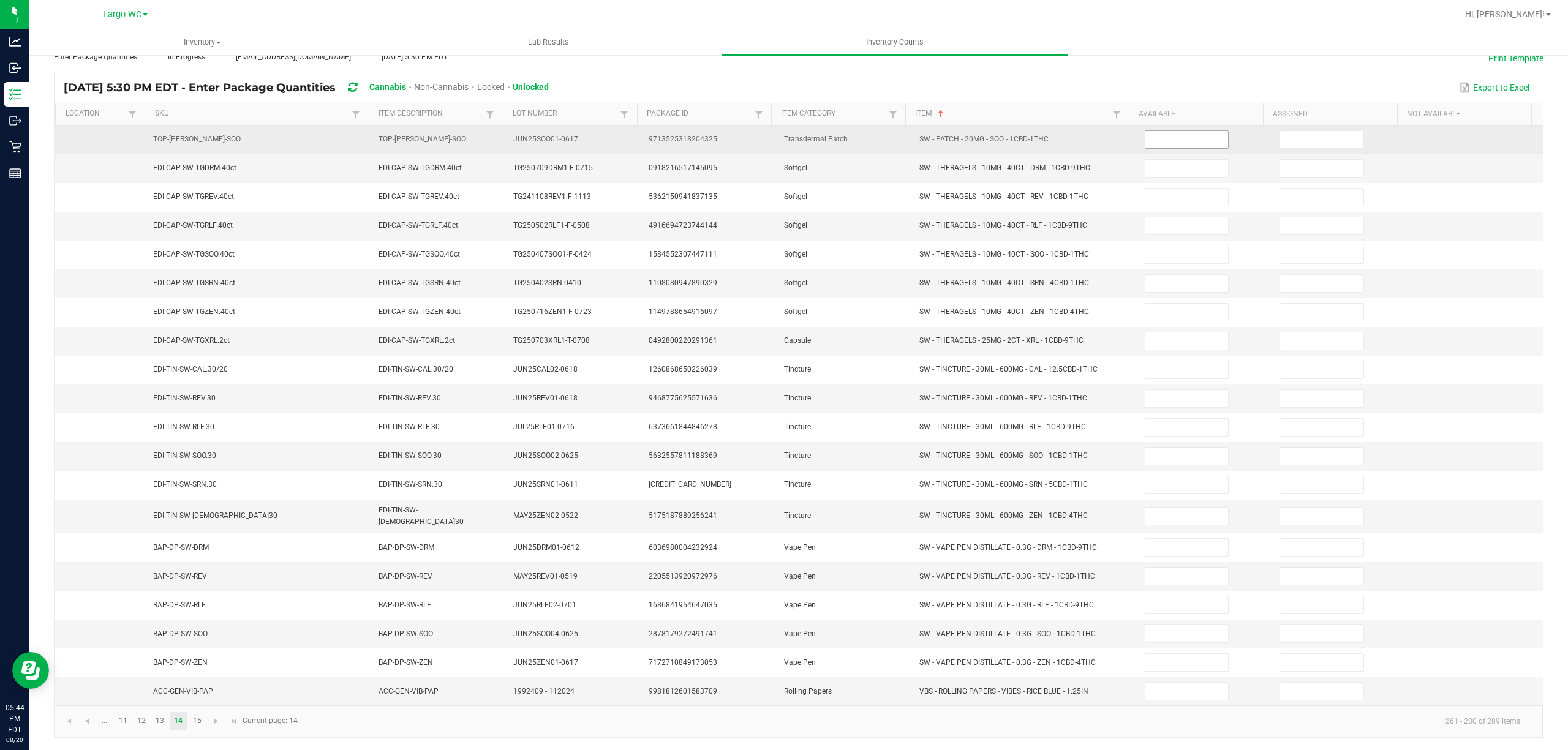
click at [1149, 134] on input at bounding box center [1187, 139] width 83 height 17
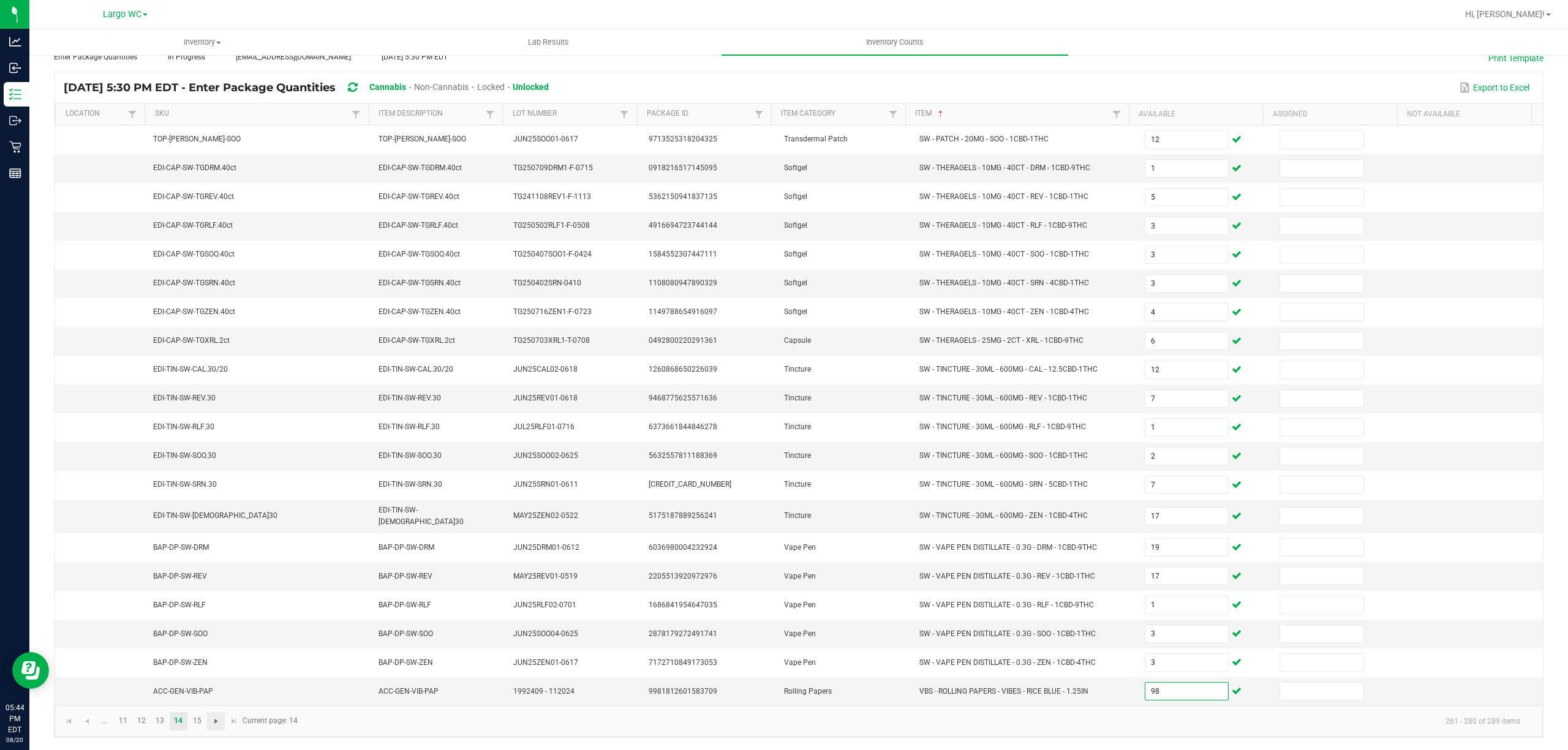
click at [216, 721] on span "Go to the next page" at bounding box center [216, 721] width 10 height 10
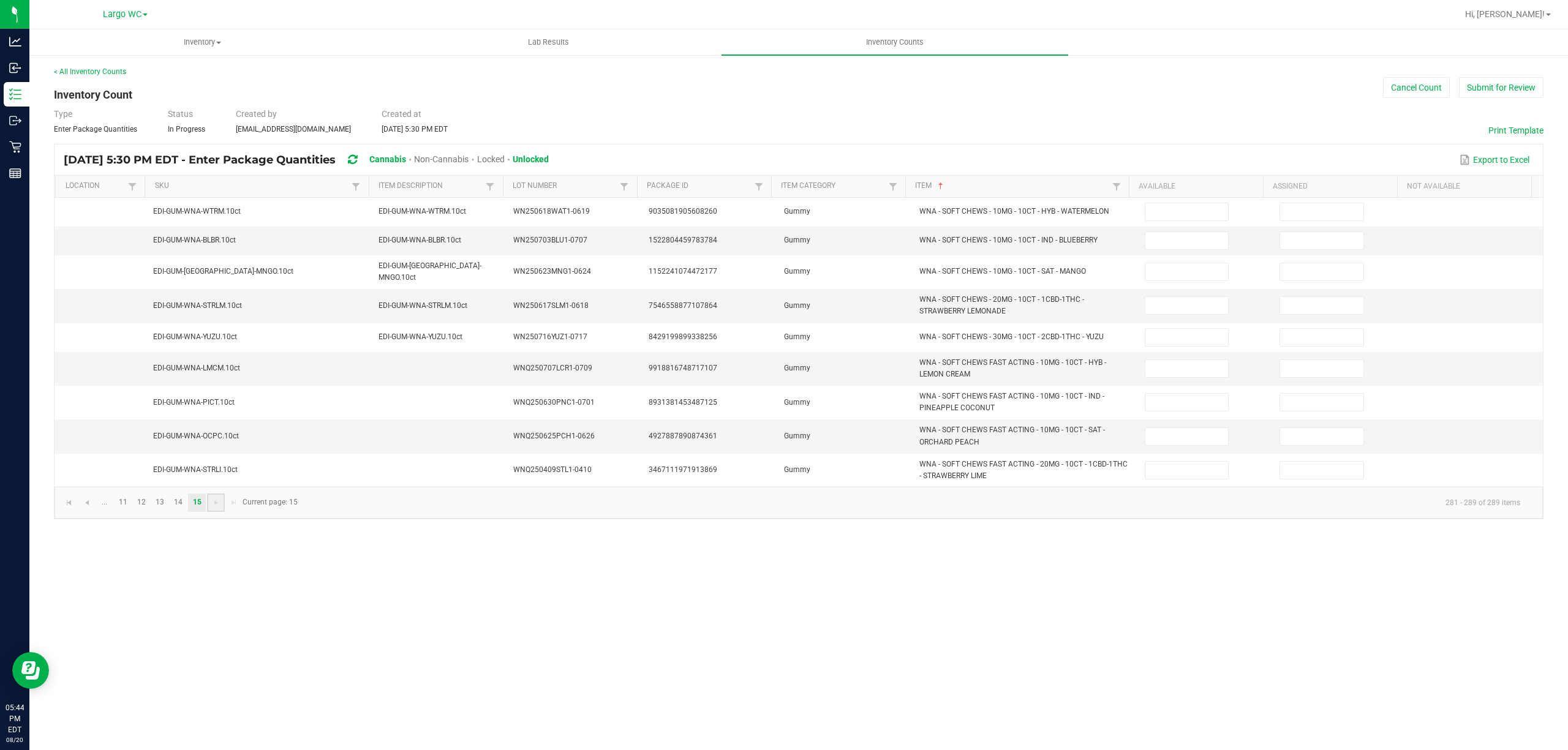
scroll to position [0, 0]
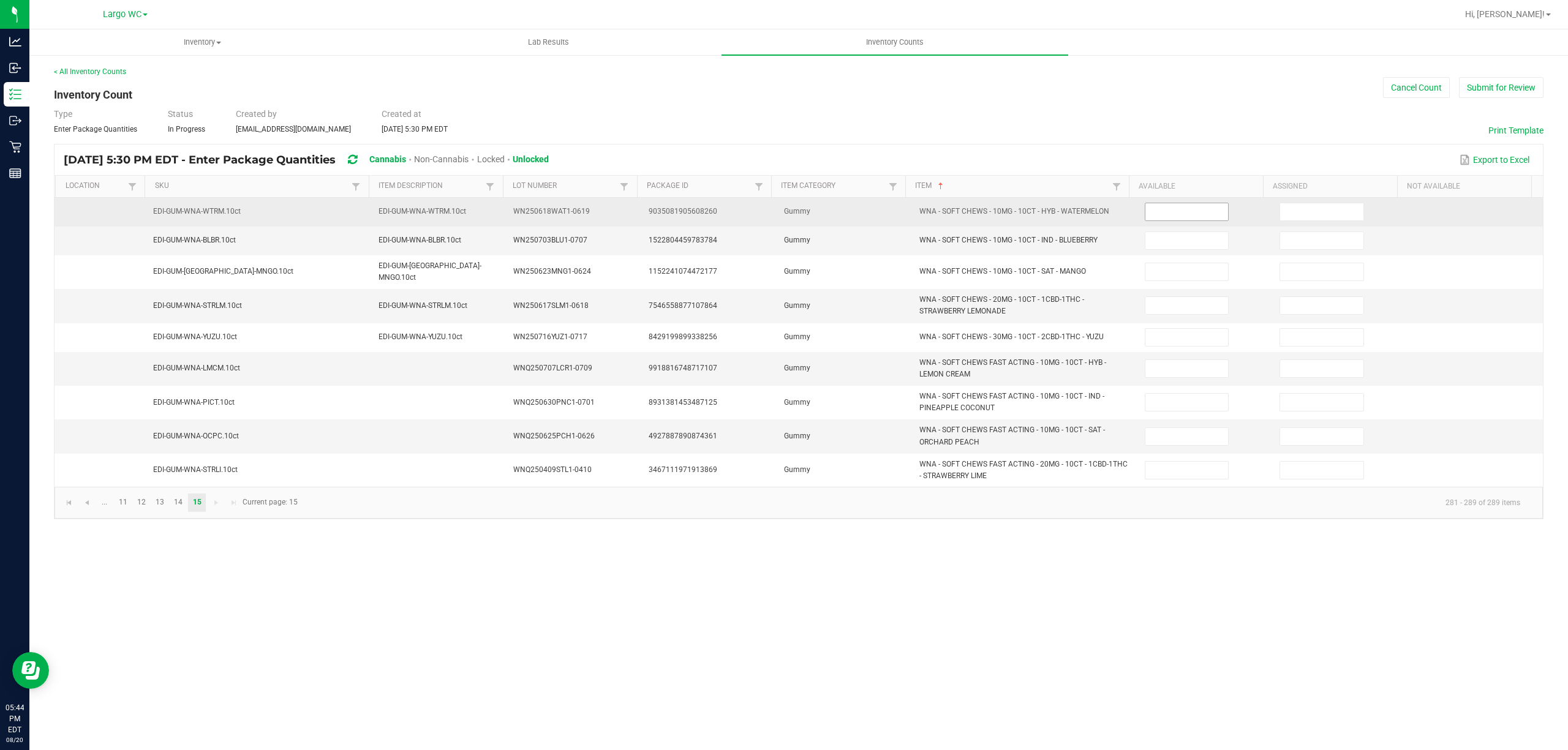
click at [1165, 214] on input at bounding box center [1187, 212] width 83 height 17
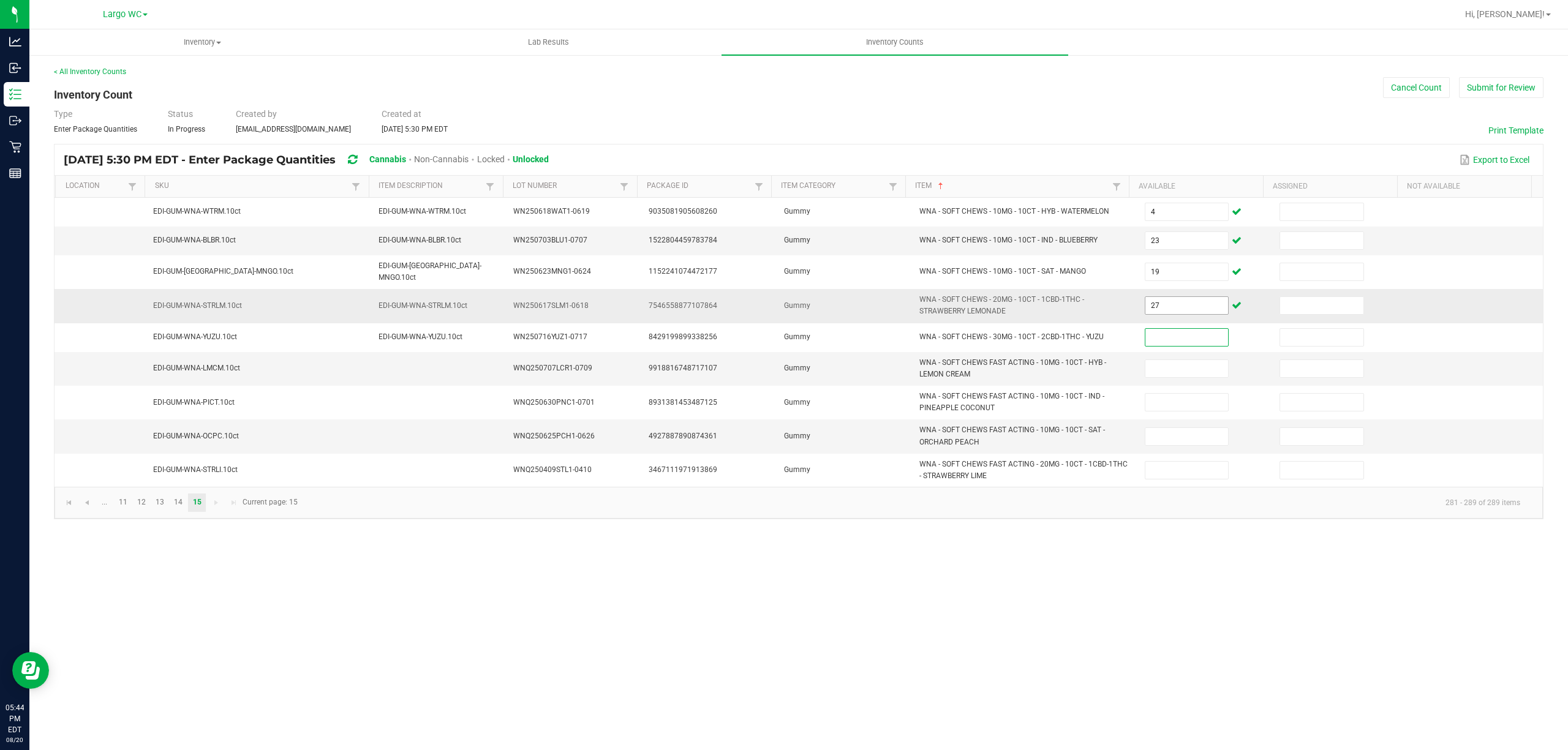
click at [1179, 304] on input "27" at bounding box center [1187, 305] width 83 height 17
click at [1479, 79] on button "Submit for Review" at bounding box center [1501, 87] width 84 height 21
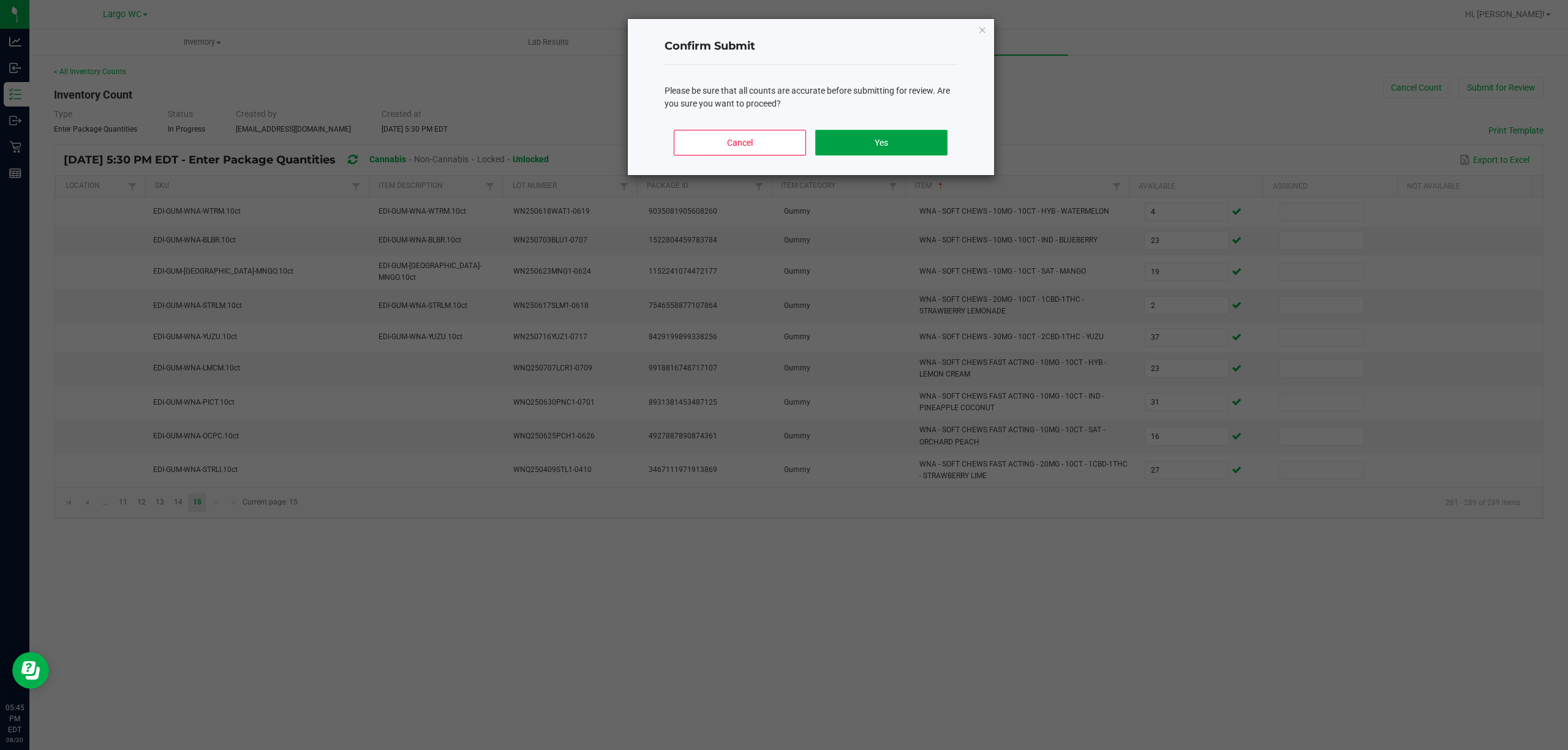
click at [873, 151] on button "Yes" at bounding box center [881, 142] width 132 height 26
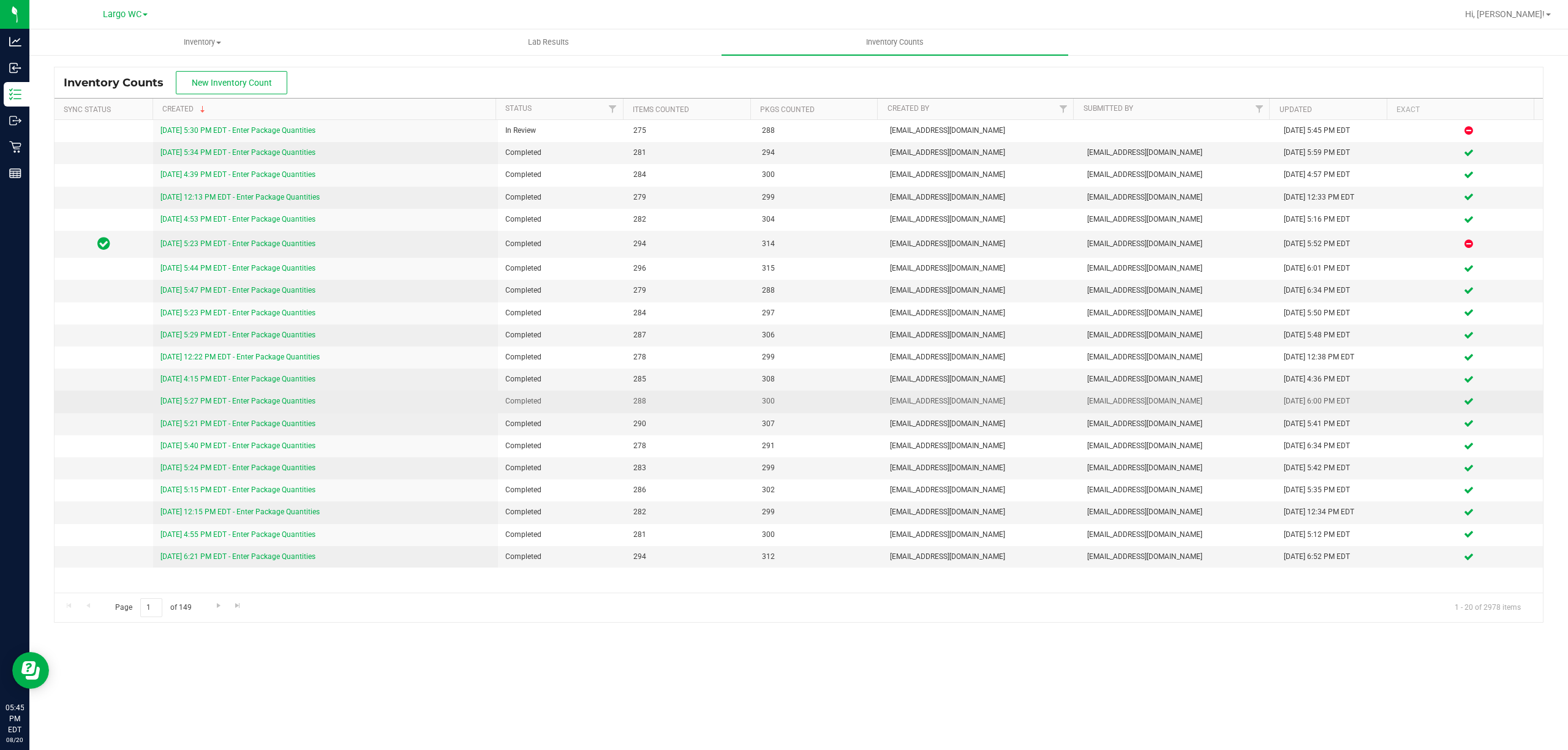
click at [86, 410] on td at bounding box center [104, 401] width 99 height 22
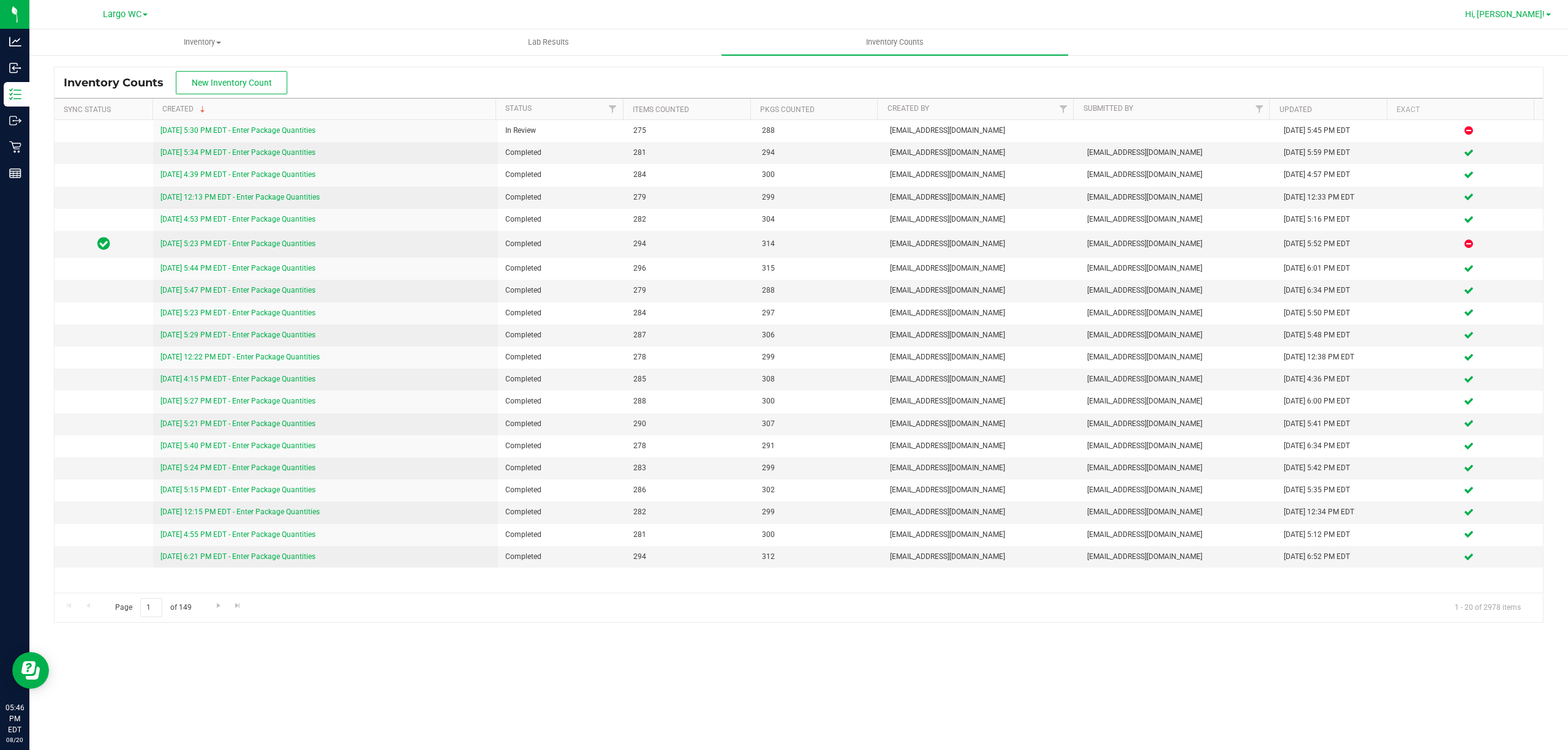
click at [1542, 11] on span "Hi, [PERSON_NAME]!" at bounding box center [1504, 14] width 79 height 10
click at [1481, 112] on icon at bounding box center [1481, 109] width 10 height 11
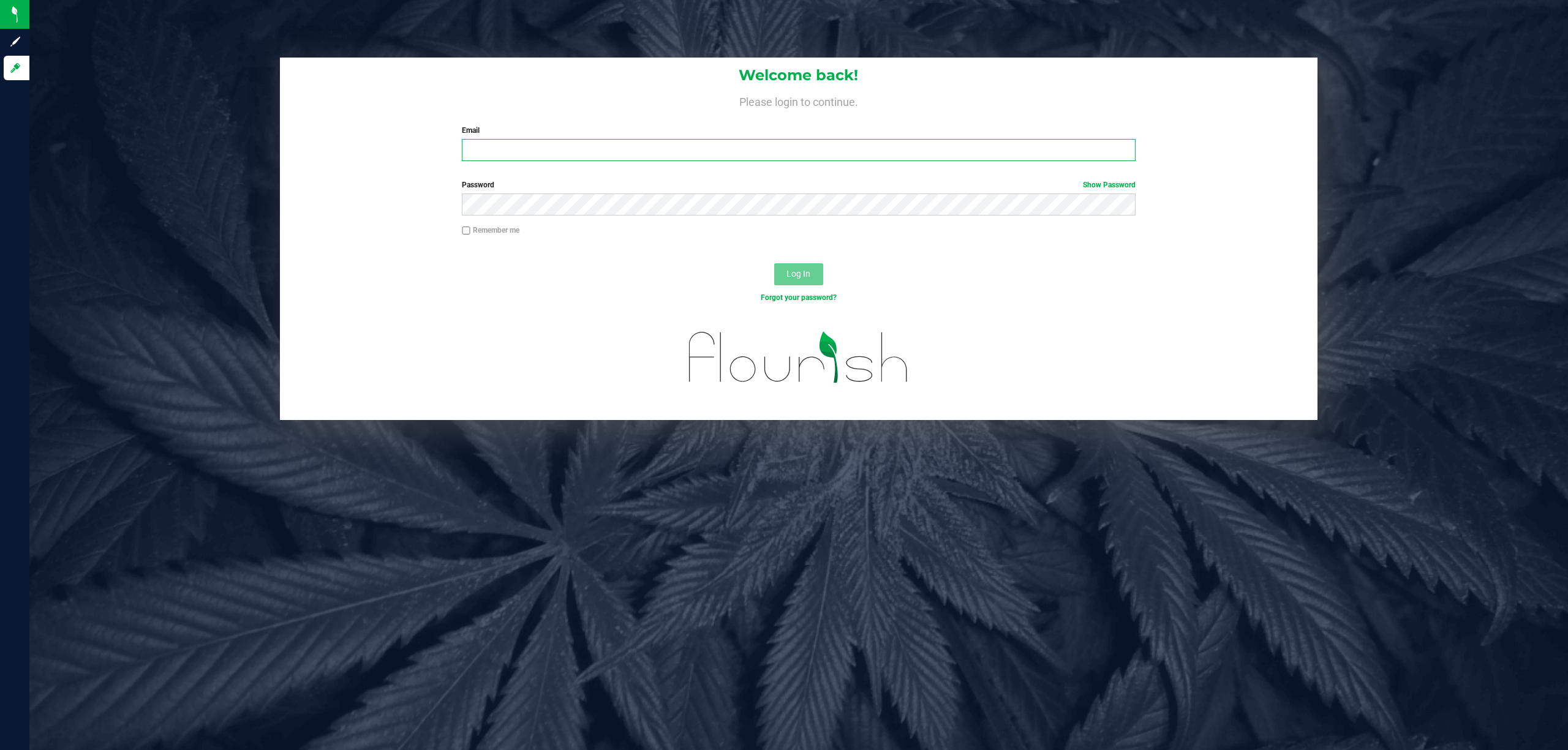
click at [514, 147] on input "Email" at bounding box center [798, 149] width 674 height 22
click at [774, 263] on button "Log In" at bounding box center [798, 274] width 49 height 22
